Goal: Information Seeking & Learning: Learn about a topic

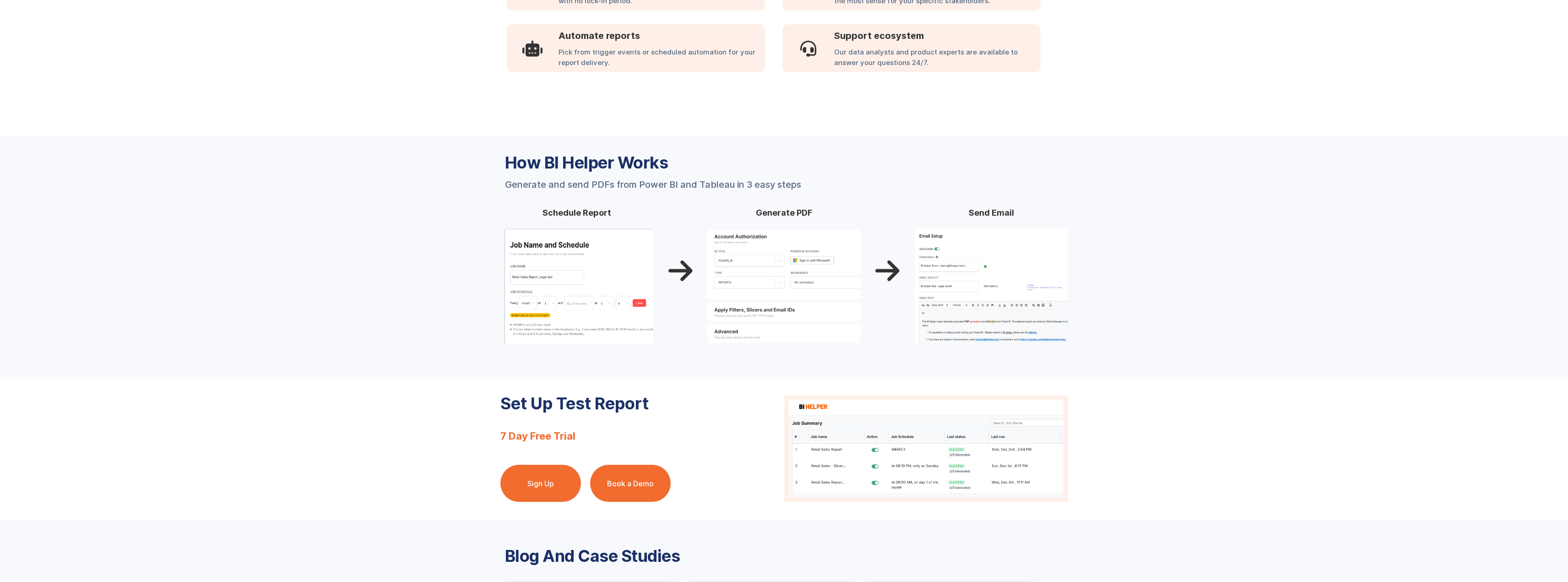
scroll to position [662, 0]
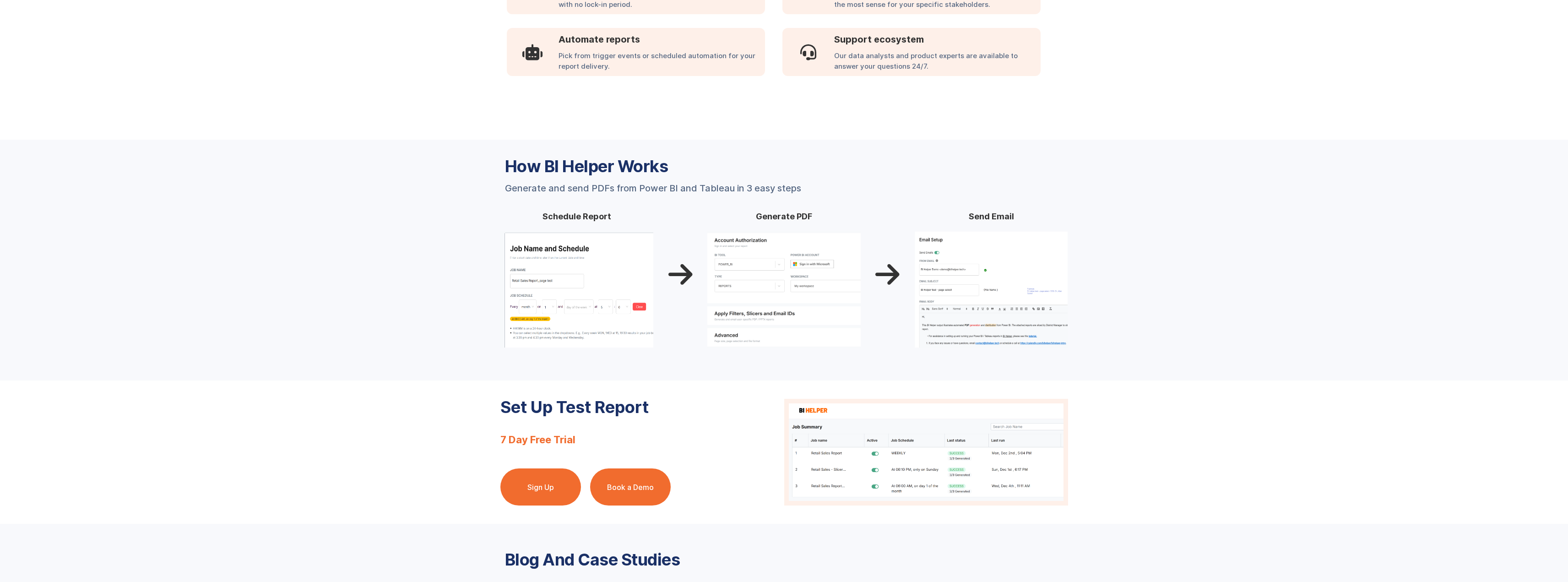
click at [687, 214] on div "" at bounding box center [681, 277] width 28 height 141
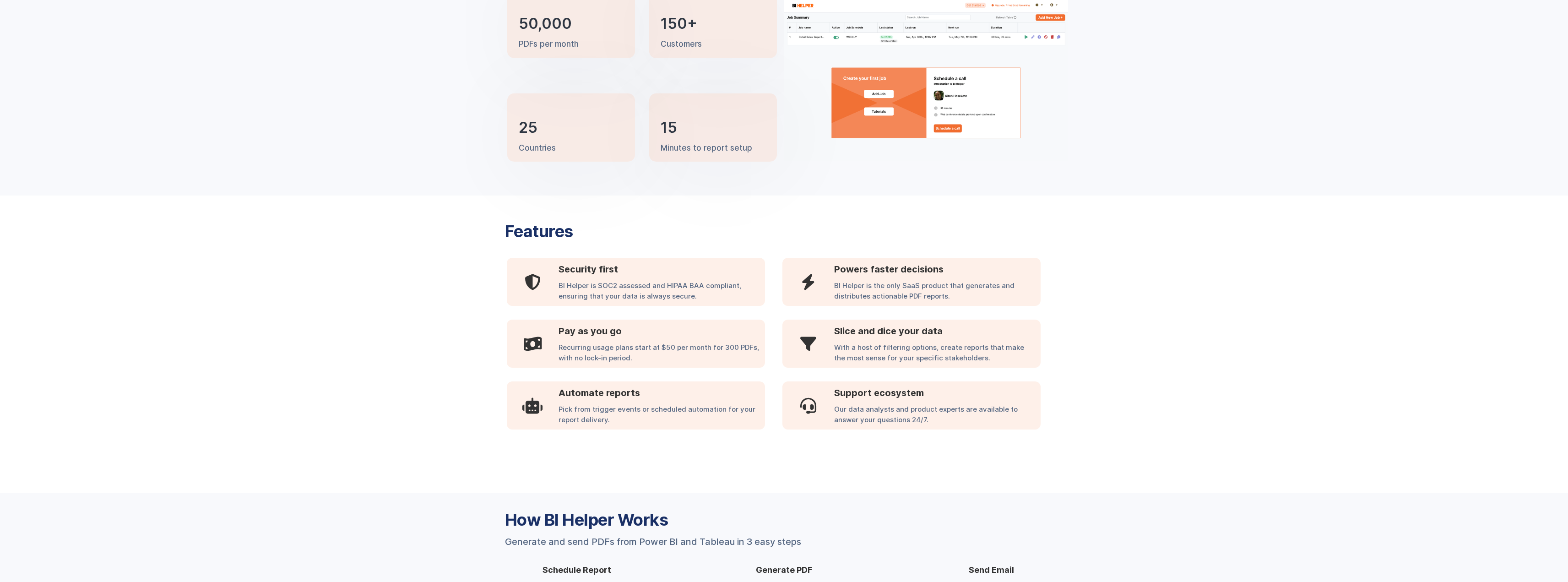
scroll to position [296, 0]
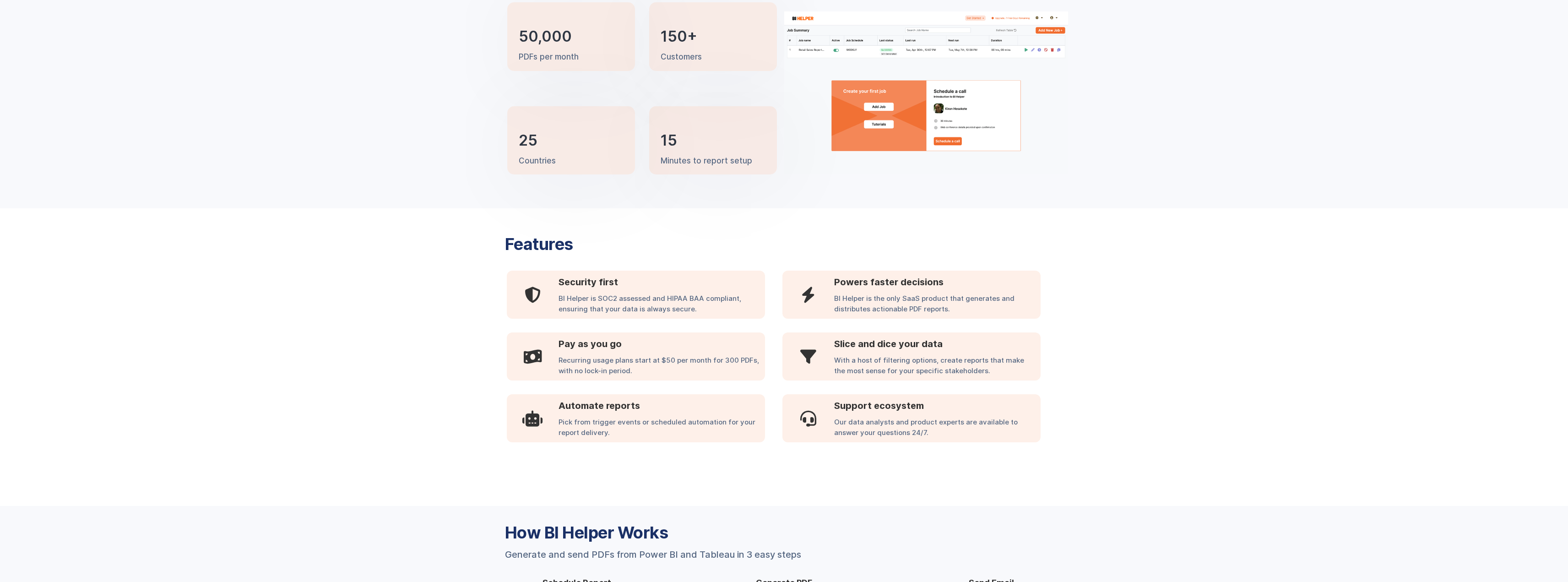
click at [773, 207] on div "50,000 PDFs per month 150+ Customers 25 Countries 15 Minutes to report setup" at bounding box center [642, 106] width 284 height 208
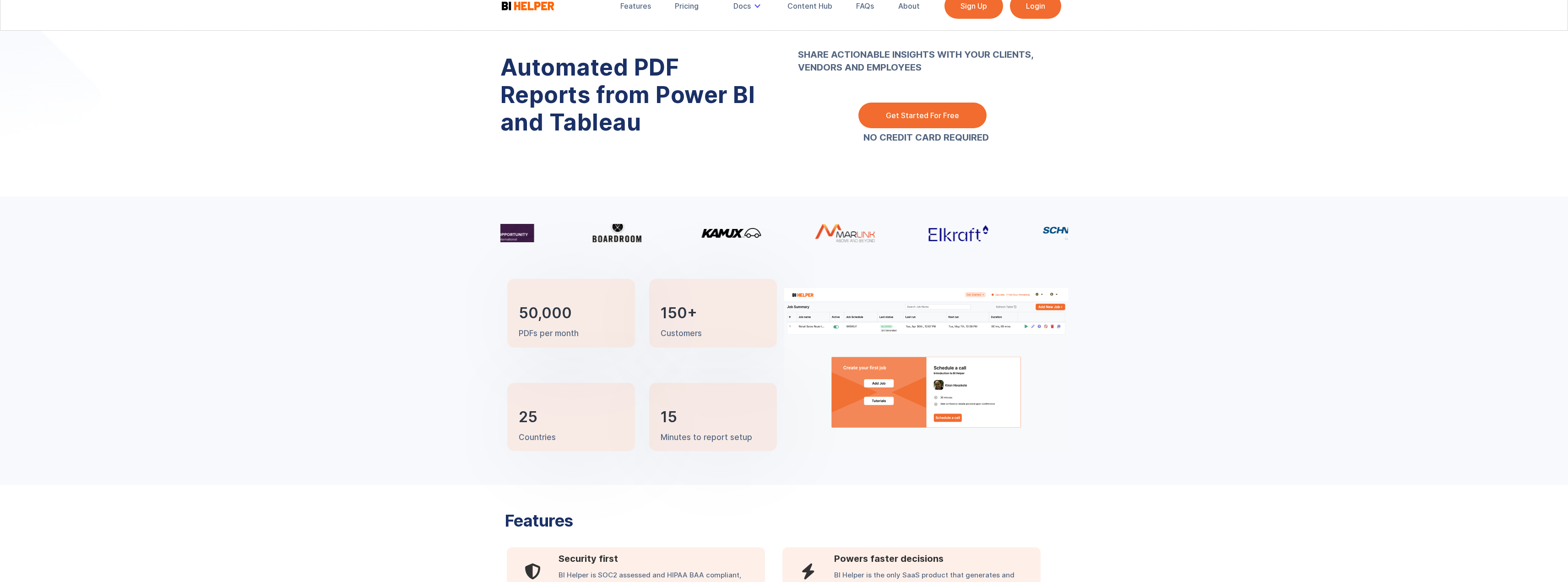
scroll to position [0, 0]
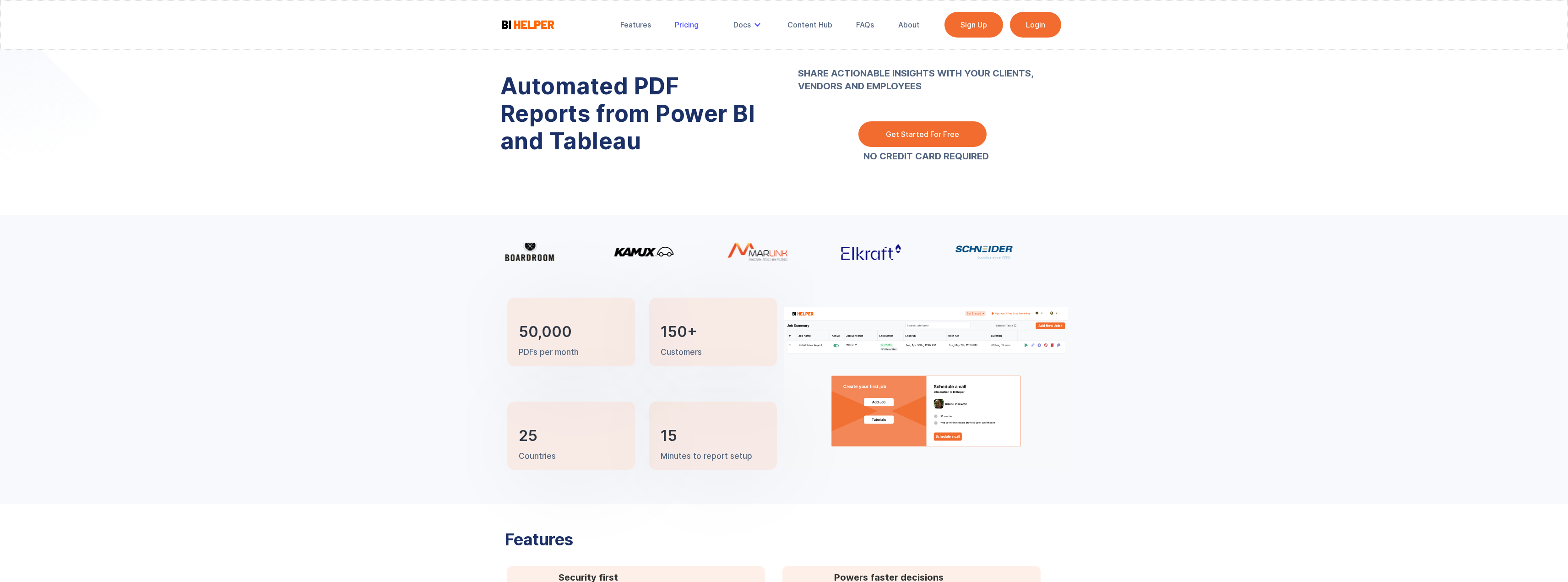
click at [688, 25] on div "Pricing" at bounding box center [686, 24] width 23 height 9
click at [782, 182] on div "Automated PDF Reports from Power BI and Tableau" at bounding box center [642, 116] width 284 height 160
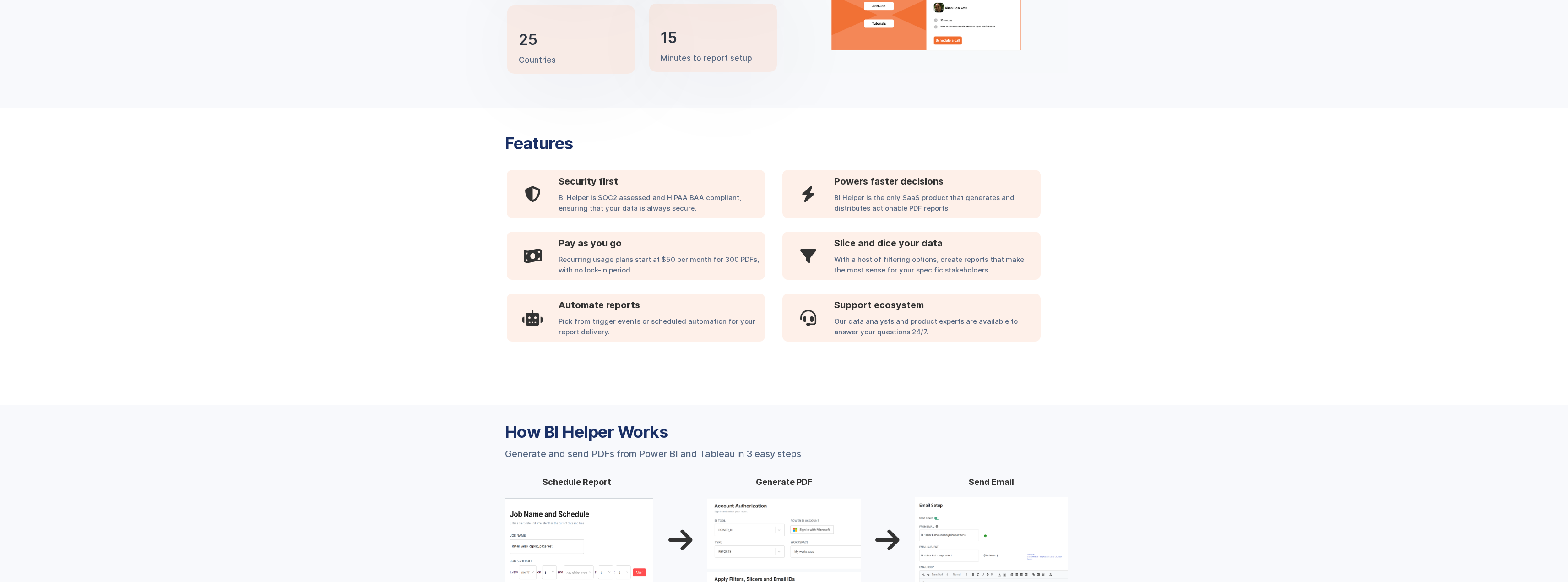
scroll to position [550, 0]
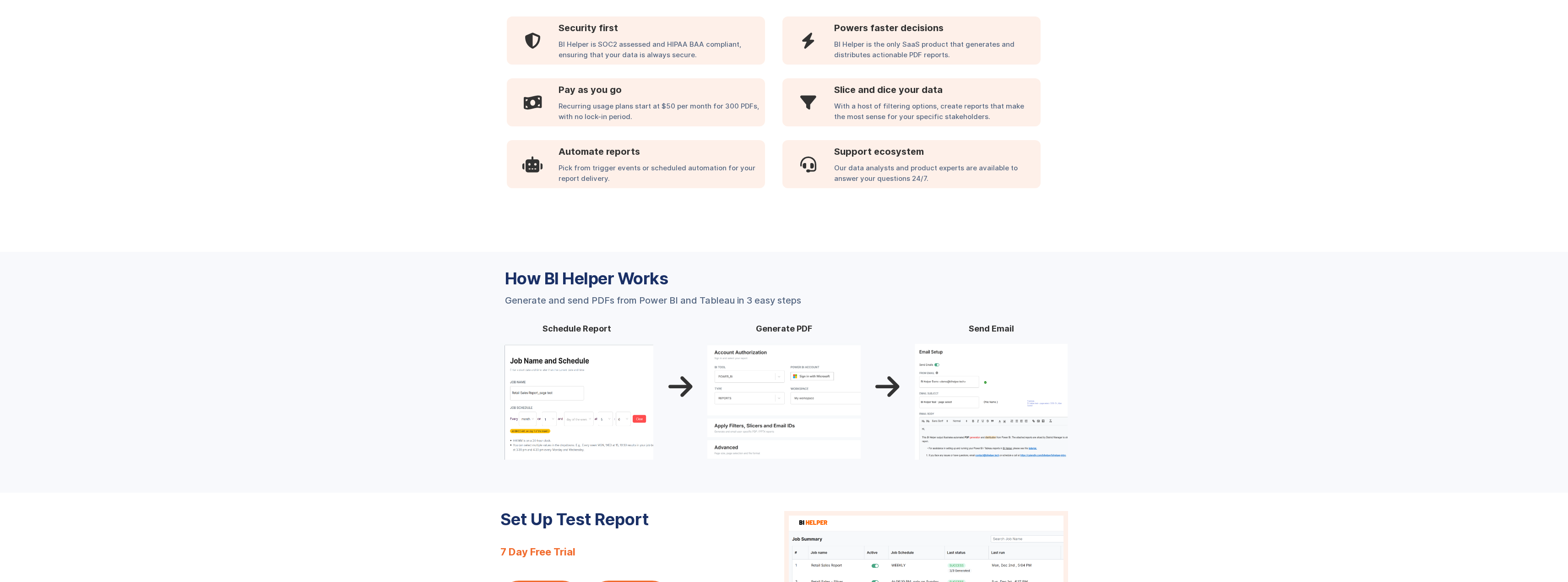
click at [773, 201] on div "Features  Security first BI Helper is SOC2 assessed and HIPAA BAA compliant, e…" at bounding box center [784, 85] width 568 height 243
click at [777, 192] on div "Features  Security first BI Helper is SOC2 assessed and HIPAA BAA compliant, e…" at bounding box center [784, 85] width 568 height 243
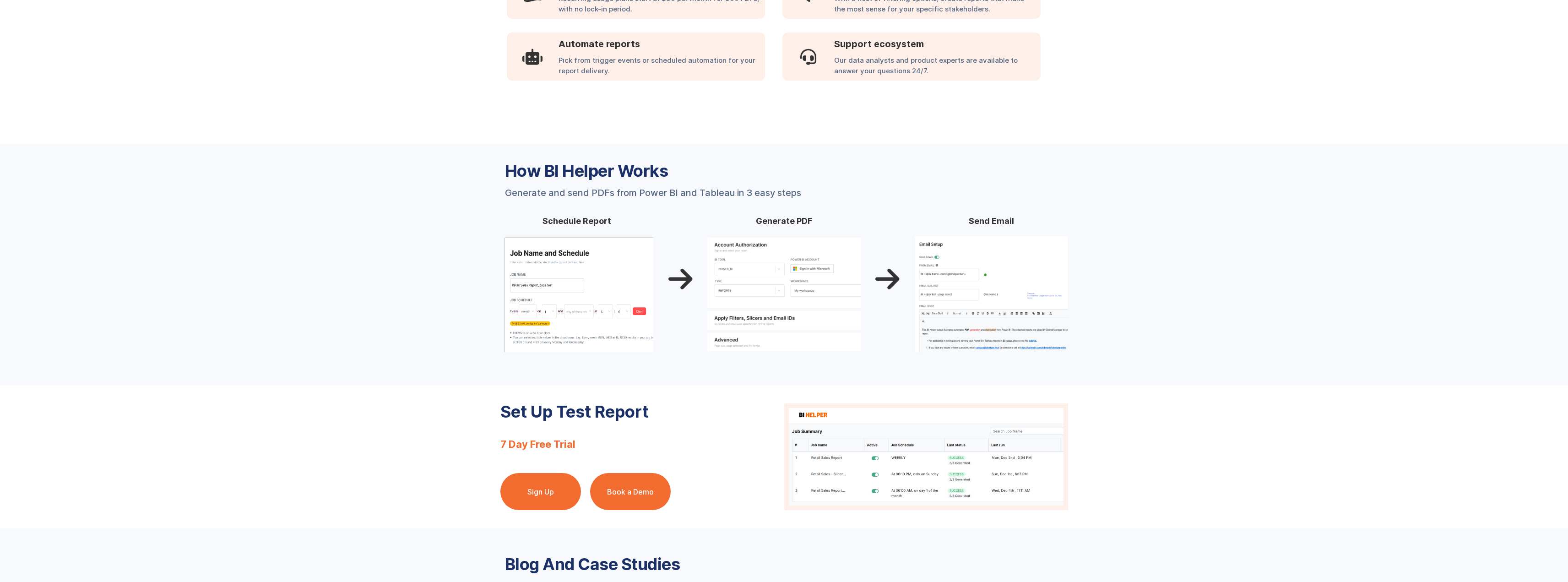
scroll to position [733, 0]
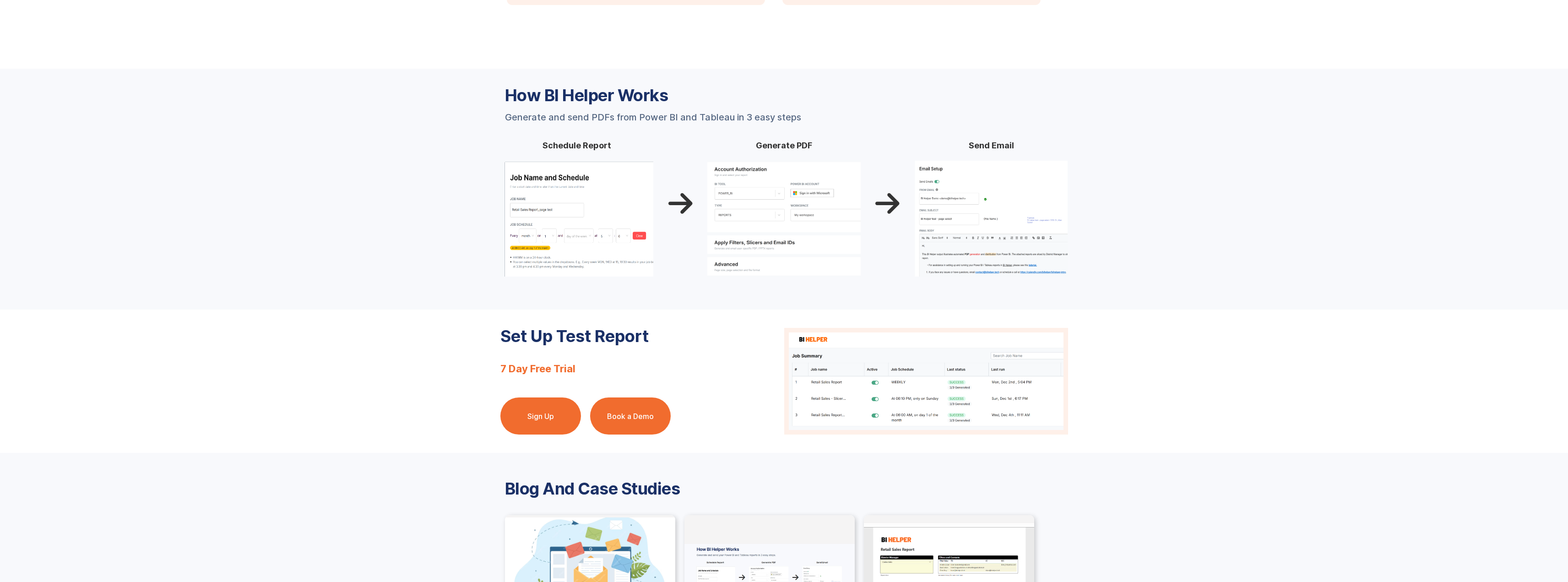
click at [1000, 199] on img at bounding box center [991, 218] width 153 height 116
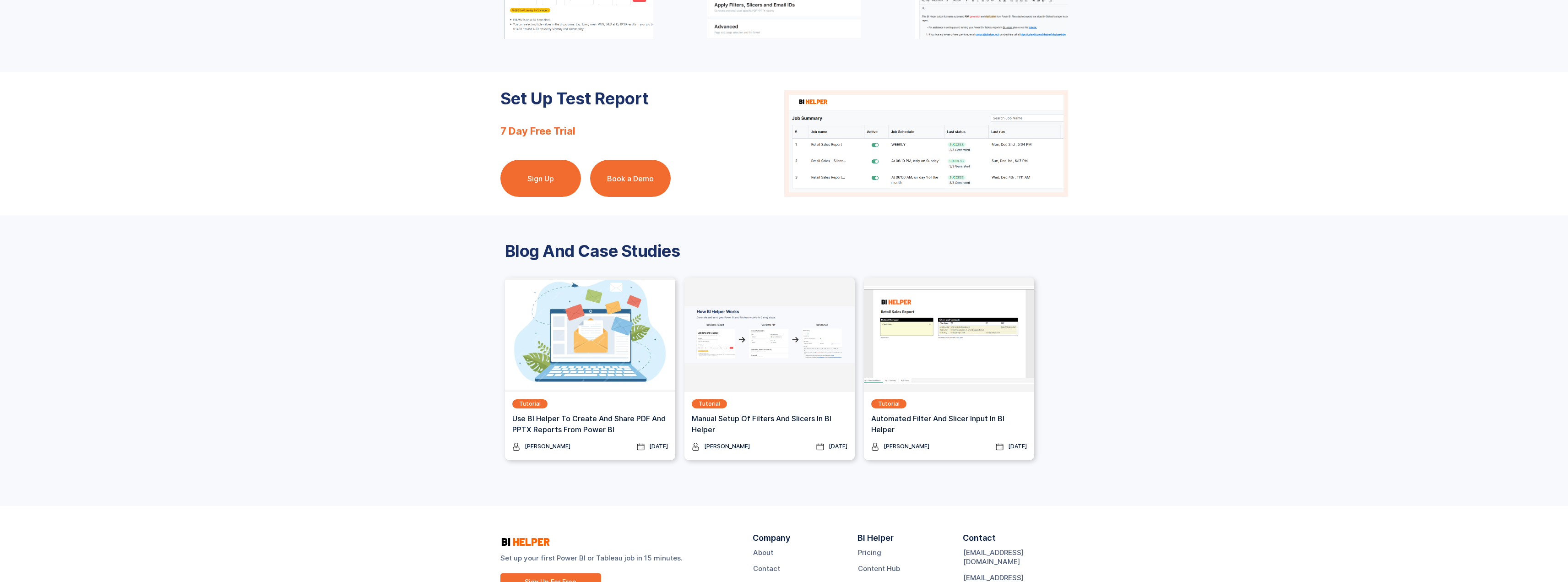
scroll to position [1008, 0]
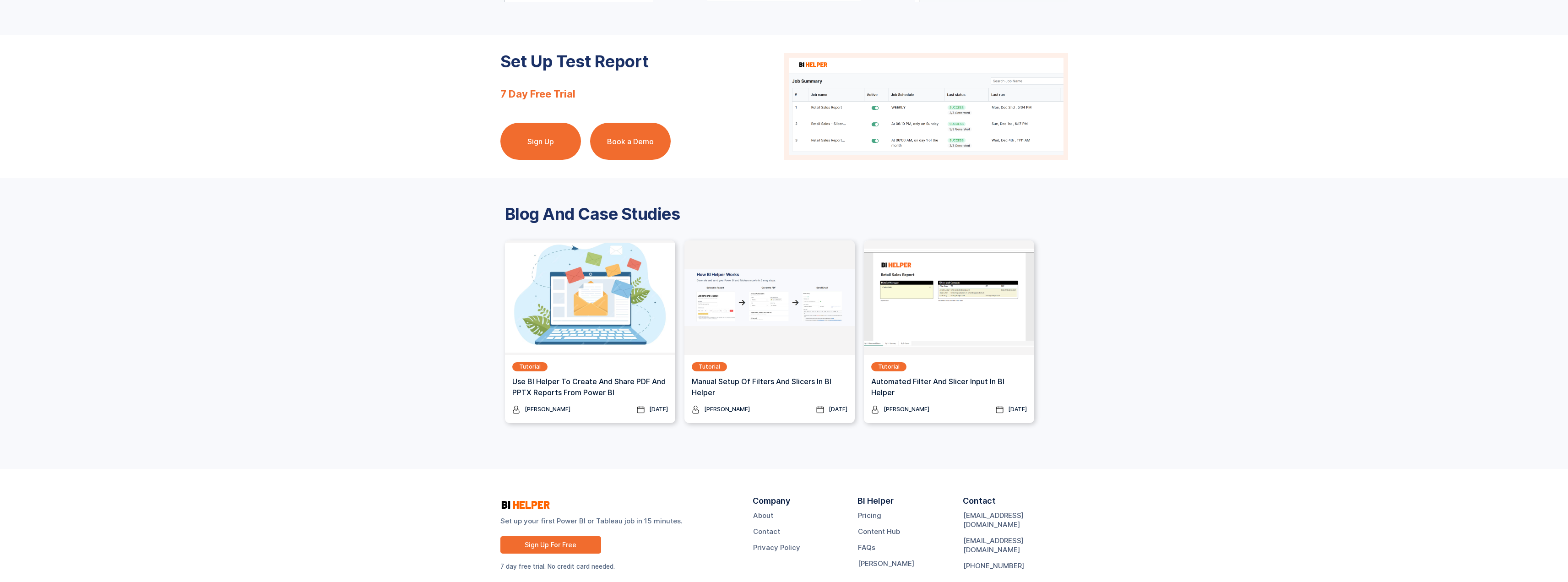
click at [707, 204] on div "Blog And Case Studies Tutorial Use BI Helper To Create And Share PDF and PPTX R…" at bounding box center [784, 323] width 1568 height 291
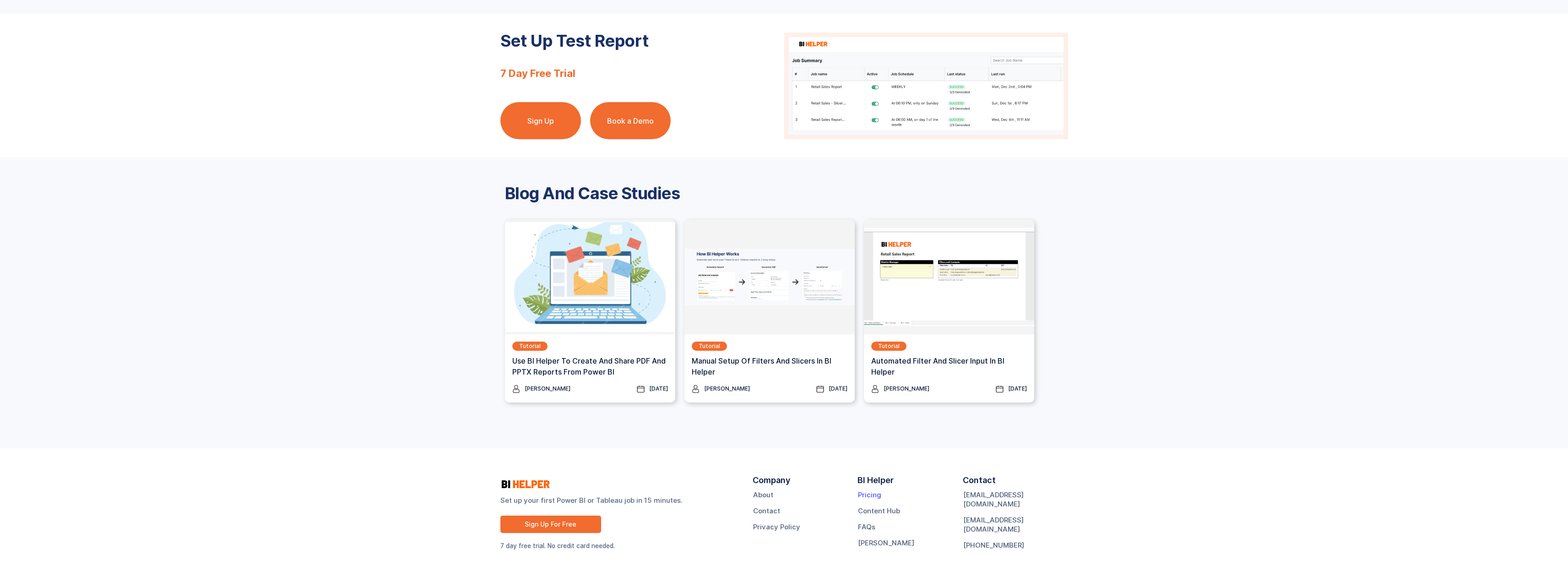
click at [869, 494] on link "Pricing" at bounding box center [869, 495] width 23 height 9
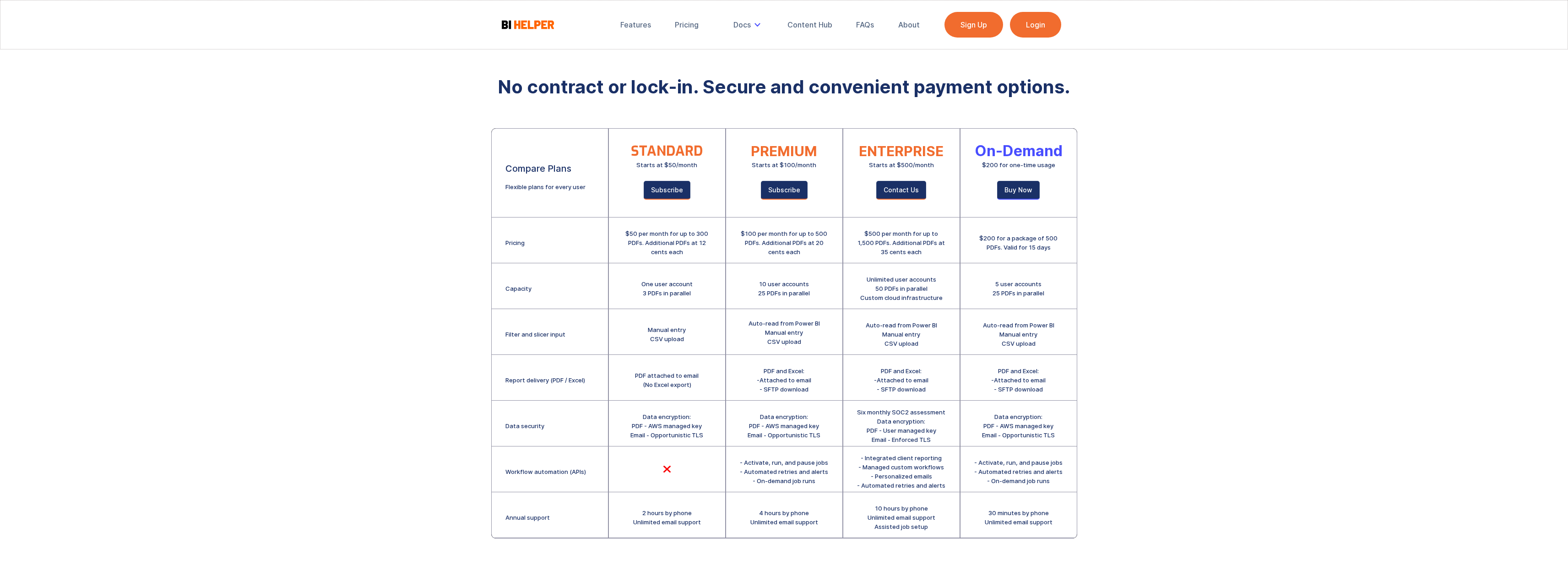
click at [1100, 266] on div "Features Pricing Secure Email Delivery Docs Tutorials Email Authentication API …" at bounding box center [784, 318] width 1568 height 637
click at [1097, 261] on div "Features Pricing Secure Email Delivery Docs Tutorials Email Authentication API …" at bounding box center [784, 318] width 1568 height 637
click at [1093, 264] on div "Features Pricing Secure Email Delivery Docs Tutorials Email Authentication API …" at bounding box center [784, 318] width 1568 height 637
click at [1088, 266] on div "Features Pricing Secure Email Delivery Docs Tutorials Email Authentication API …" at bounding box center [784, 318] width 1568 height 637
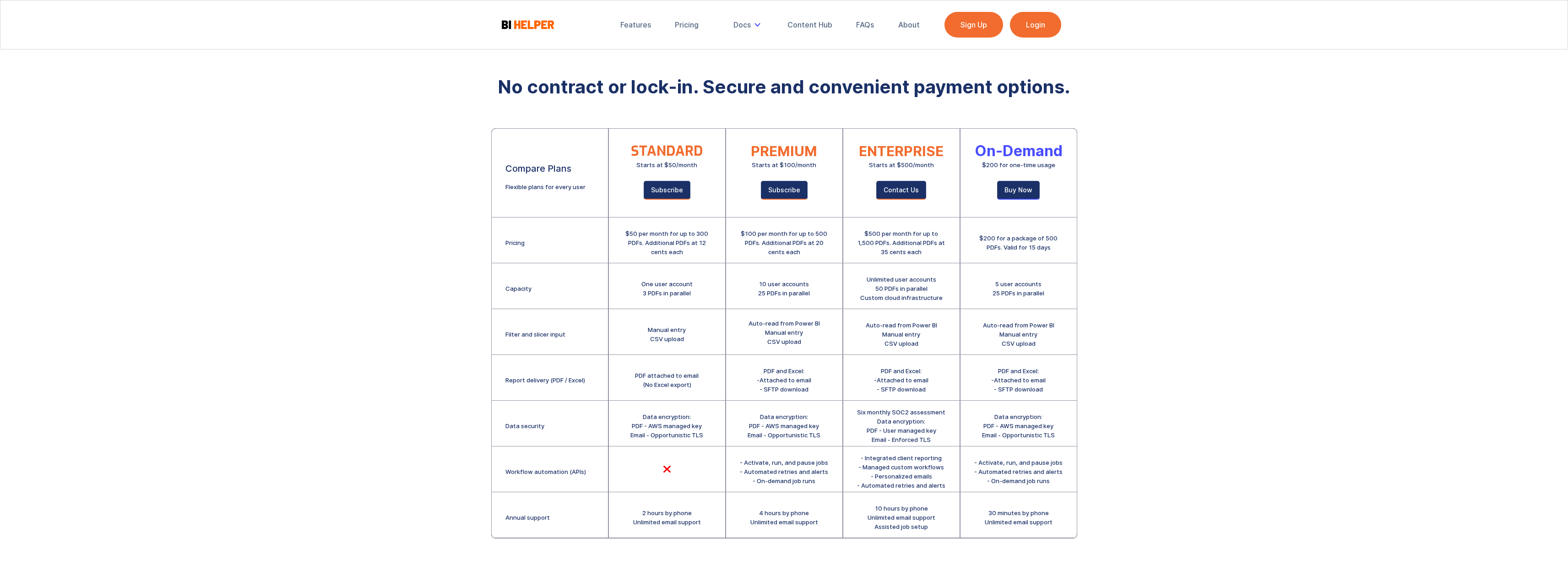
click at [1088, 266] on div "Features Pricing Secure Email Delivery Docs Tutorials Email Authentication API …" at bounding box center [784, 318] width 1568 height 637
click at [1083, 268] on div "Features Pricing Secure Email Delivery Docs Tutorials Email Authentication API …" at bounding box center [784, 318] width 1568 height 637
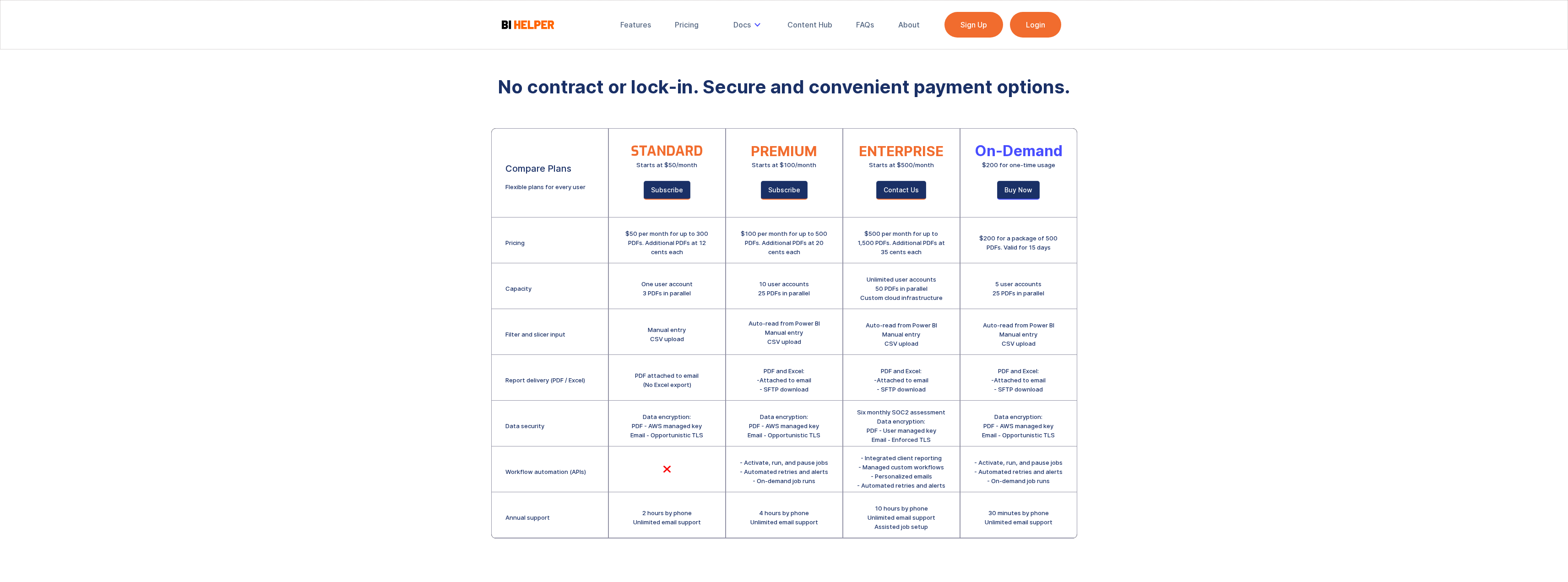
click at [1083, 268] on div "Features Pricing Secure Email Delivery Docs Tutorials Email Authentication API …" at bounding box center [784, 318] width 1568 height 637
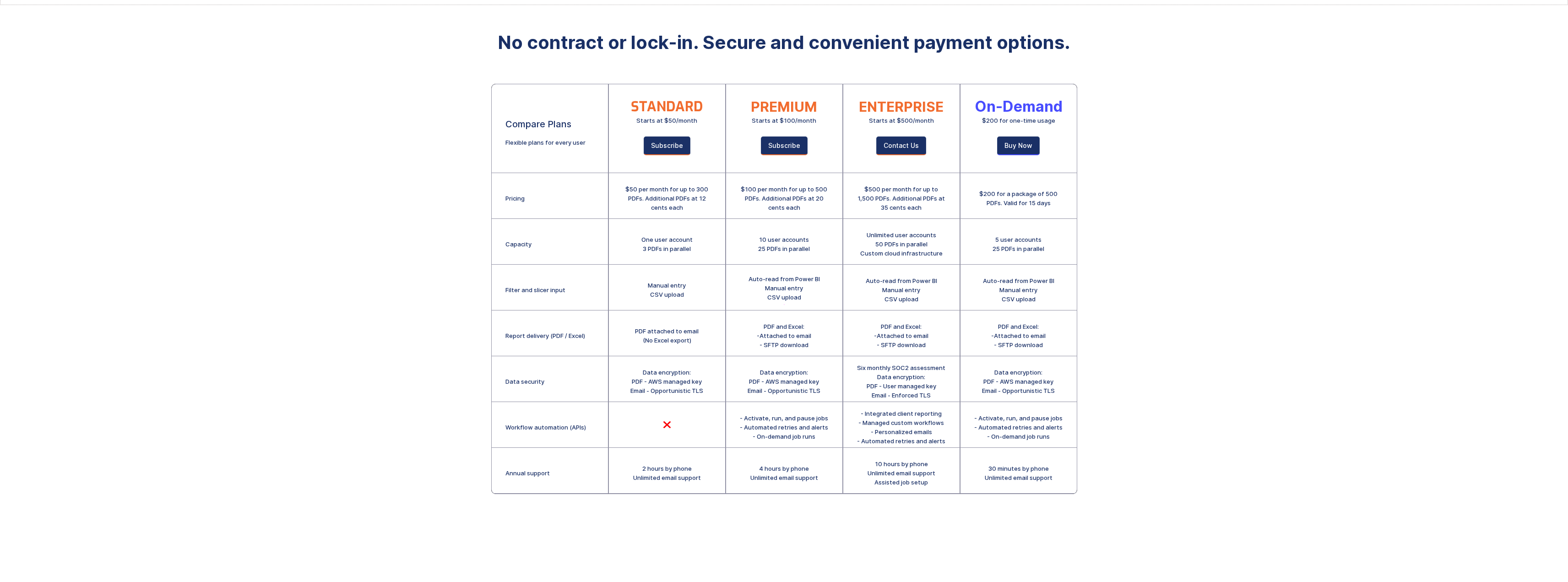
scroll to position [30, 0]
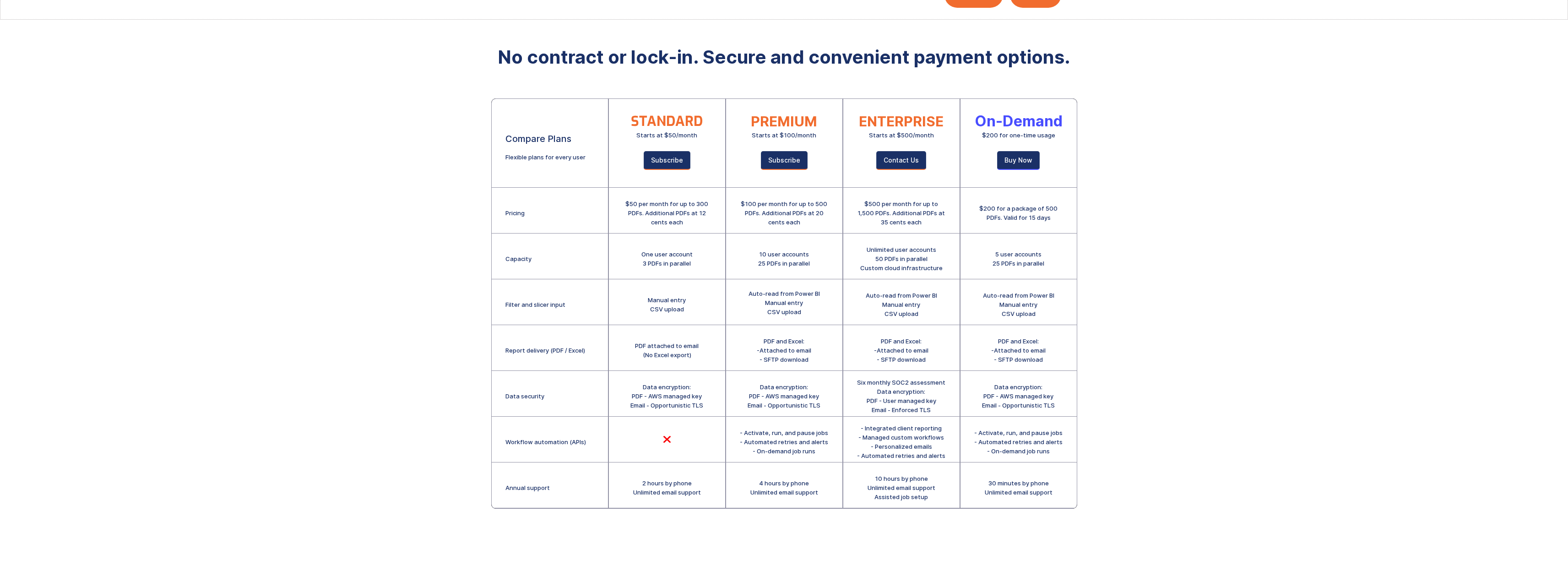
click at [1083, 268] on div "Features Pricing Secure Email Delivery Docs Tutorials Email Authentication API …" at bounding box center [784, 289] width 1568 height 637
click at [1080, 280] on div "Features Pricing Secure Email Delivery Docs Tutorials Email Authentication API …" at bounding box center [784, 289] width 1568 height 637
click at [1081, 279] on div "Features Pricing Secure Email Delivery Docs Tutorials Email Authentication API …" at bounding box center [784, 289] width 1568 height 637
click at [1082, 279] on div "Features Pricing Secure Email Delivery Docs Tutorials Email Authentication API …" at bounding box center [784, 289] width 1568 height 637
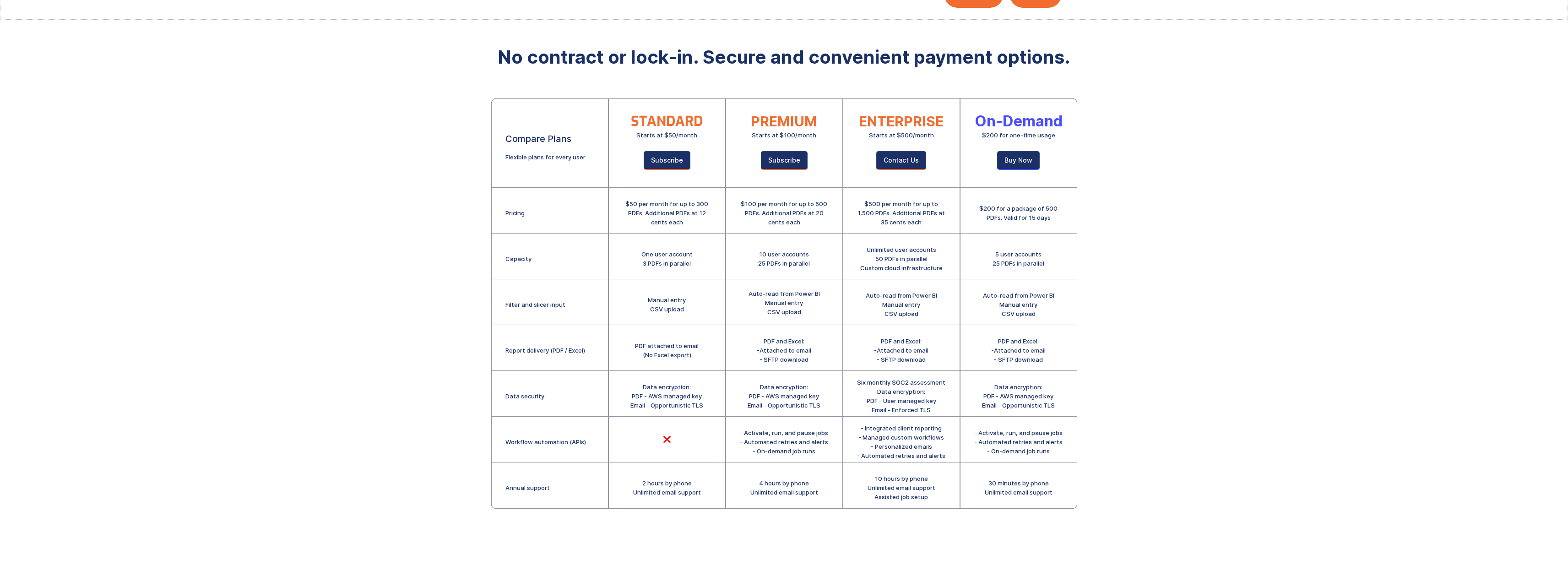
click at [1078, 264] on div "Features Pricing Secure Email Delivery Docs Tutorials Email Authentication API …" at bounding box center [784, 289] width 1568 height 637
click at [1082, 261] on div "Features Pricing Secure Email Delivery Docs Tutorials Email Authentication API …" at bounding box center [784, 289] width 1568 height 637
click at [1092, 264] on div "Features Pricing Secure Email Delivery Docs Tutorials Email Authentication API …" at bounding box center [784, 289] width 1568 height 637
click at [1091, 265] on div "Features Pricing Secure Email Delivery Docs Tutorials Email Authentication API …" at bounding box center [784, 289] width 1568 height 637
click at [1086, 260] on div "Features Pricing Secure Email Delivery Docs Tutorials Email Authentication API …" at bounding box center [784, 289] width 1568 height 637
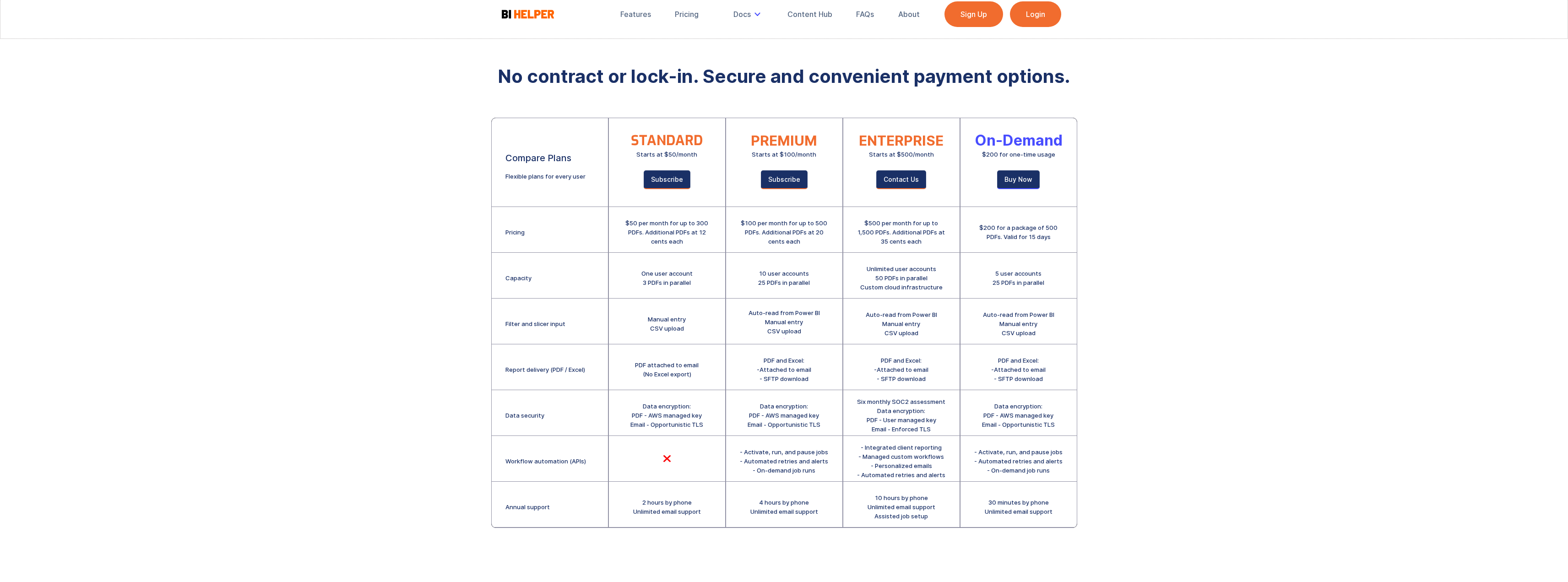
scroll to position [0, 0]
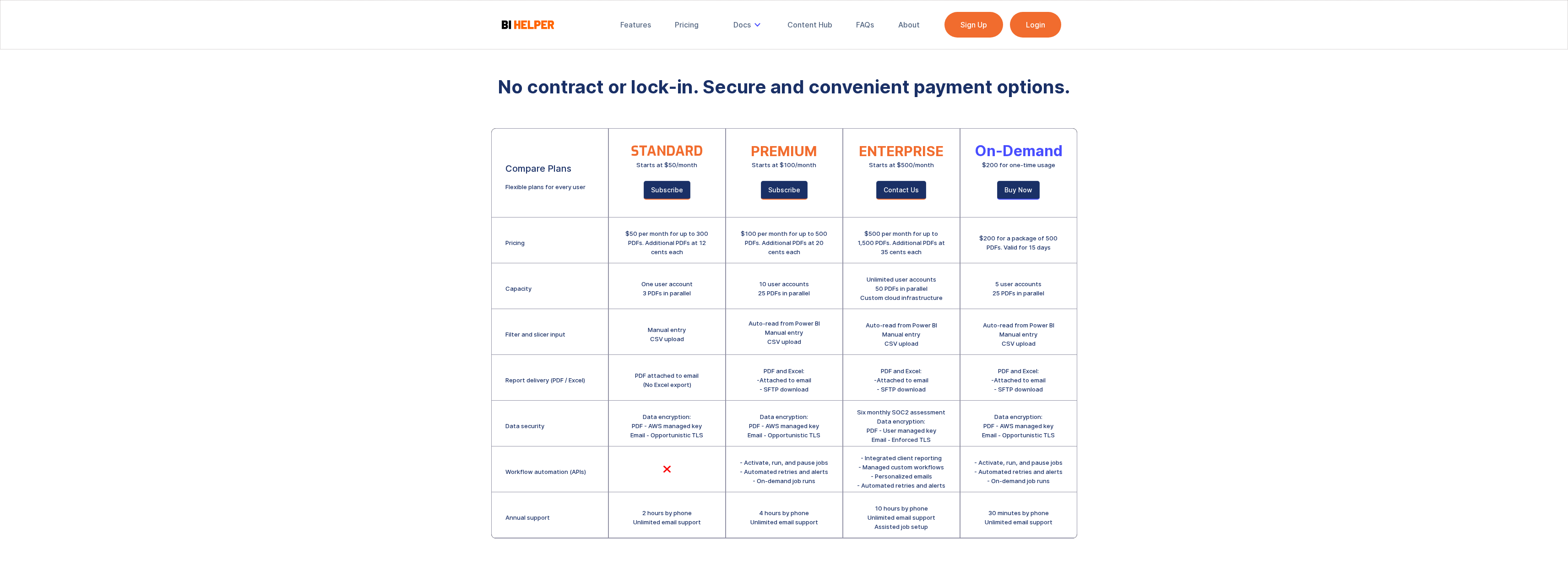
click at [1084, 281] on div "Features Pricing Secure Email Delivery Docs Tutorials Email Authentication API …" at bounding box center [784, 318] width 1568 height 637
click at [444, 75] on div "Features Pricing Secure Email Delivery Docs Tutorials Email Authentication API …" at bounding box center [784, 318] width 1568 height 637
click at [1141, 196] on div "Features Pricing Secure Email Delivery Docs Tutorials Email Authentication API …" at bounding box center [784, 318] width 1568 height 637
click at [521, 25] on img at bounding box center [528, 24] width 55 height 11
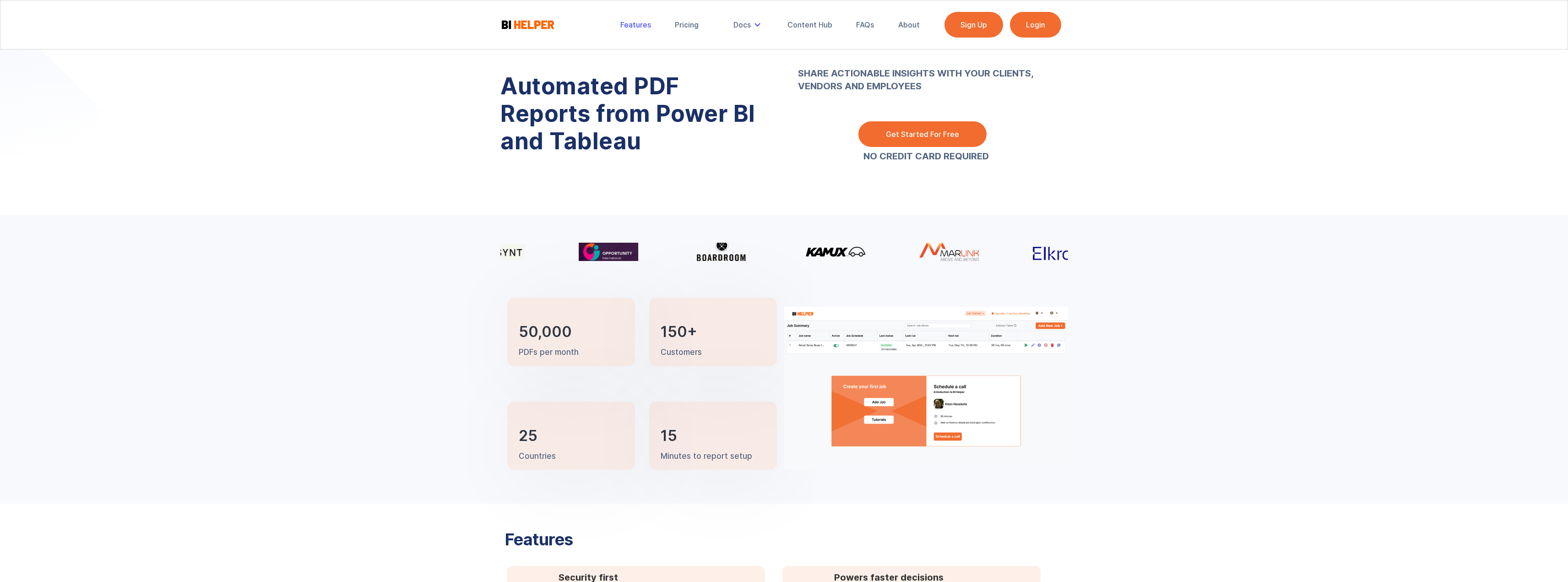
click at [647, 23] on div "Features" at bounding box center [635, 24] width 31 height 9
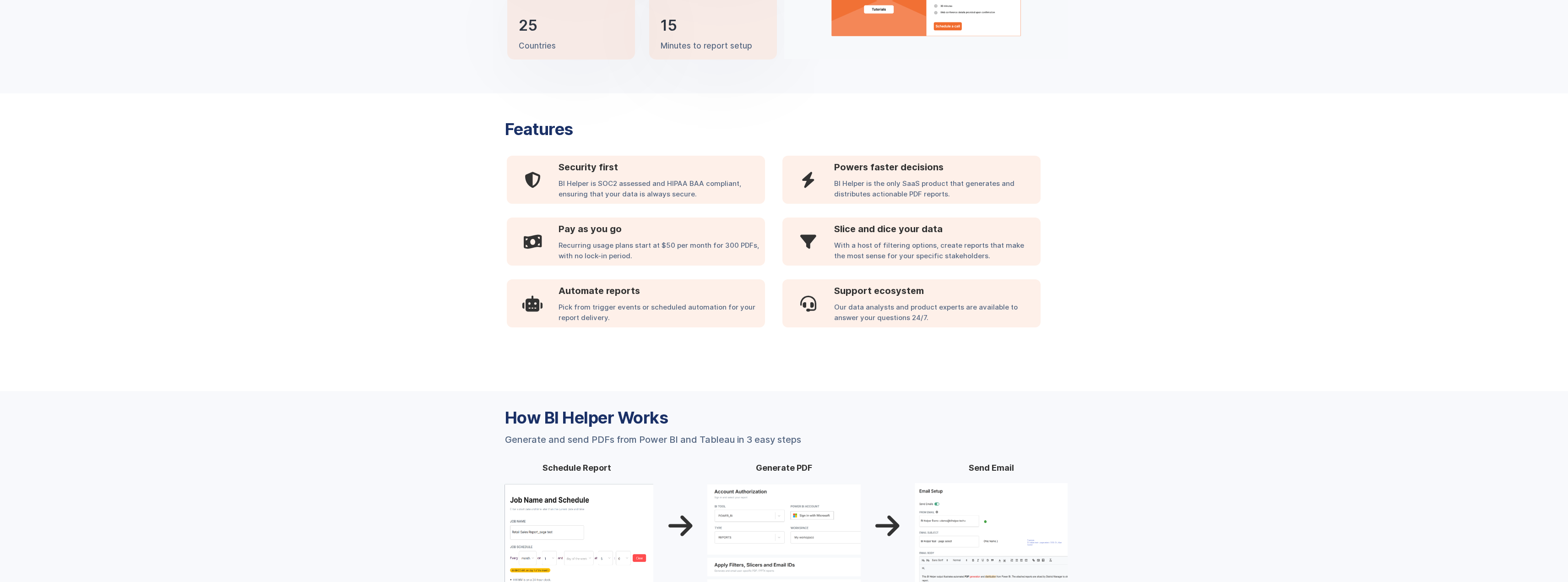
scroll to position [394, 0]
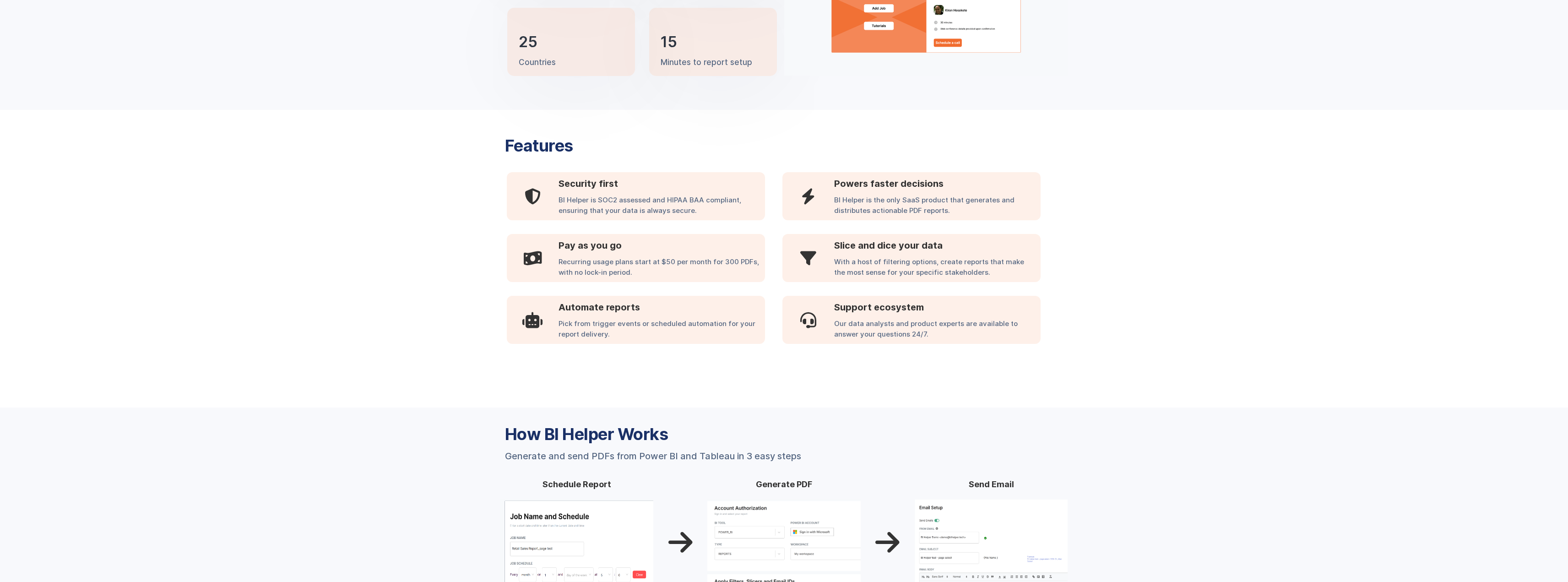
click at [469, 264] on div "Features  Security first BI Helper is SOC2 assessed and HIPAA BAA compliant, e…" at bounding box center [784, 259] width 1568 height 298
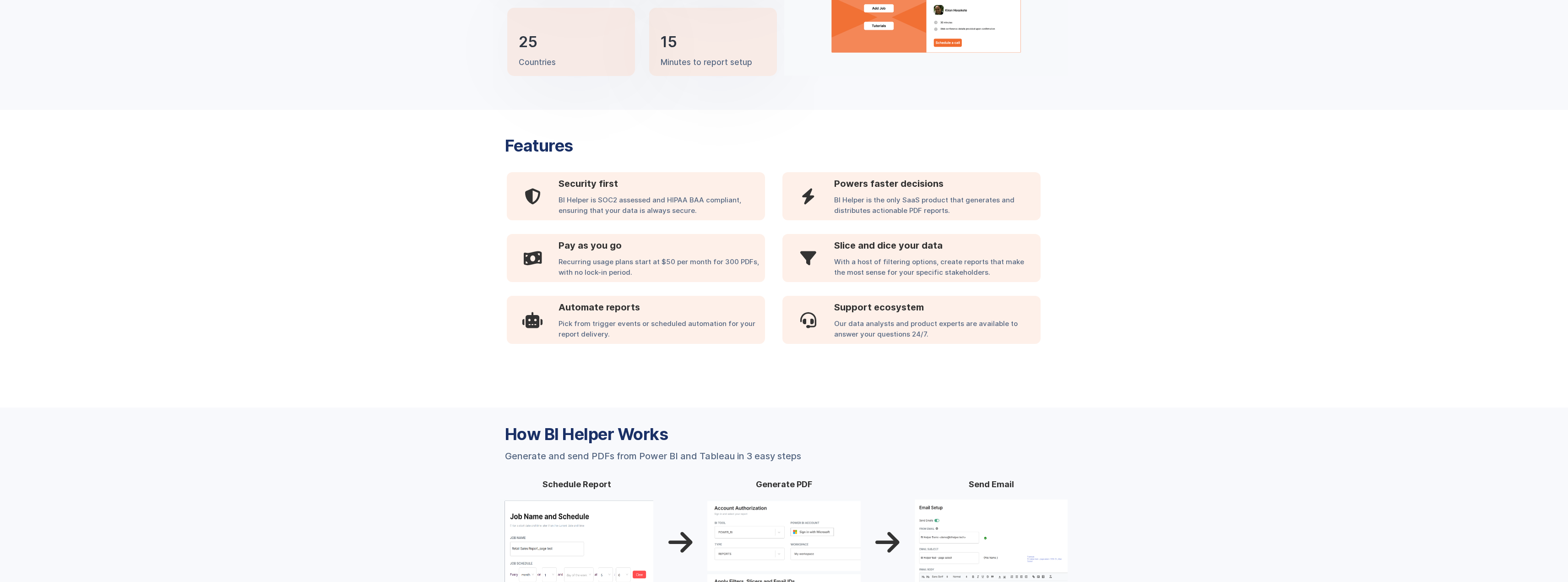
click at [469, 264] on div "Features  Security first BI Helper is SOC2 assessed and HIPAA BAA compliant, e…" at bounding box center [784, 259] width 1568 height 298
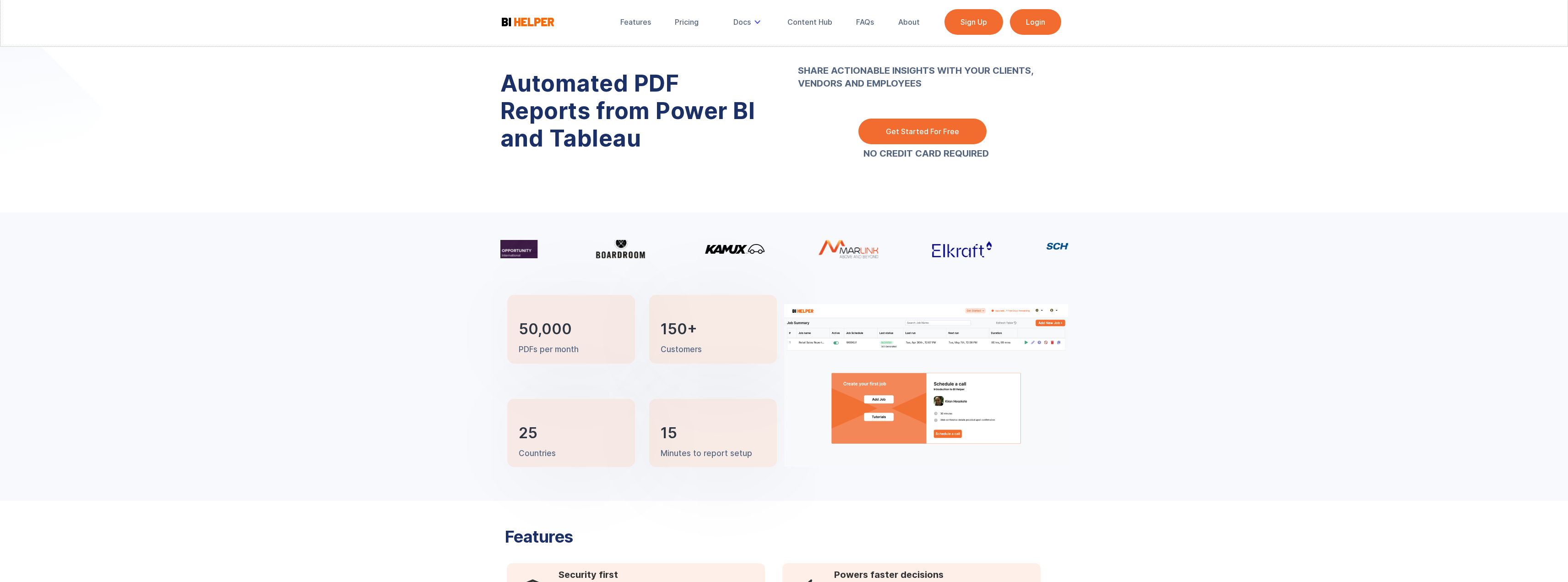
scroll to position [0, 0]
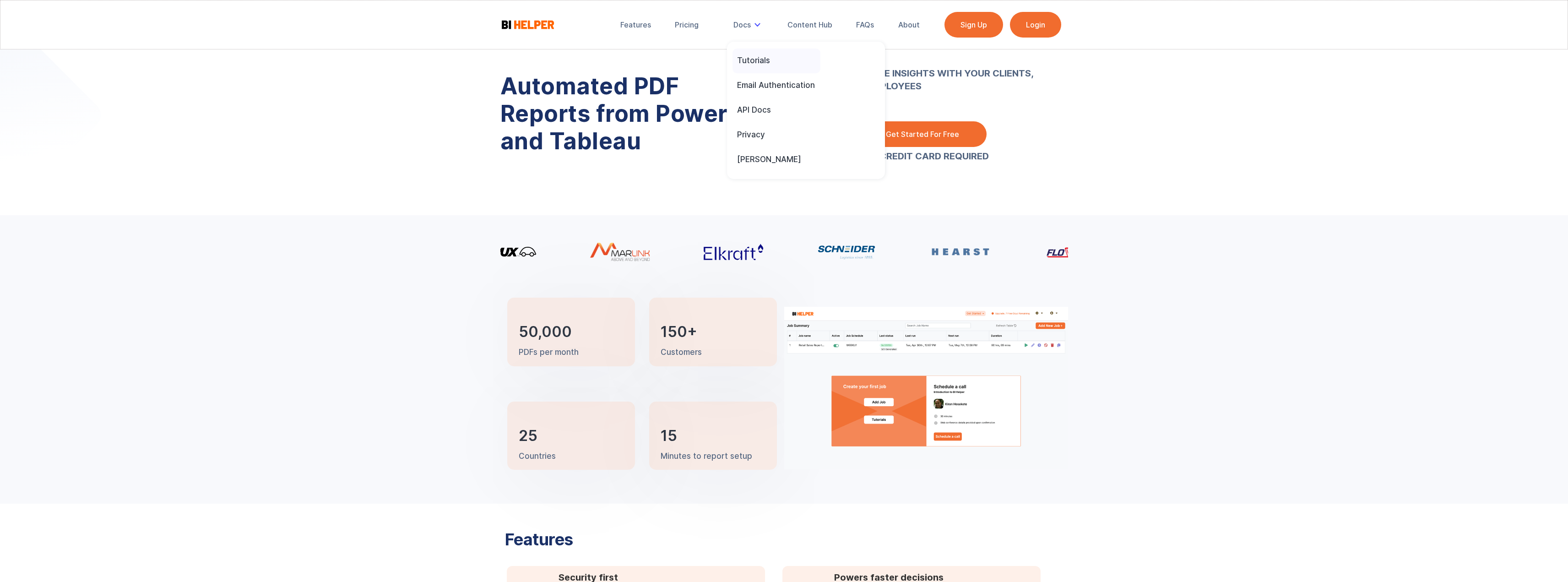
click at [755, 61] on div "Tutorials" at bounding box center [753, 61] width 33 height 10
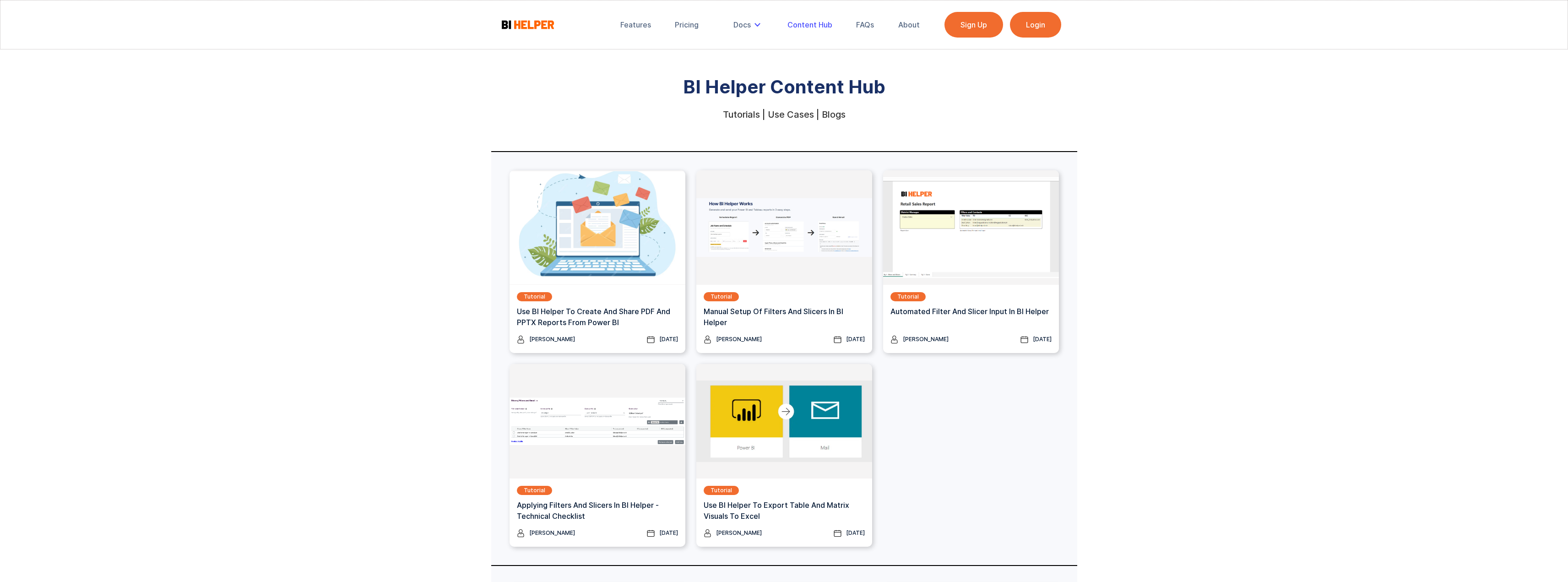
click at [812, 24] on div "Content Hub" at bounding box center [810, 24] width 45 height 9
click at [507, 26] on img at bounding box center [528, 24] width 55 height 11
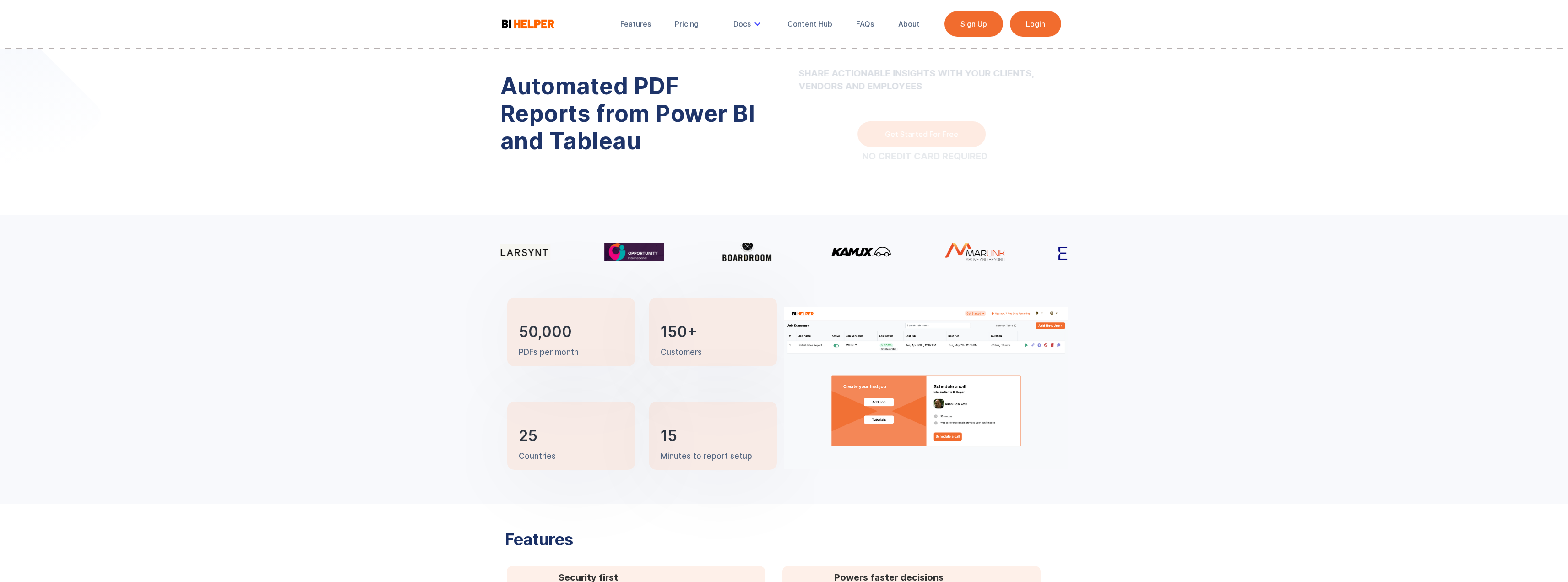
click at [421, 255] on div "50,000 PDFs per month 150+ Customers 25 Countries 15 Minutes to report setup" at bounding box center [784, 359] width 1568 height 289
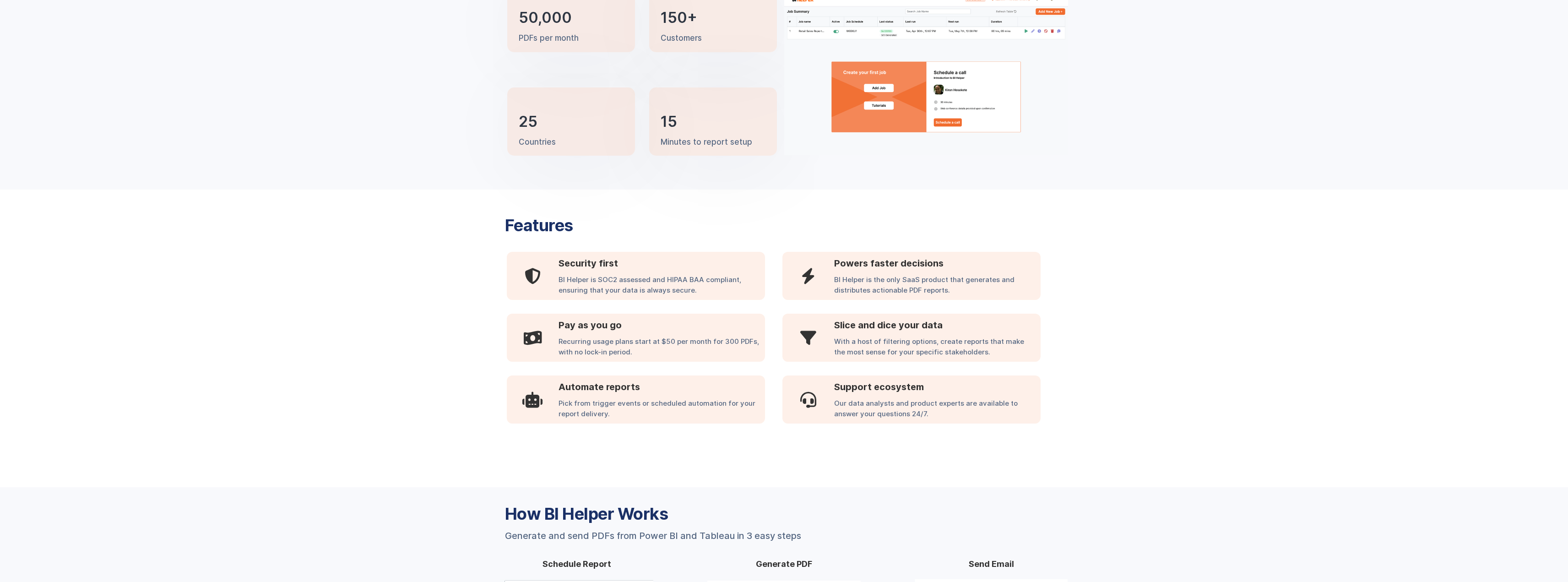
scroll to position [321, 0]
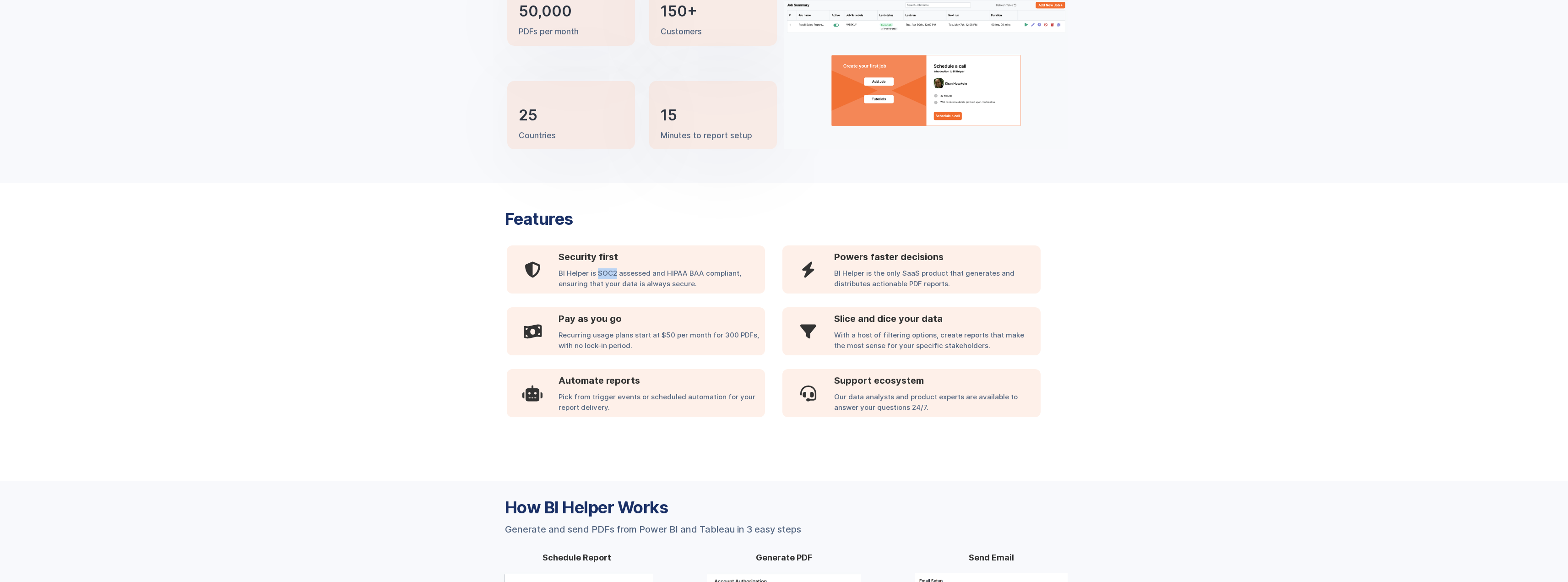
drag, startPoint x: 598, startPoint y: 273, endPoint x: 616, endPoint y: 273, distance: 18.0
click at [616, 273] on div "BI Helper is SOC2 assessed and HIPAA BAA compliant, ensuring that your data is …" at bounding box center [662, 281] width 207 height 25
click at [444, 314] on div "Features  Security first BI Helper is SOC2 assessed and HIPAA BAA compliant, e…" at bounding box center [784, 332] width 1568 height 298
drag, startPoint x: 599, startPoint y: 274, endPoint x: 648, endPoint y: 274, distance: 49.0
click at [648, 274] on div "BI Helper is SOC2 assessed and HIPAA BAA compliant, ensuring that your data is …" at bounding box center [662, 281] width 207 height 25
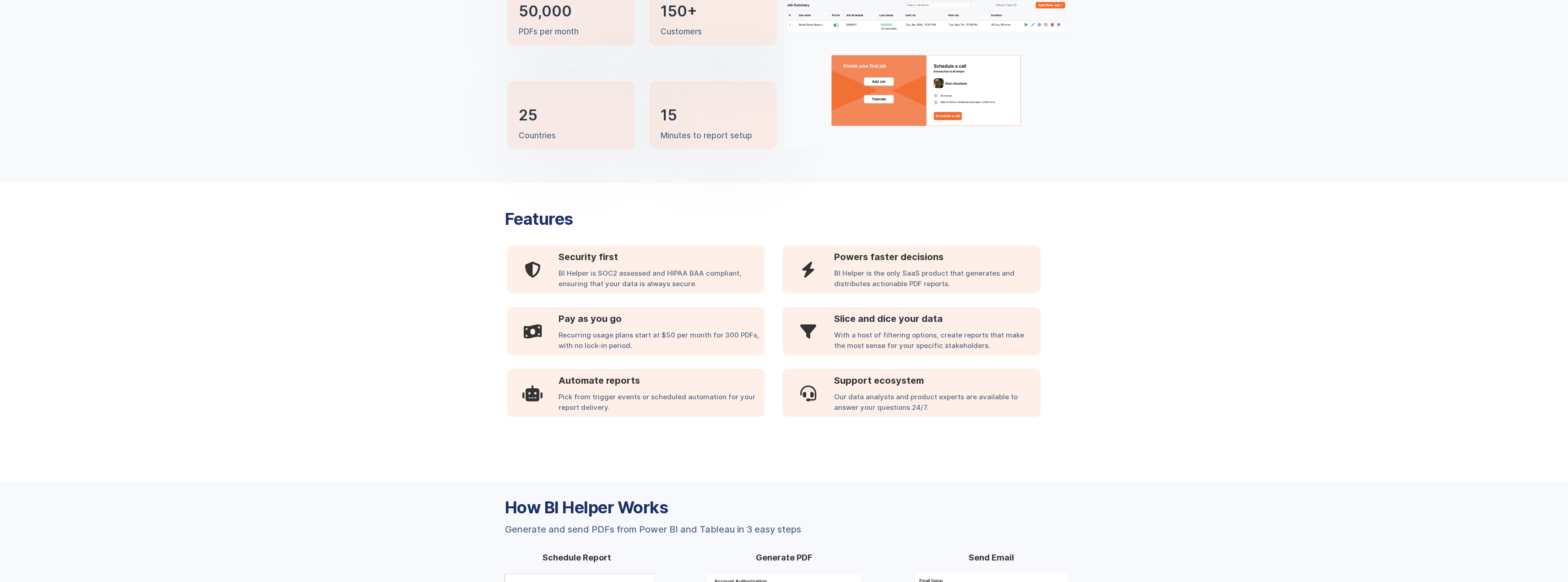
click at [875, 210] on div "Features  Security first BI Helper is SOC2 assessed and HIPAA BAA compliant, e…" at bounding box center [784, 313] width 568 height 243
click at [763, 212] on div "Features" at bounding box center [774, 219] width 538 height 16
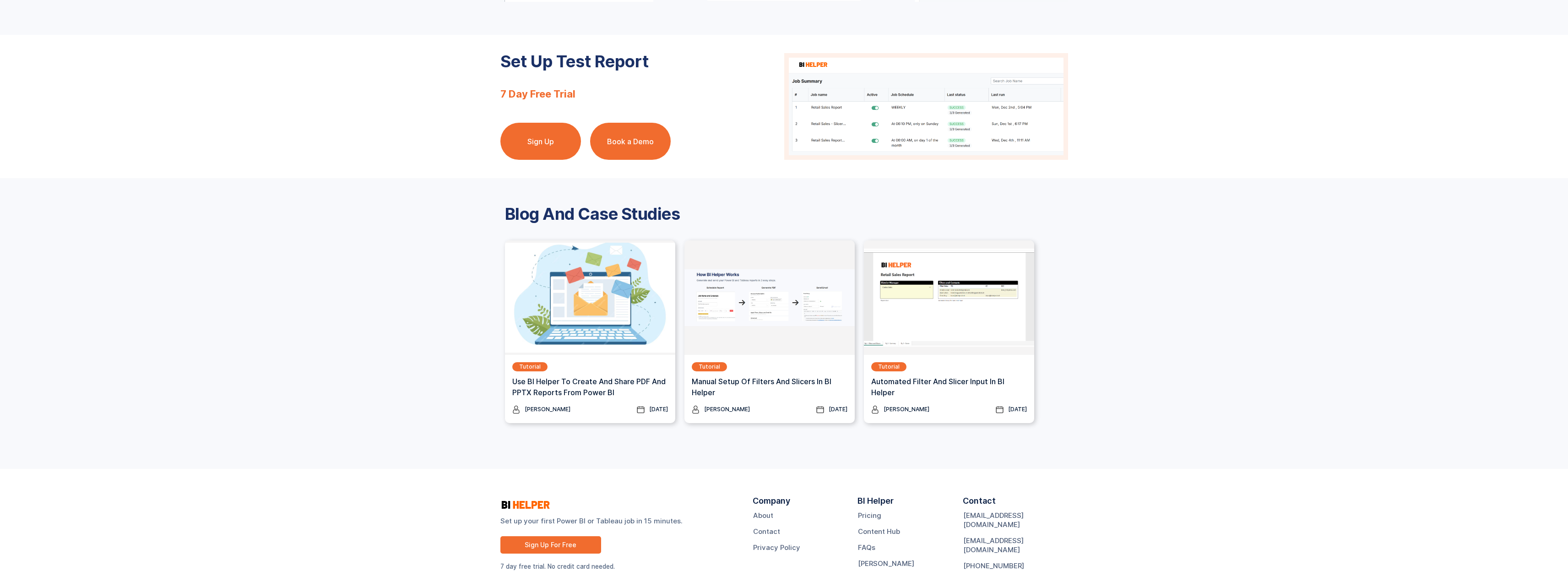
scroll to position [1029, 0]
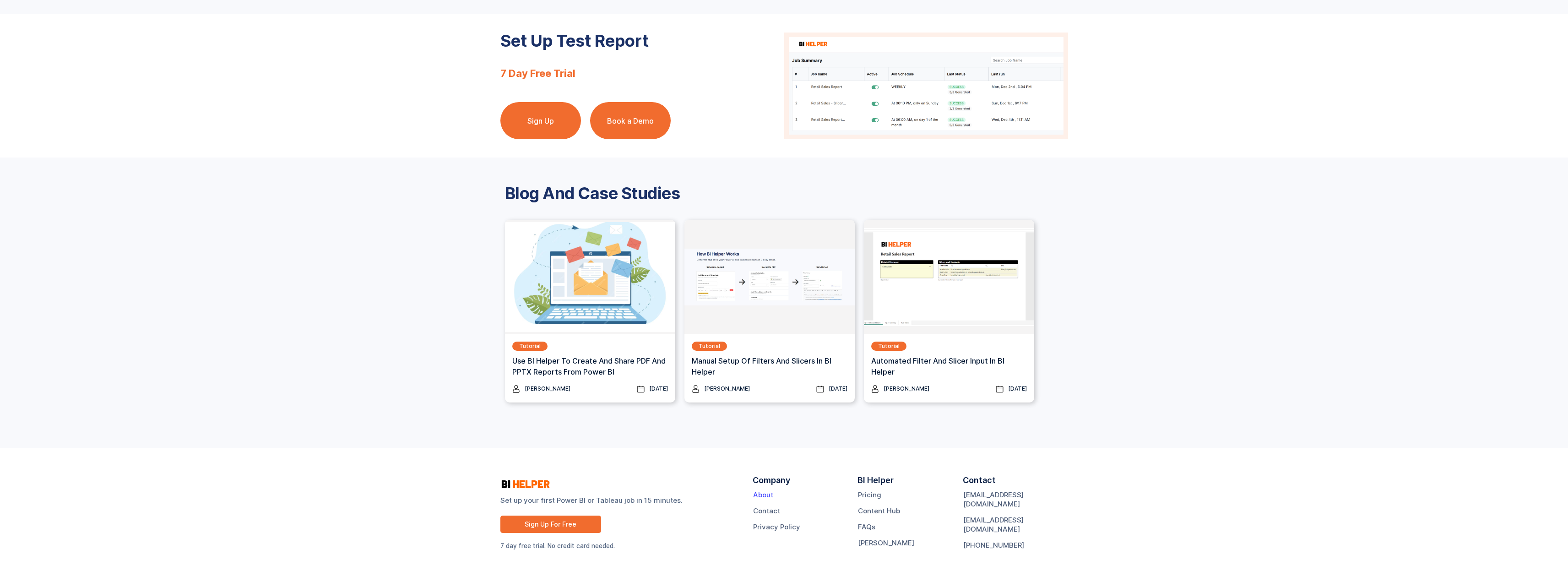
click at [769, 495] on link "About" at bounding box center [763, 495] width 20 height 9
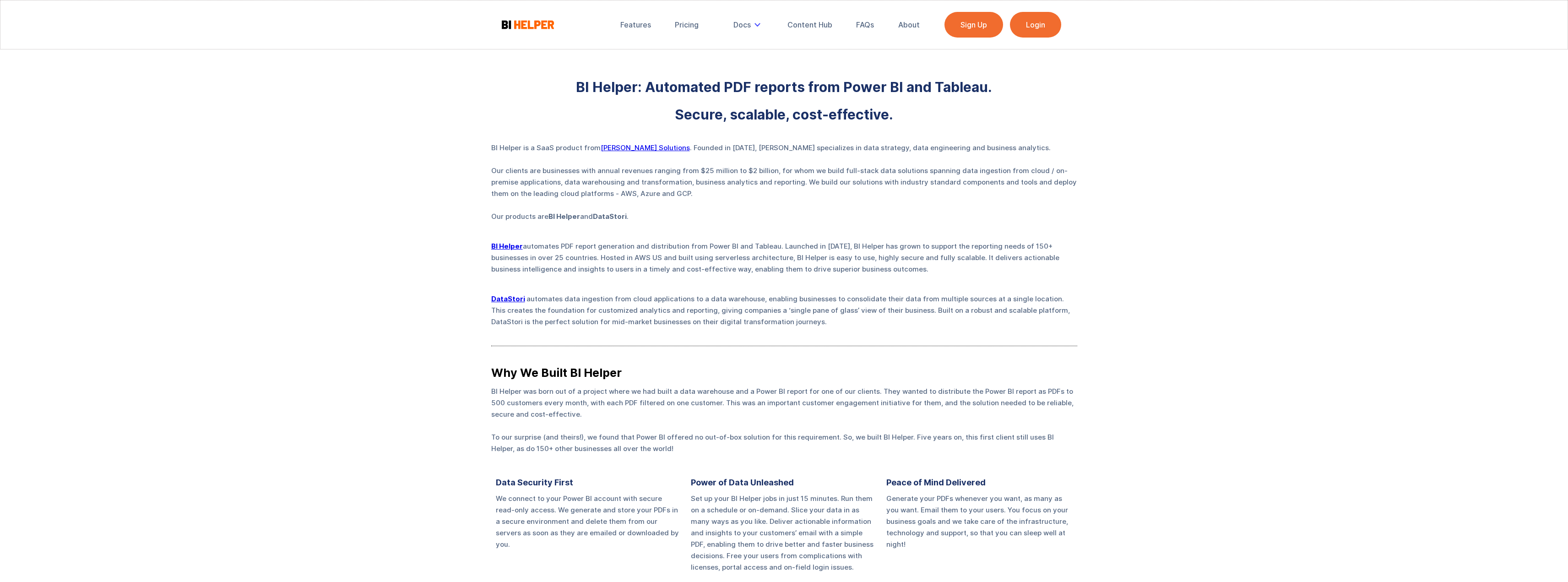
click at [629, 147] on link "[PERSON_NAME] Solutions" at bounding box center [645, 147] width 89 height 9
click at [337, 103] on div "BI Helper: Automated PDF reports from Power BI and Tableau. Secure, scalable, c…" at bounding box center [784, 420] width 1568 height 839
click at [519, 21] on img at bounding box center [528, 24] width 55 height 11
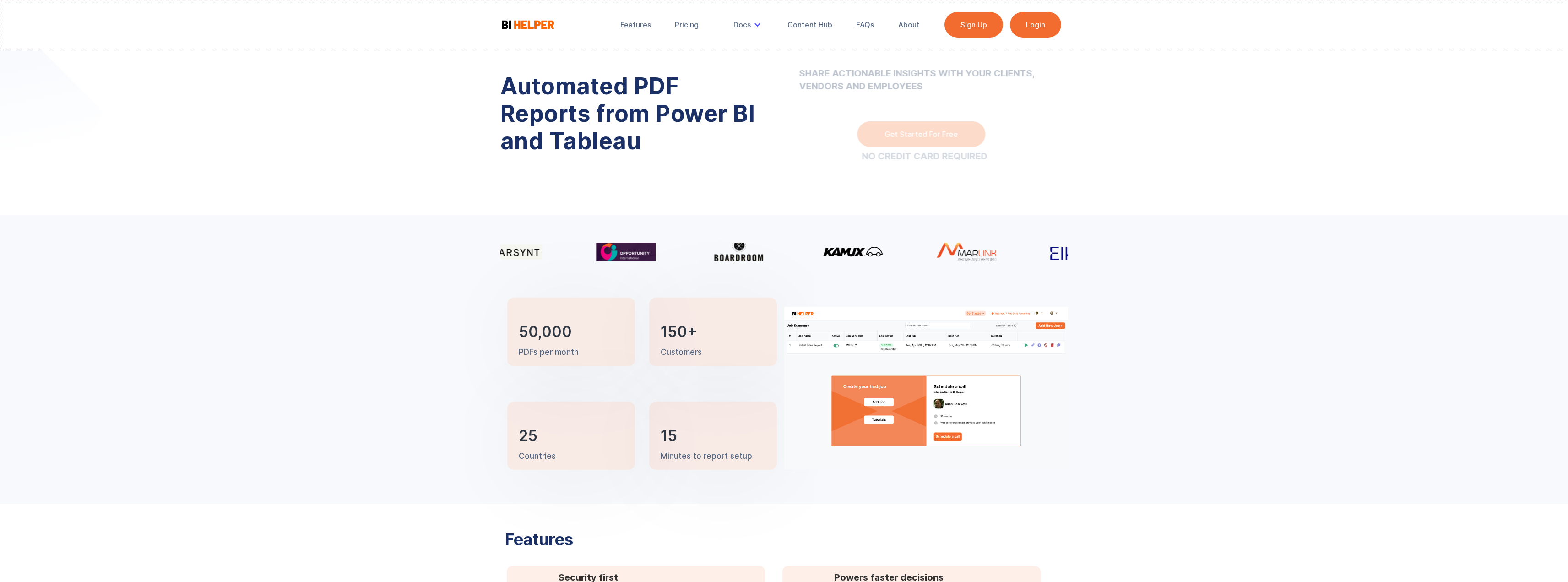
click at [357, 128] on div "Automated PDF Reports from Power BI and Tableau SHARE ACTIONABLE INSIGHTS WITH …" at bounding box center [784, 108] width 1568 height 215
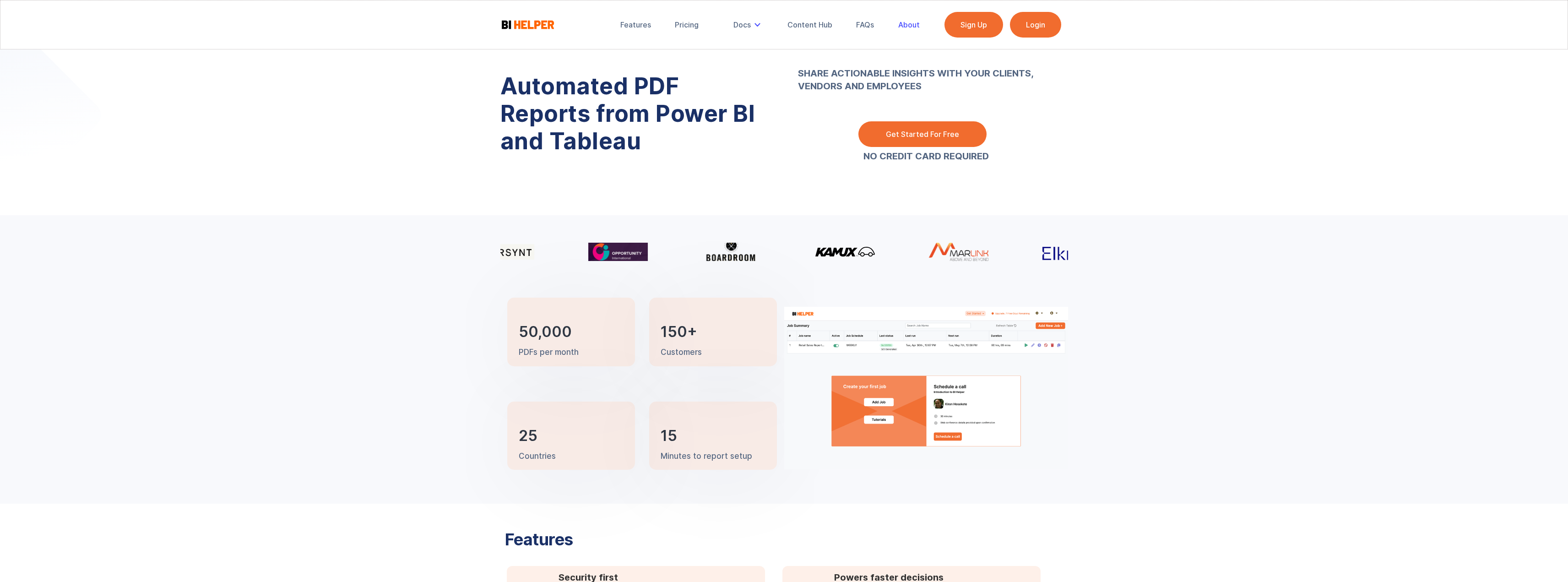
click at [910, 27] on div "About" at bounding box center [909, 24] width 21 height 9
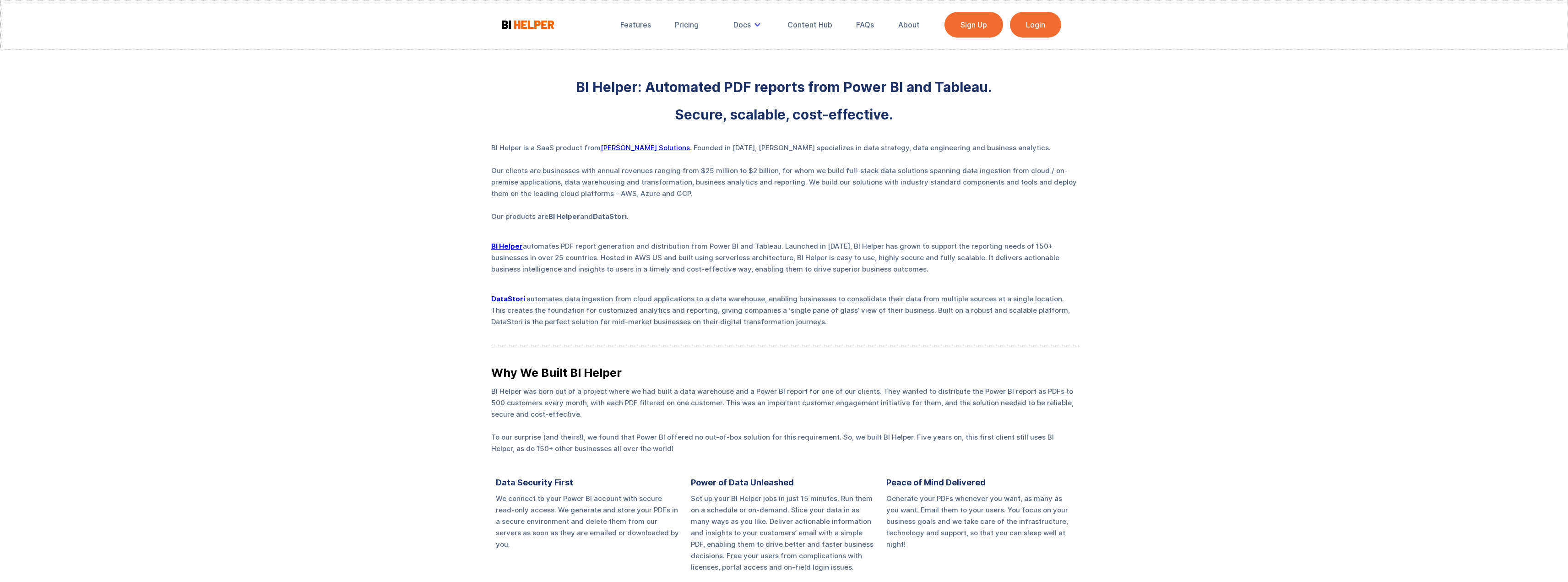
click at [445, 252] on div "BI Helper: Automated PDF reports from Power BI and Tableau. Secure, scalable, c…" at bounding box center [784, 420] width 1568 height 839
click at [460, 258] on div "BI Helper: Automated PDF reports from Power BI and Tableau. Secure, scalable, c…" at bounding box center [784, 420] width 1568 height 839
click at [463, 356] on div "BI Helper: Automated PDF reports from Power BI and Tableau. Secure, scalable, c…" at bounding box center [784, 420] width 1568 height 839
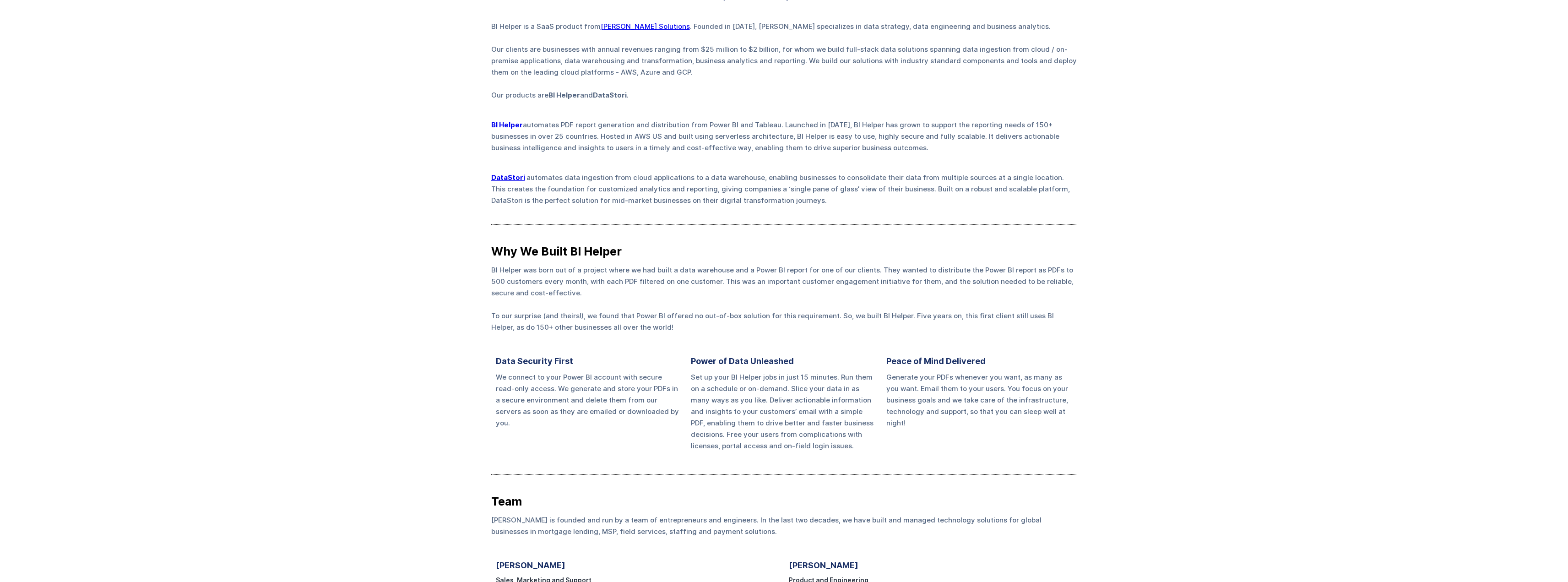
scroll to position [137, 0]
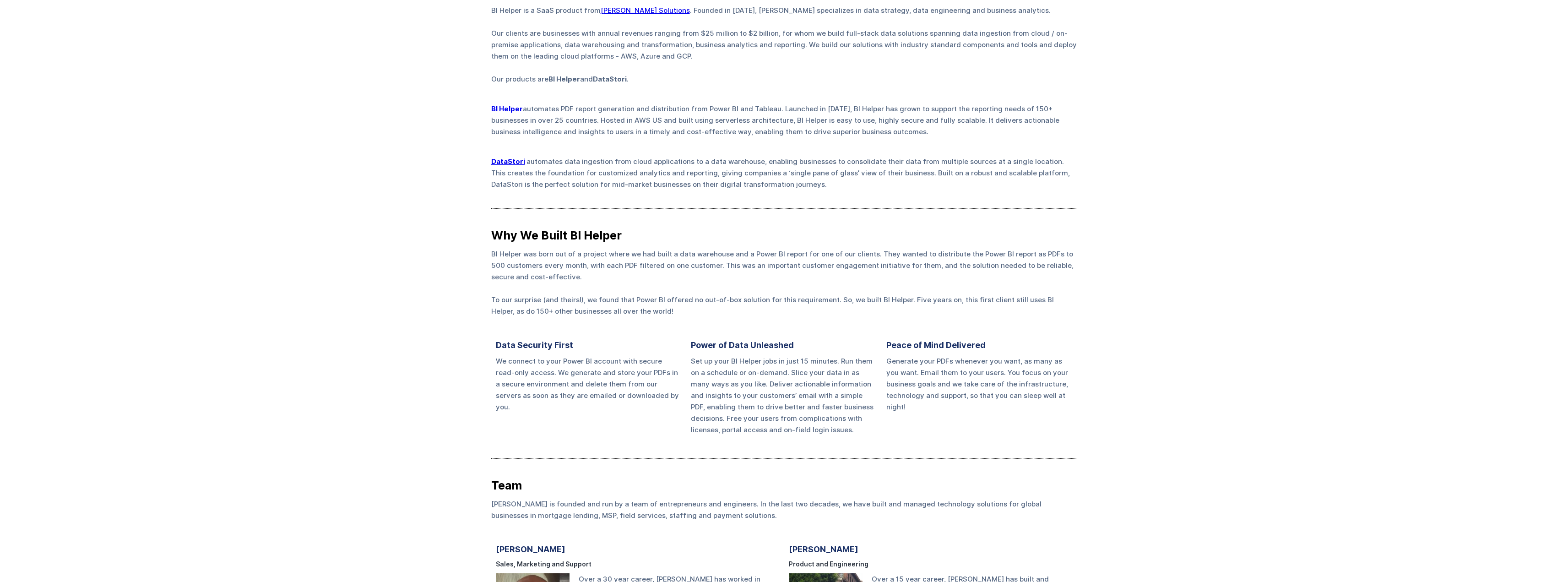
click at [449, 284] on div "BI Helper: Automated PDF reports from Power BI and Tableau. Secure, scalable, c…" at bounding box center [784, 282] width 1568 height 839
click at [461, 266] on div "BI Helper: Automated PDF reports from Power BI and Tableau. Secure, scalable, c…" at bounding box center [784, 282] width 1568 height 839
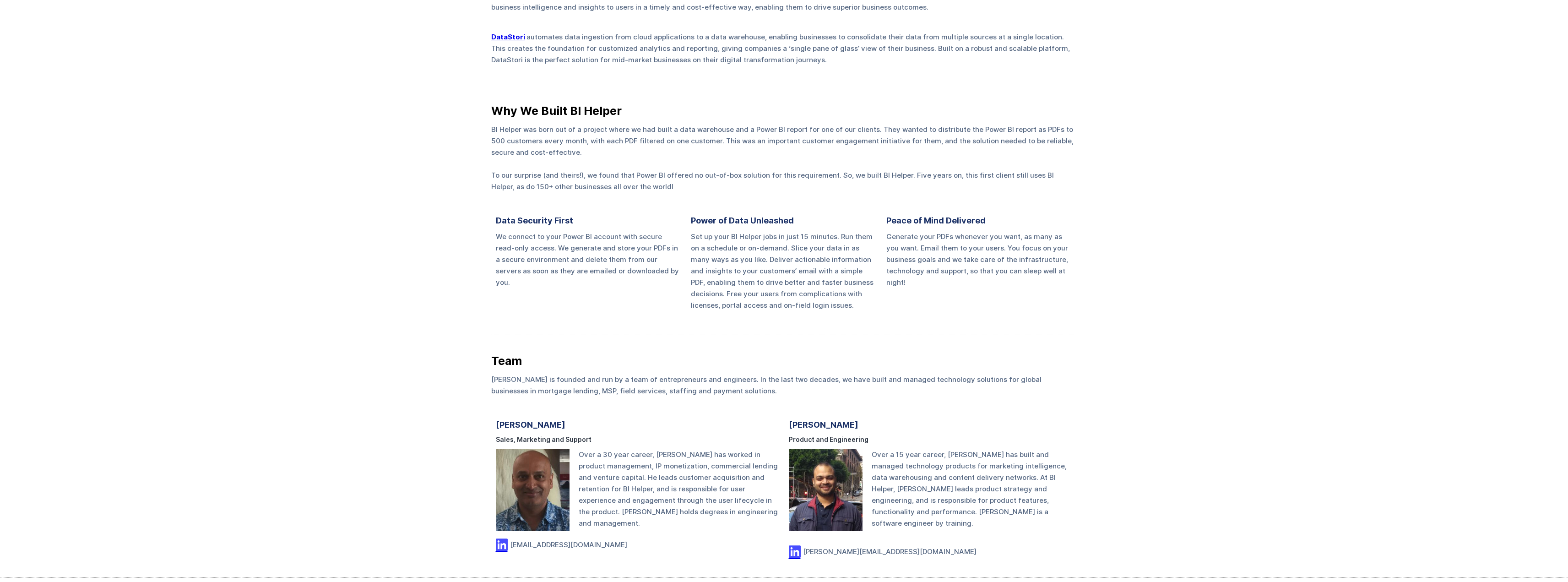
scroll to position [275, 0]
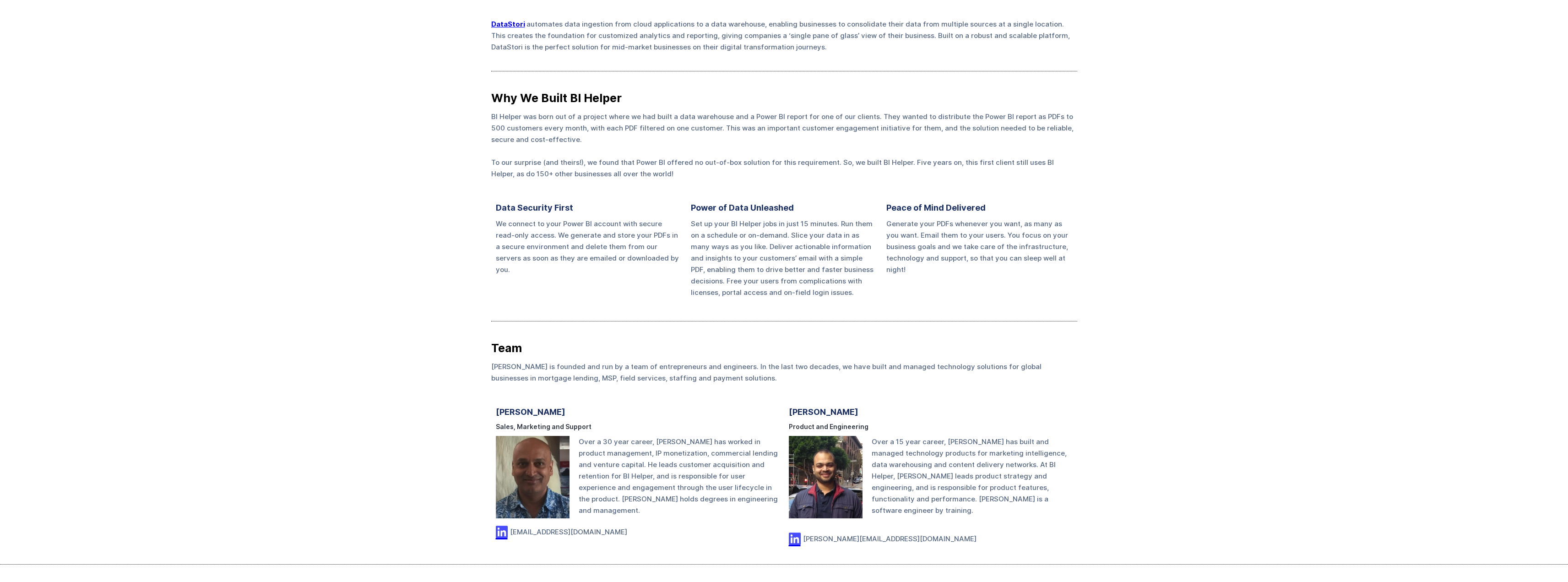
click at [457, 268] on div "BI Helper: Automated PDF reports from Power BI and Tableau. Secure, scalable, c…" at bounding box center [784, 145] width 1568 height 839
click at [457, 269] on div "BI Helper: Automated PDF reports from Power BI and Tableau. Secure, scalable, c…" at bounding box center [784, 145] width 1568 height 839
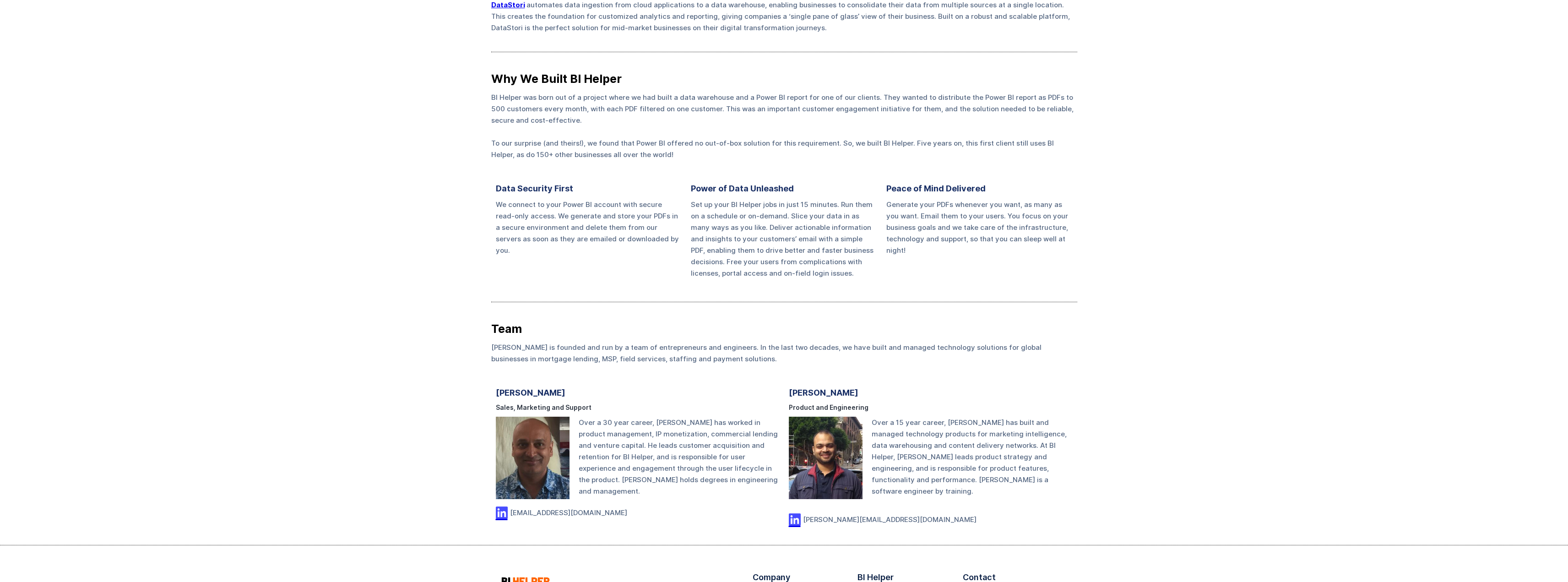
scroll to position [291, 0]
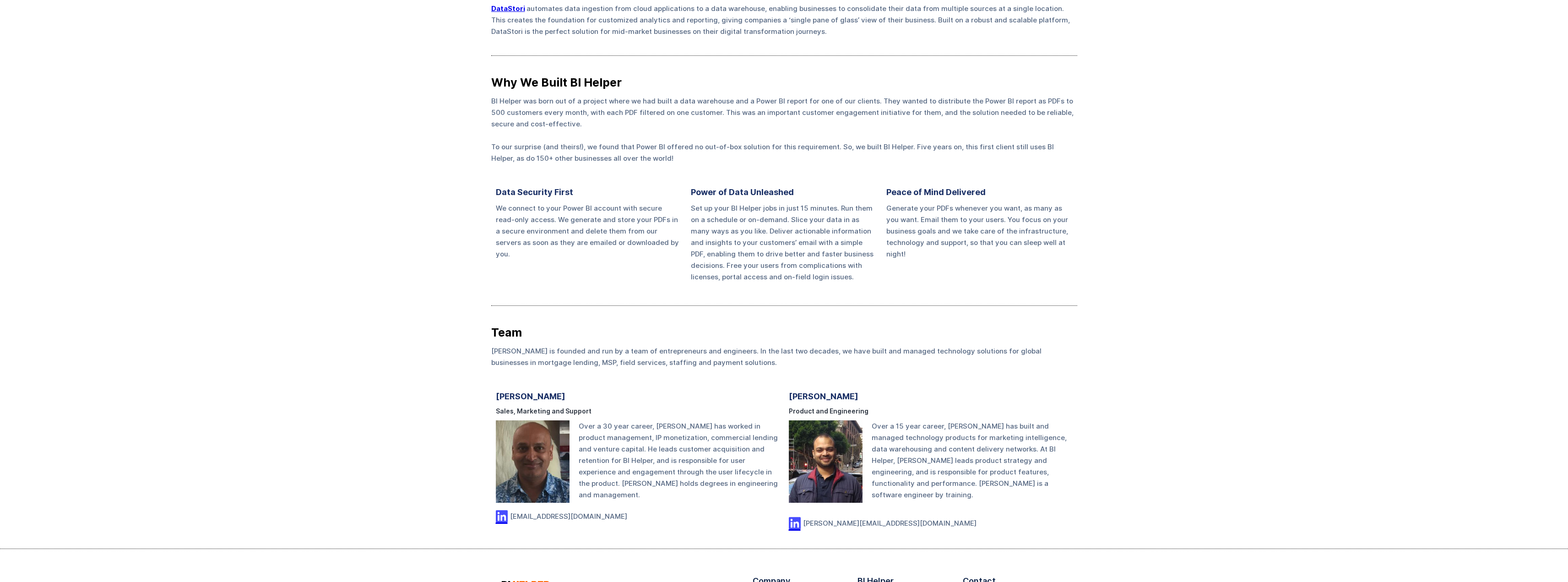
click at [462, 280] on div "BI Helper: Automated PDF reports from Power BI and Tableau. Secure, scalable, c…" at bounding box center [784, 129] width 1568 height 839
click at [462, 279] on div "BI Helper: Automated PDF reports from Power BI and Tableau. Secure, scalable, c…" at bounding box center [784, 129] width 1568 height 839
click at [462, 280] on div "BI Helper: Automated PDF reports from Power BI and Tableau. Secure, scalable, c…" at bounding box center [784, 129] width 1568 height 839
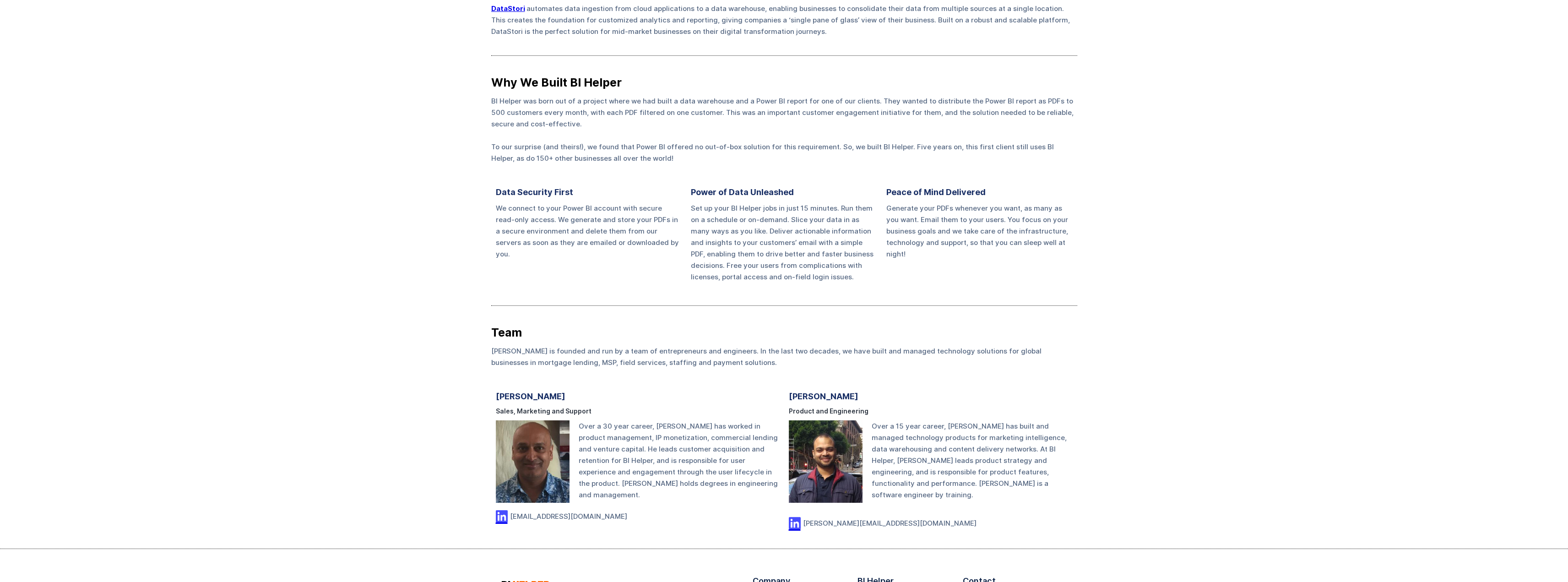
click at [462, 280] on div "BI Helper: Automated PDF reports from Power BI and Tableau. Secure, scalable, c…" at bounding box center [784, 129] width 1568 height 839
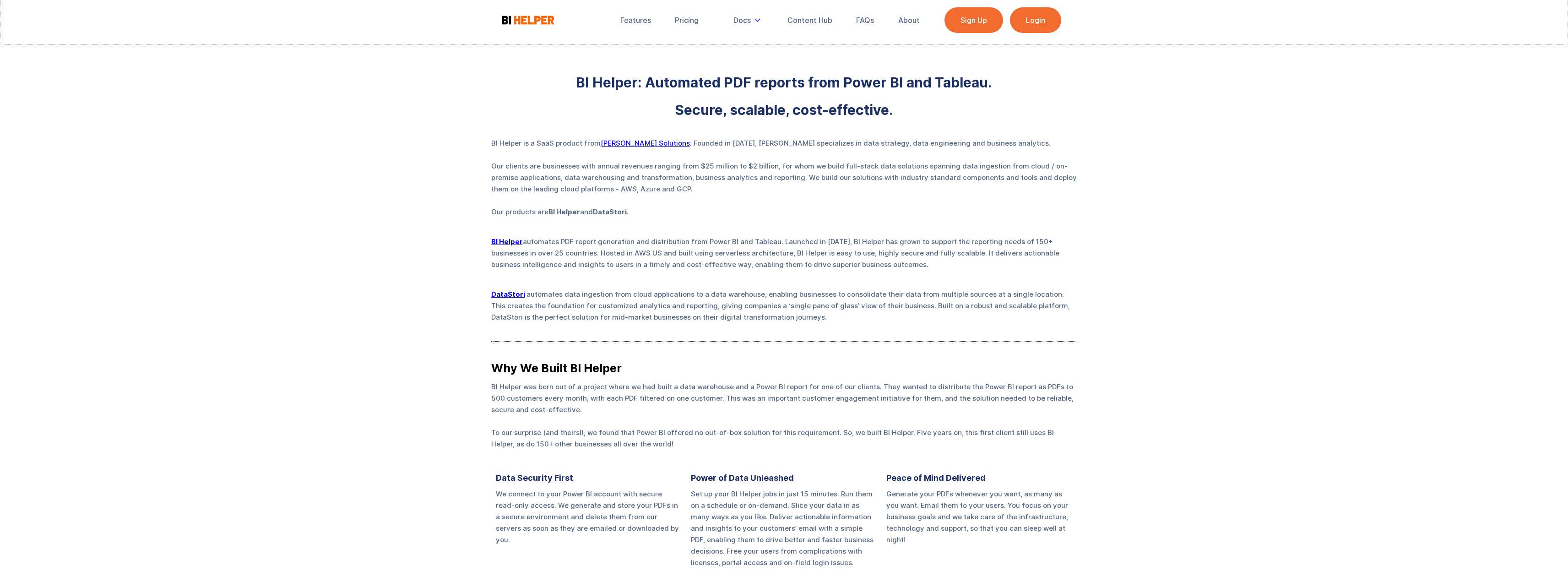
scroll to position [0, 0]
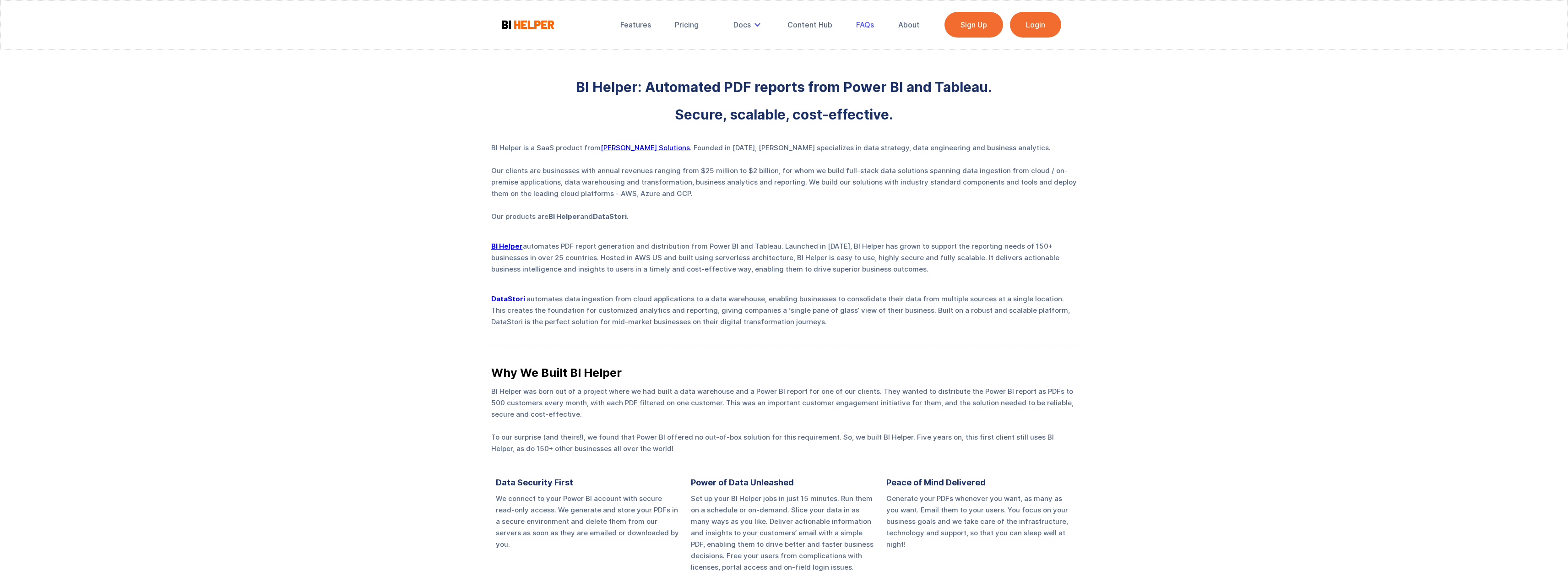
click at [860, 23] on div "FAQs" at bounding box center [864, 24] width 18 height 9
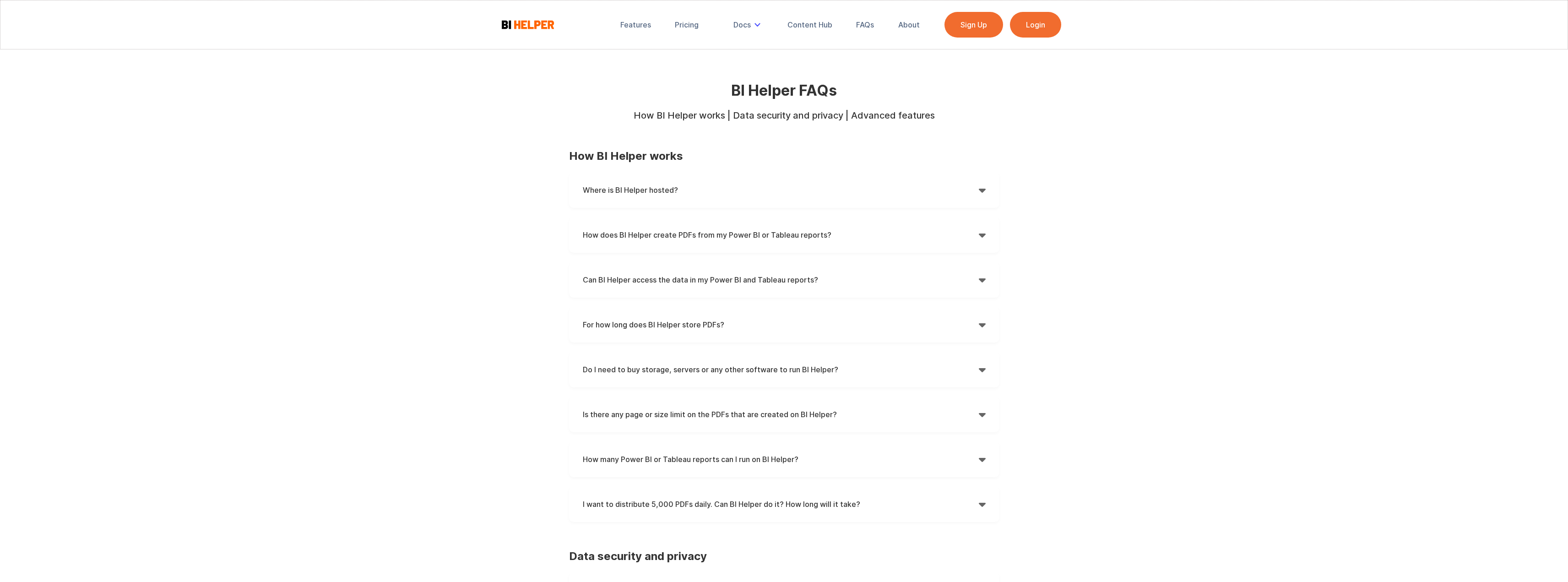
click at [986, 189] on div "Where is BI Helper hosted?  BI Helper is hosted on Amazon Web Services (AWS) i…" at bounding box center [784, 190] width 430 height 36
click at [983, 189] on div "" at bounding box center [983, 189] width 7 height 14
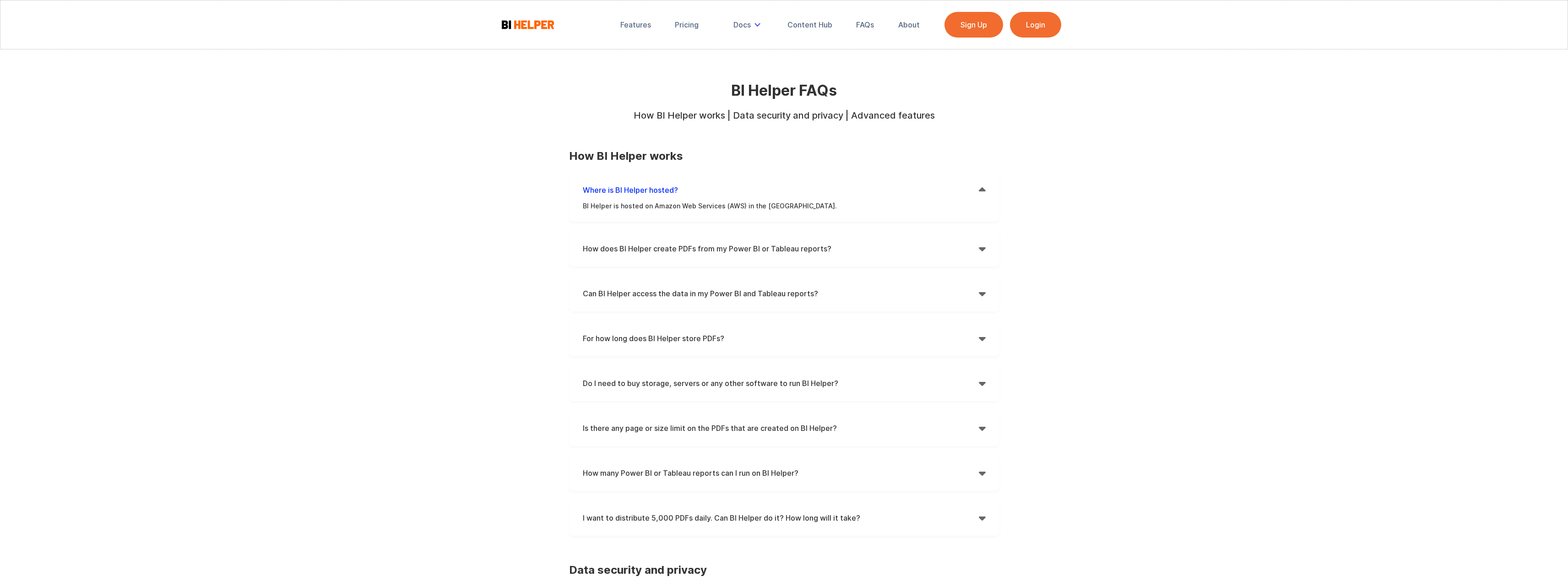
scroll to position [46, 0]
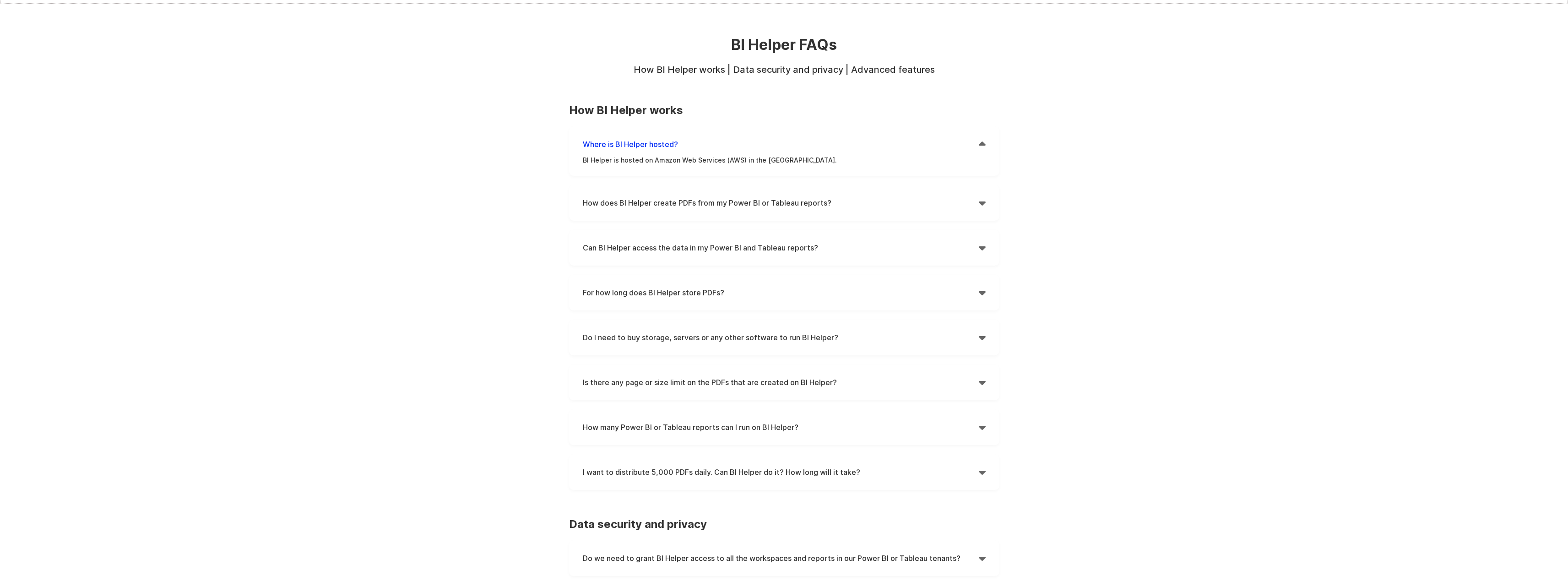
click at [979, 200] on div "" at bounding box center [983, 202] width 7 height 14
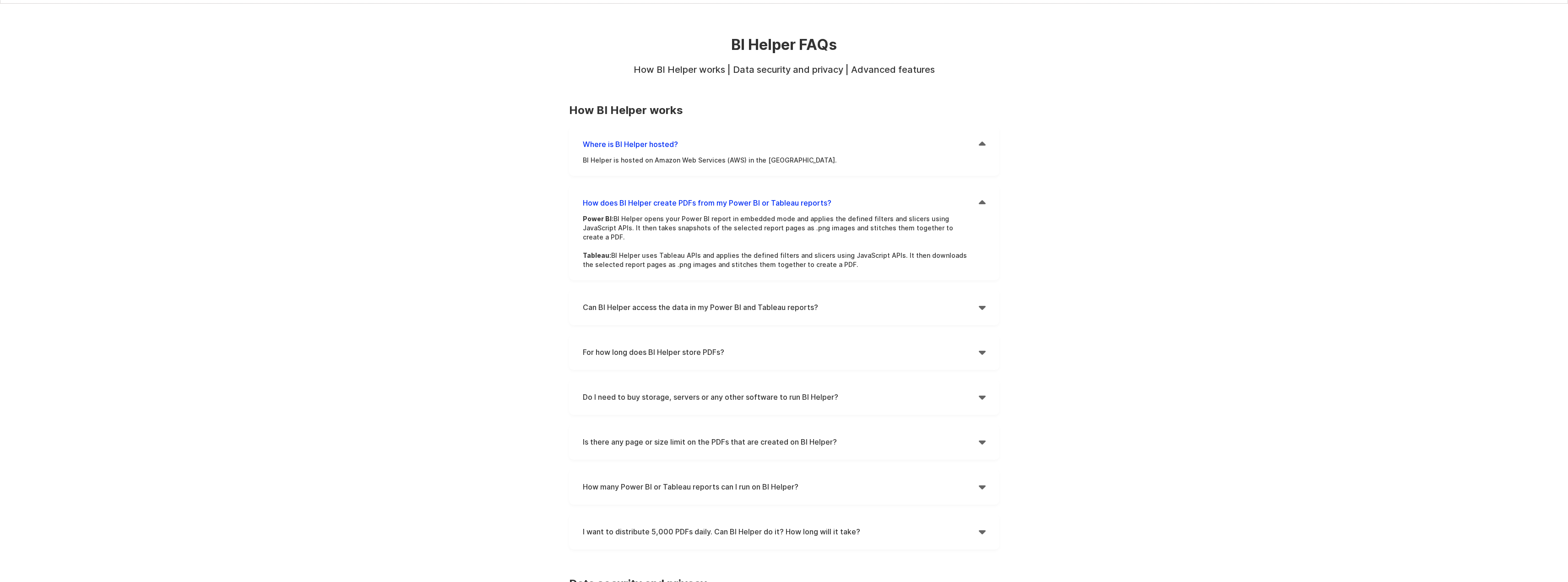
click at [1024, 207] on div "Features Pricing Secure Email Delivery Docs Tutorials Email Authentication API …" at bounding box center [784, 579] width 1568 height 1250
click at [1024, 206] on div "Features Pricing Secure Email Delivery Docs Tutorials Email Authentication API …" at bounding box center [784, 579] width 1568 height 1250
click at [1025, 233] on div "Features Pricing Secure Email Delivery Docs Tutorials Email Authentication API …" at bounding box center [784, 579] width 1568 height 1250
click at [1022, 228] on div "Features Pricing Secure Email Delivery Docs Tutorials Email Authentication API …" at bounding box center [784, 579] width 1568 height 1250
click at [1025, 222] on div "Features Pricing Secure Email Delivery Docs Tutorials Email Authentication API …" at bounding box center [784, 579] width 1568 height 1250
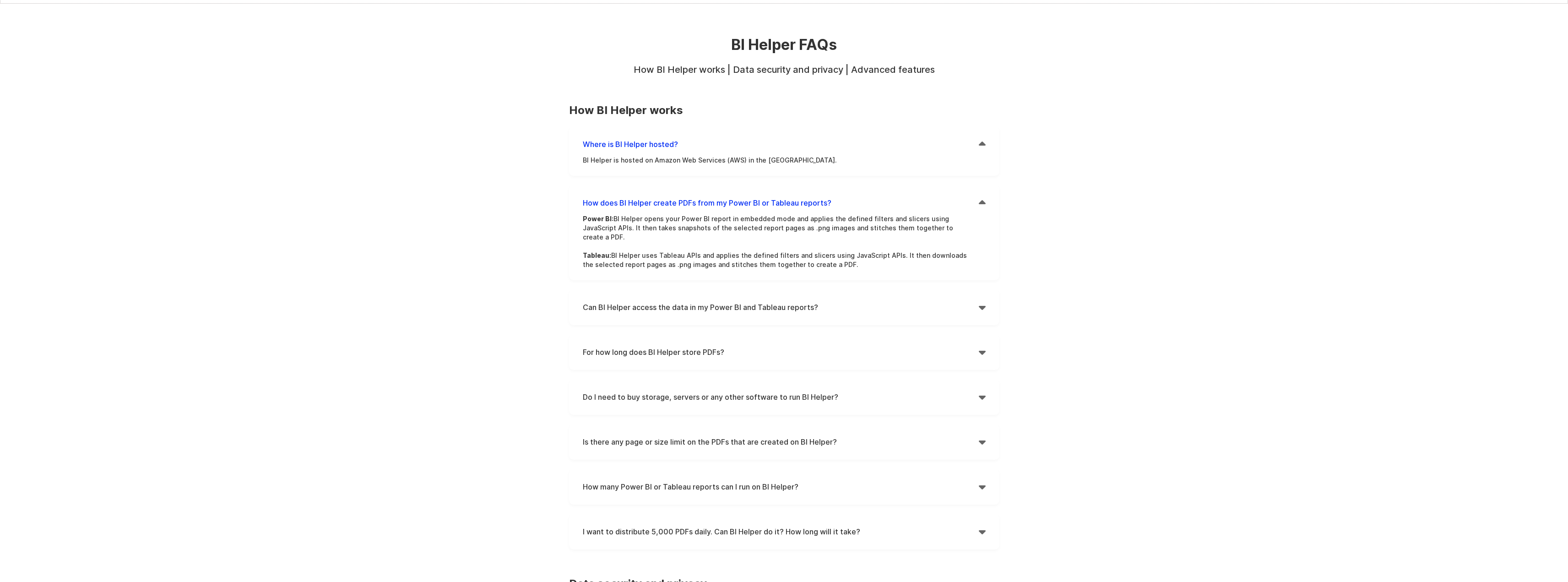
scroll to position [92, 0]
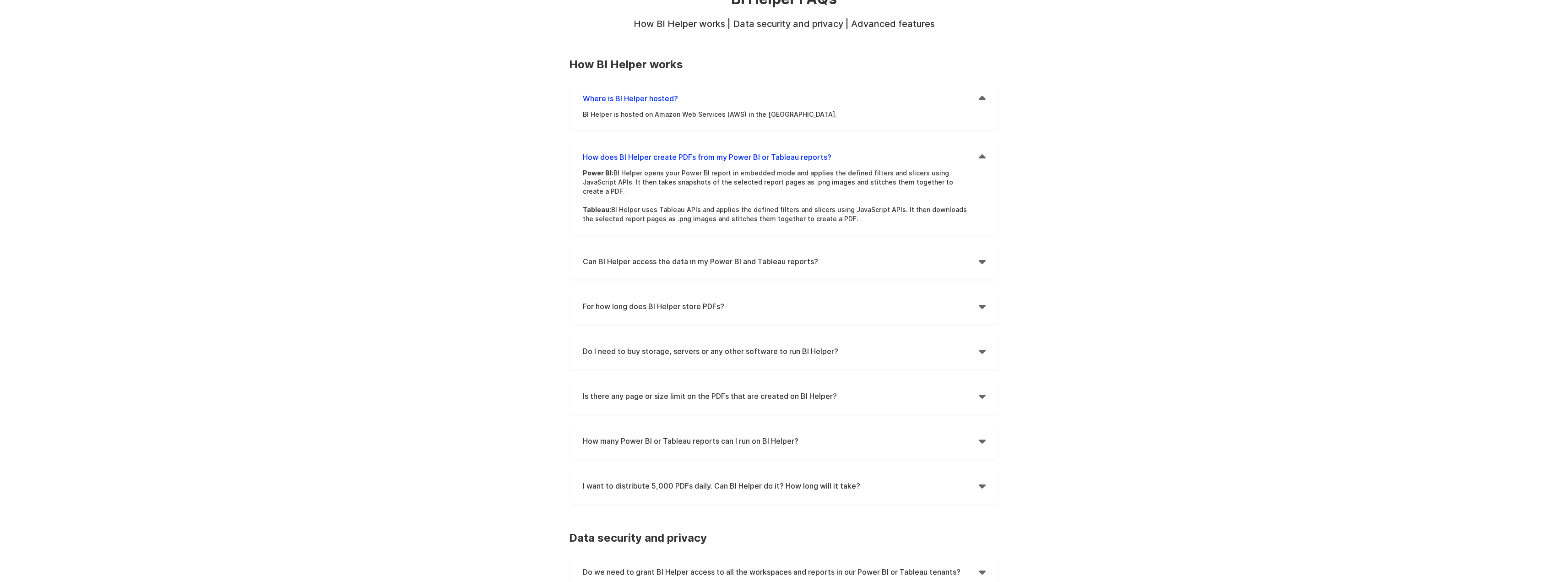
click at [986, 255] on div "" at bounding box center [983, 261] width 7 height 14
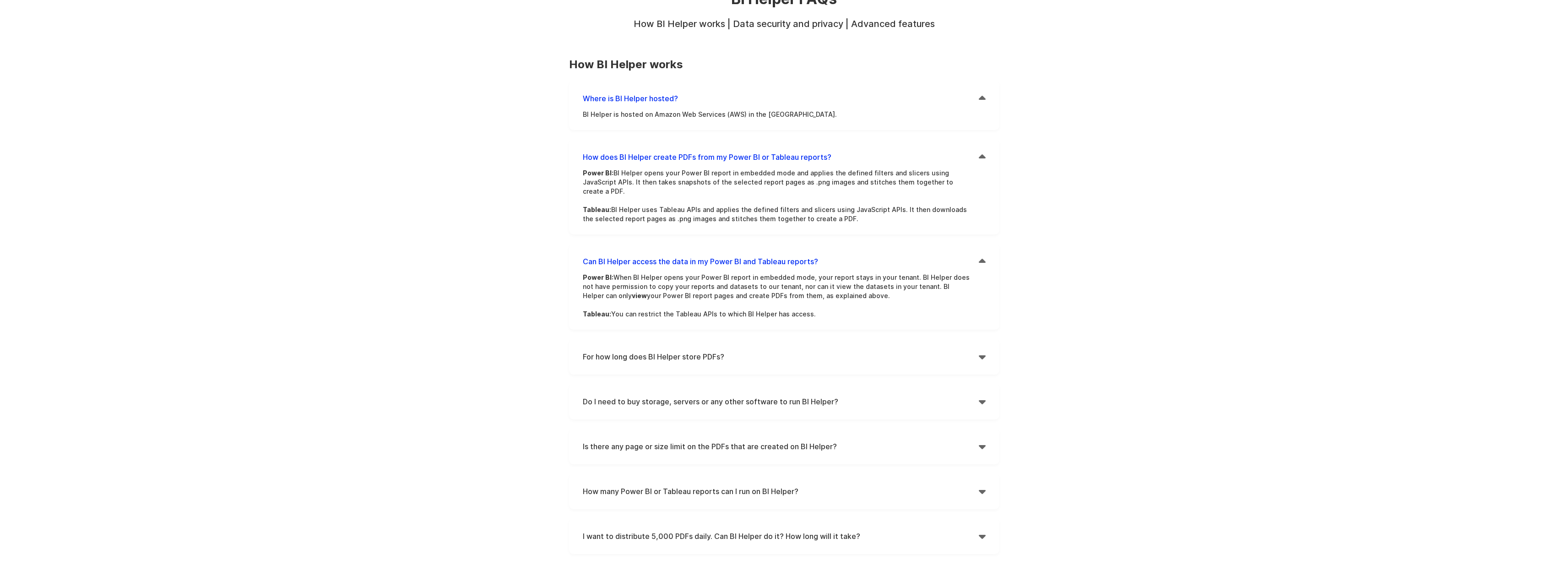
click at [1004, 246] on div "BI Helper FAQs How BI Helper works | Data security and privacy | Advanced featu…" at bounding box center [784, 586] width 458 height 1246
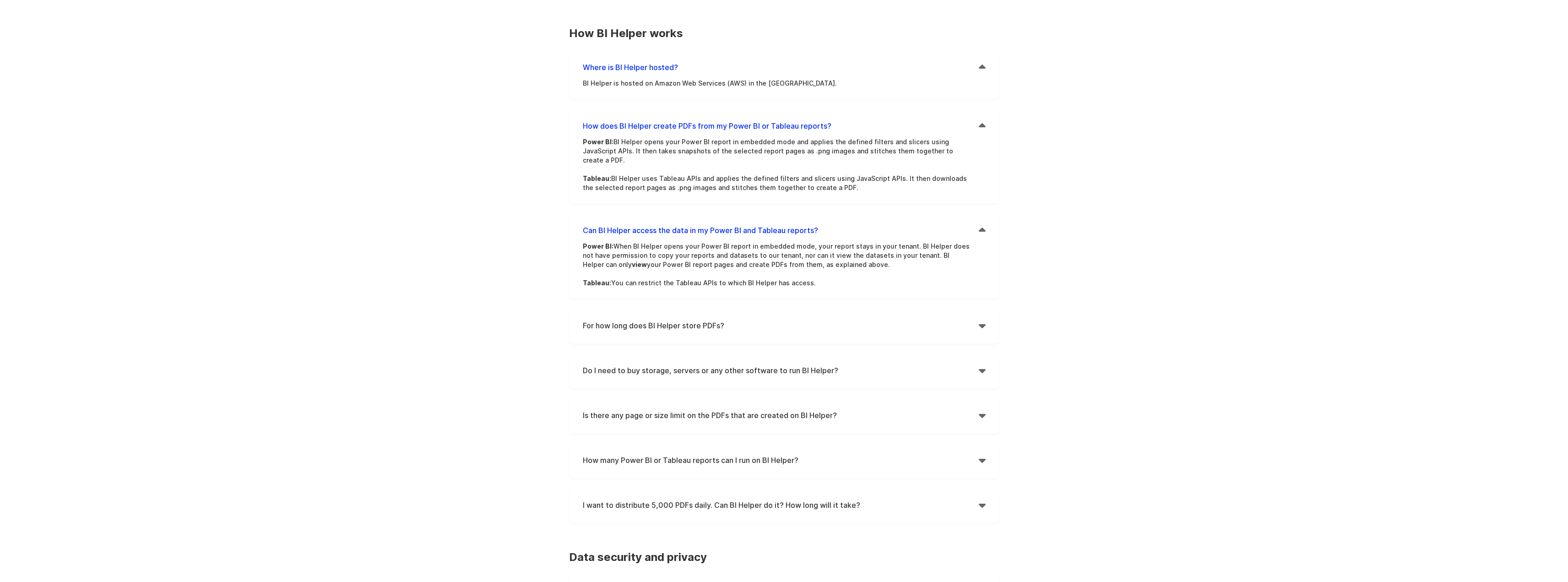
scroll to position [137, 0]
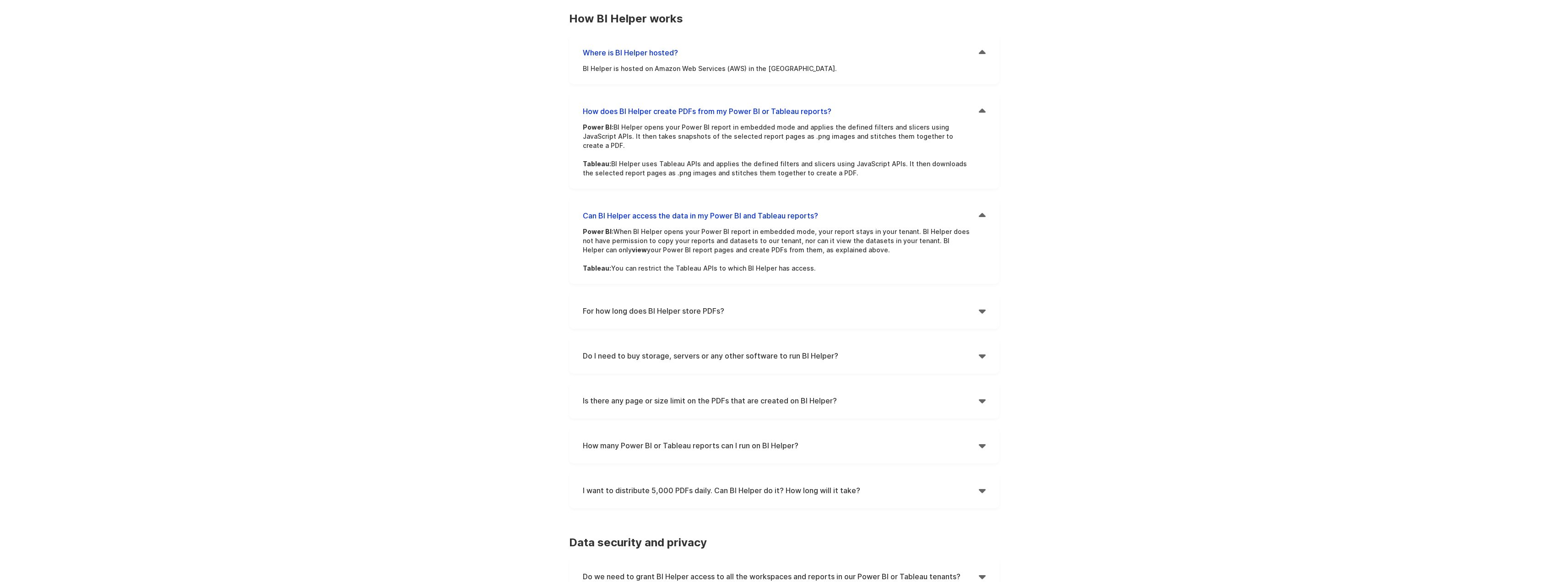
click at [1007, 222] on div "BI Helper FAQs How BI Helper works | Data security and privacy | Advanced featu…" at bounding box center [784, 540] width 458 height 1246
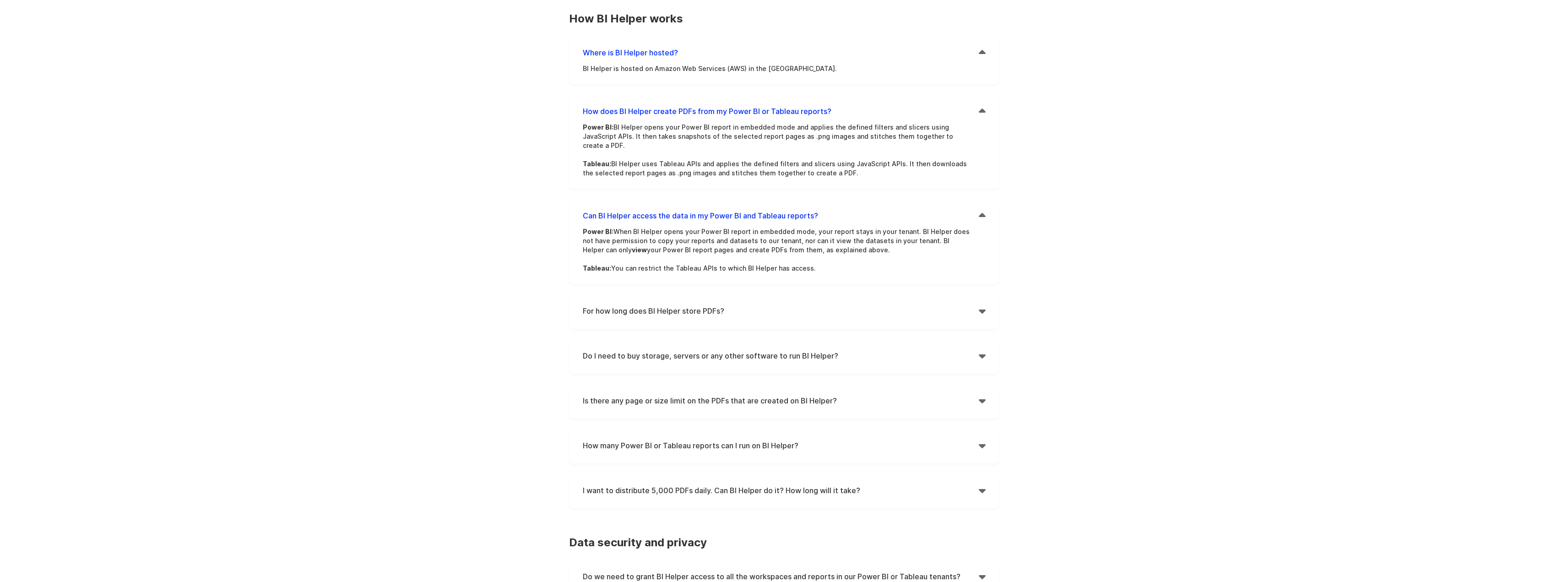
click at [980, 304] on div "" at bounding box center [983, 311] width 7 height 14
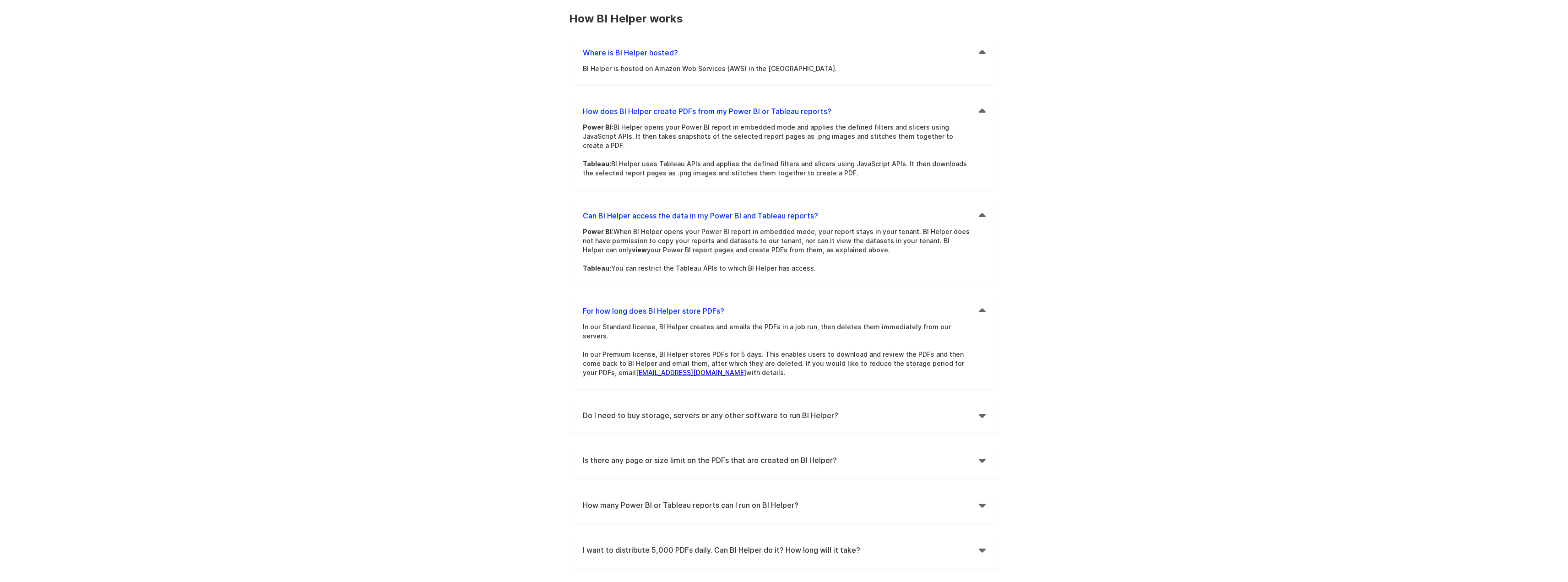
click at [1048, 289] on div "Features Pricing Secure Email Delivery Docs Tutorials Email Authentication API …" at bounding box center [784, 543] width 1568 height 1361
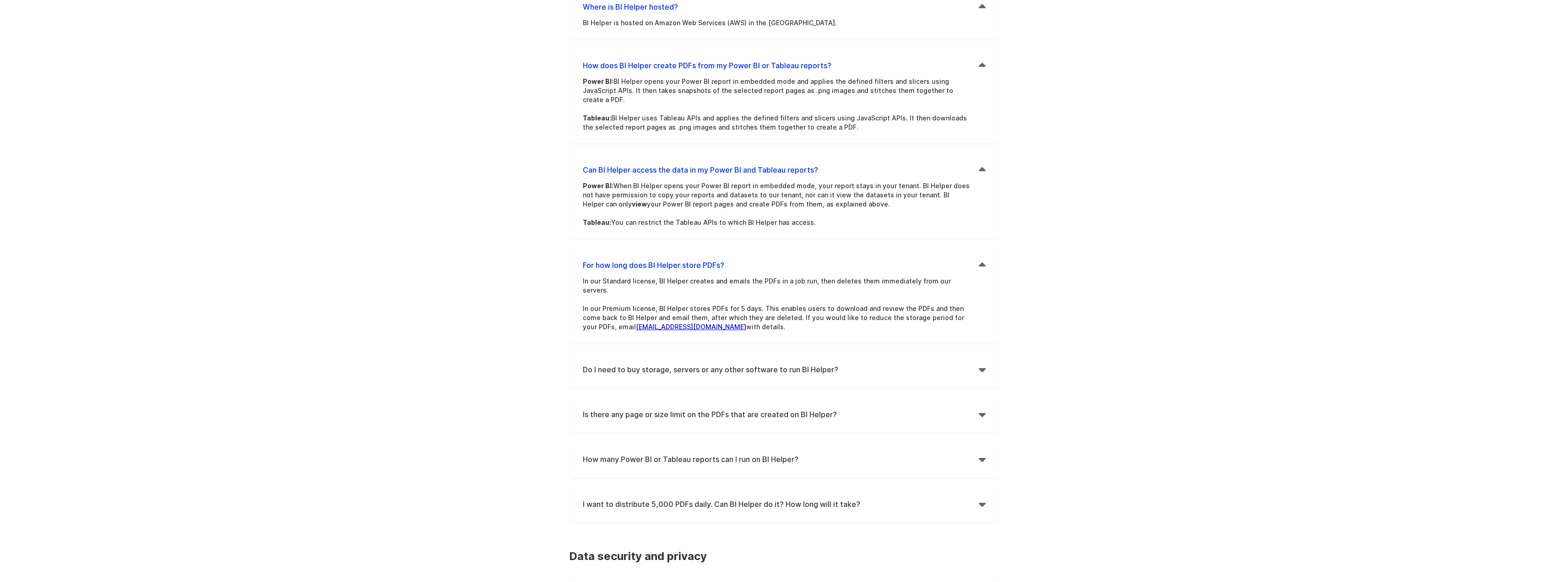
click at [1035, 283] on div "Features Pricing Secure Email Delivery Docs Tutorials Email Authentication API …" at bounding box center [784, 497] width 1568 height 1361
click at [1012, 280] on div "BI Helper FAQs How BI Helper works | Data security and privacy | Advanced featu…" at bounding box center [784, 524] width 458 height 1306
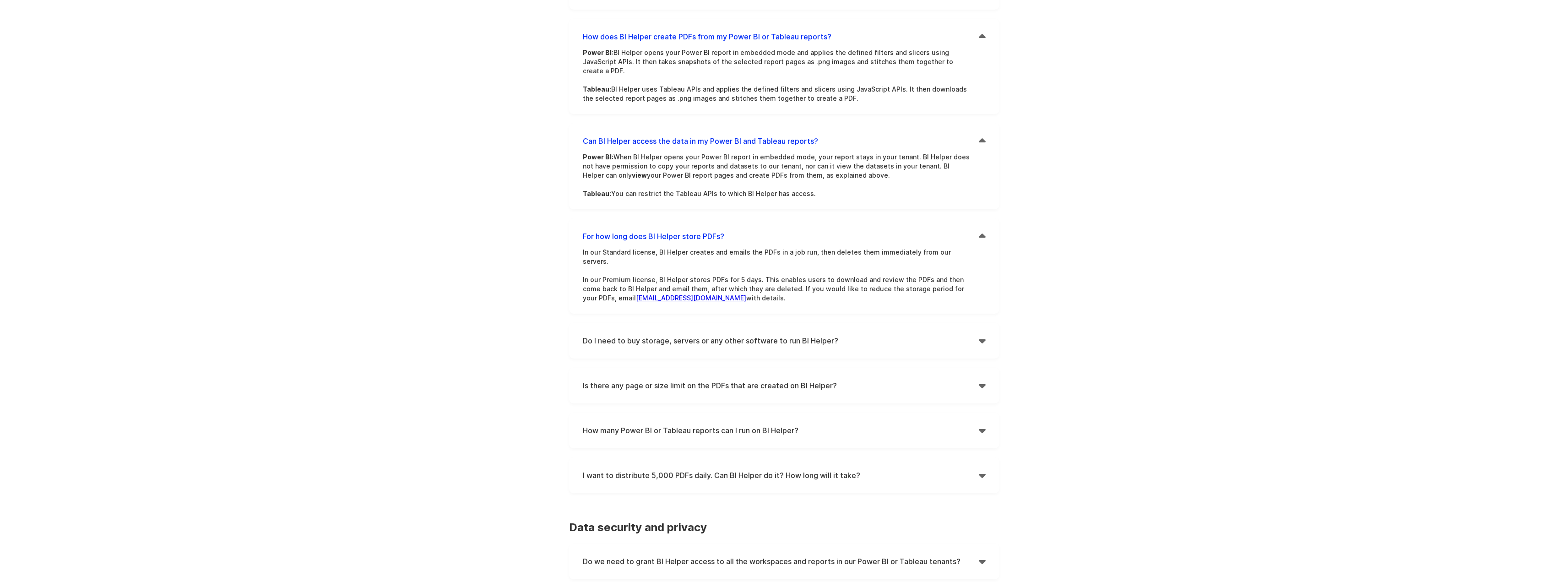
scroll to position [229, 0]
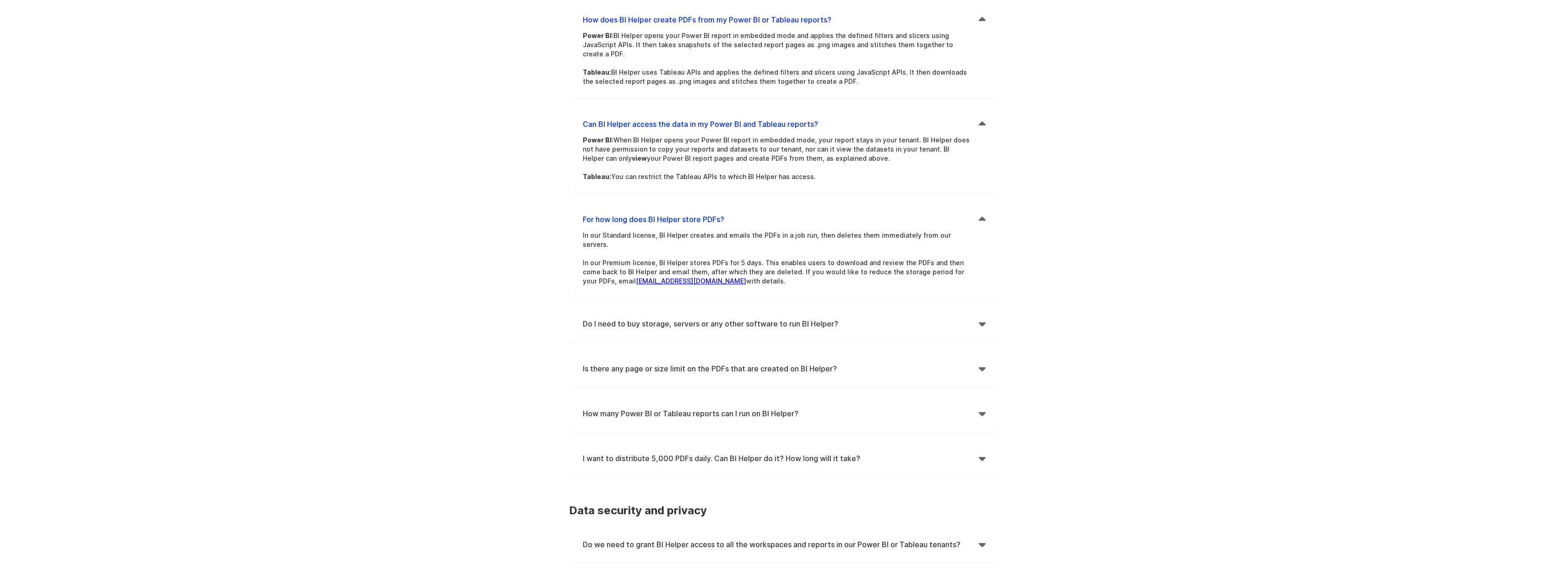
click at [984, 317] on div "" at bounding box center [983, 323] width 7 height 14
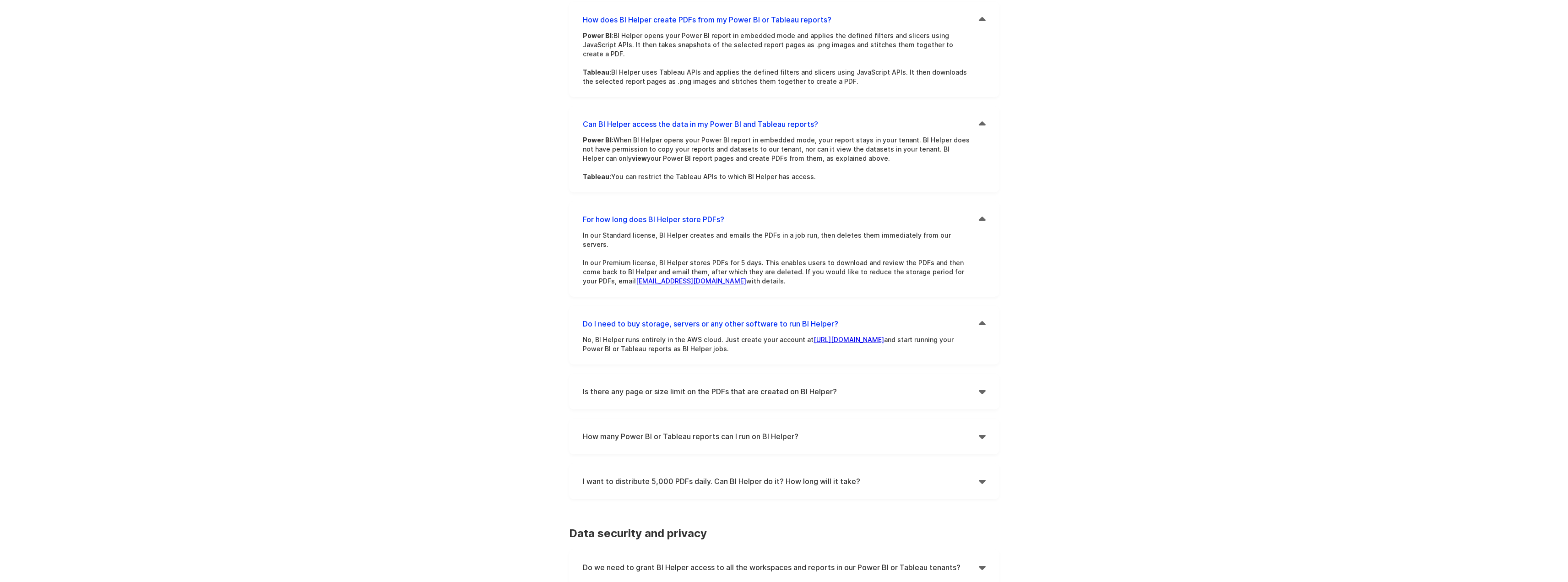
click at [1023, 286] on div "Features Pricing Secure Email Delivery Docs Tutorials Email Authentication API …" at bounding box center [784, 462] width 1568 height 1383
click at [1015, 284] on div "Features Pricing Secure Email Delivery Docs Tutorials Email Authentication API …" at bounding box center [784, 462] width 1568 height 1383
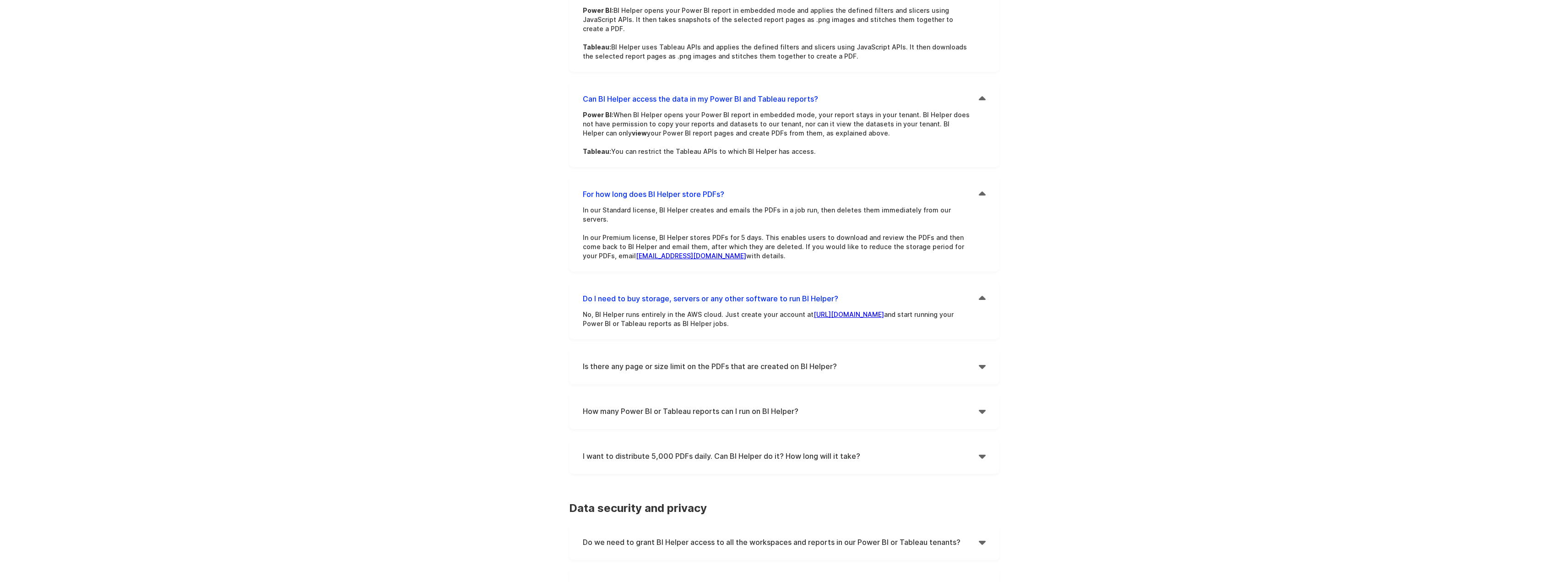
scroll to position [275, 0]
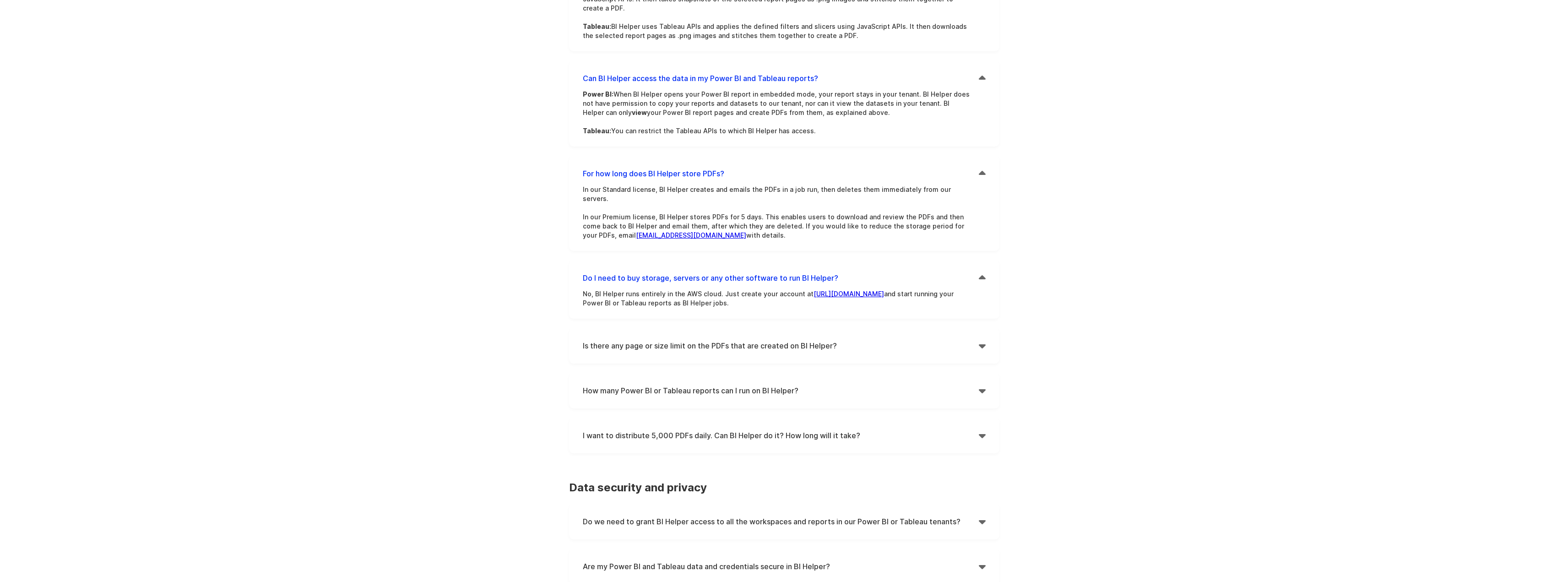
click at [1015, 266] on div "Features Pricing Secure Email Delivery Docs Tutorials Email Authentication API …" at bounding box center [784, 417] width 1568 height 1383
click at [1047, 281] on div "Features Pricing Secure Email Delivery Docs Tutorials Email Authentication API …" at bounding box center [784, 417] width 1568 height 1383
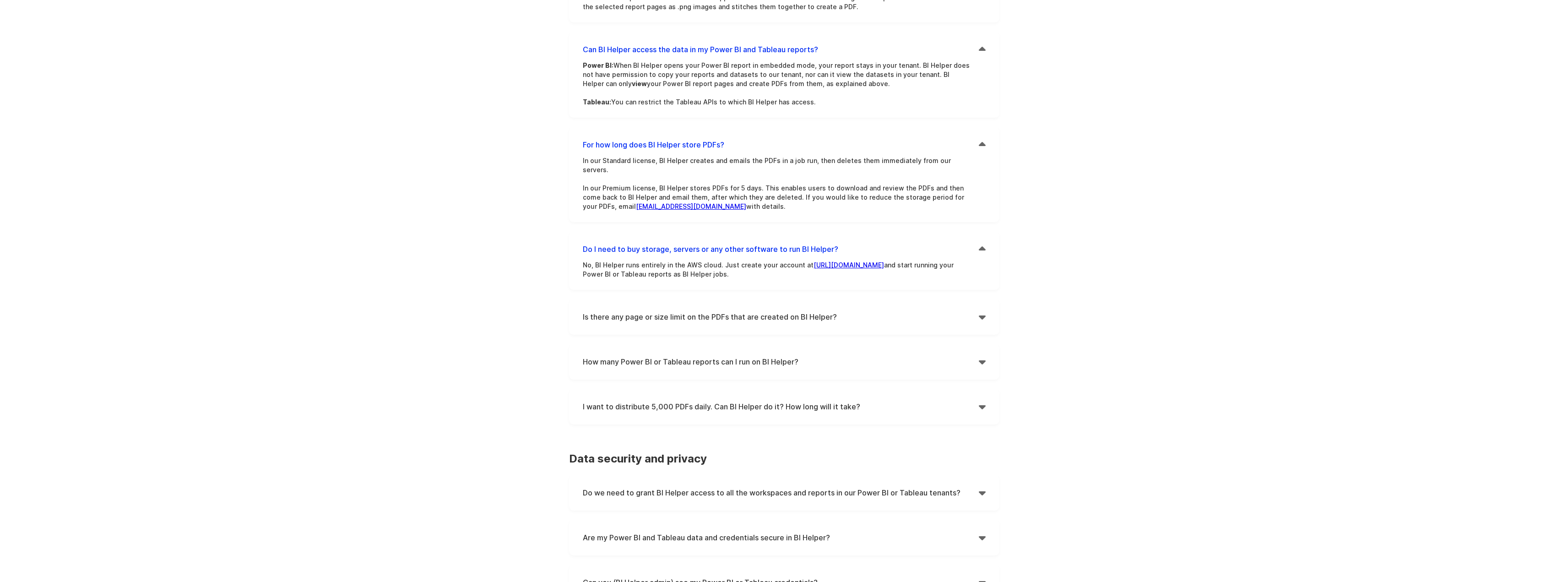
scroll to position [321, 0]
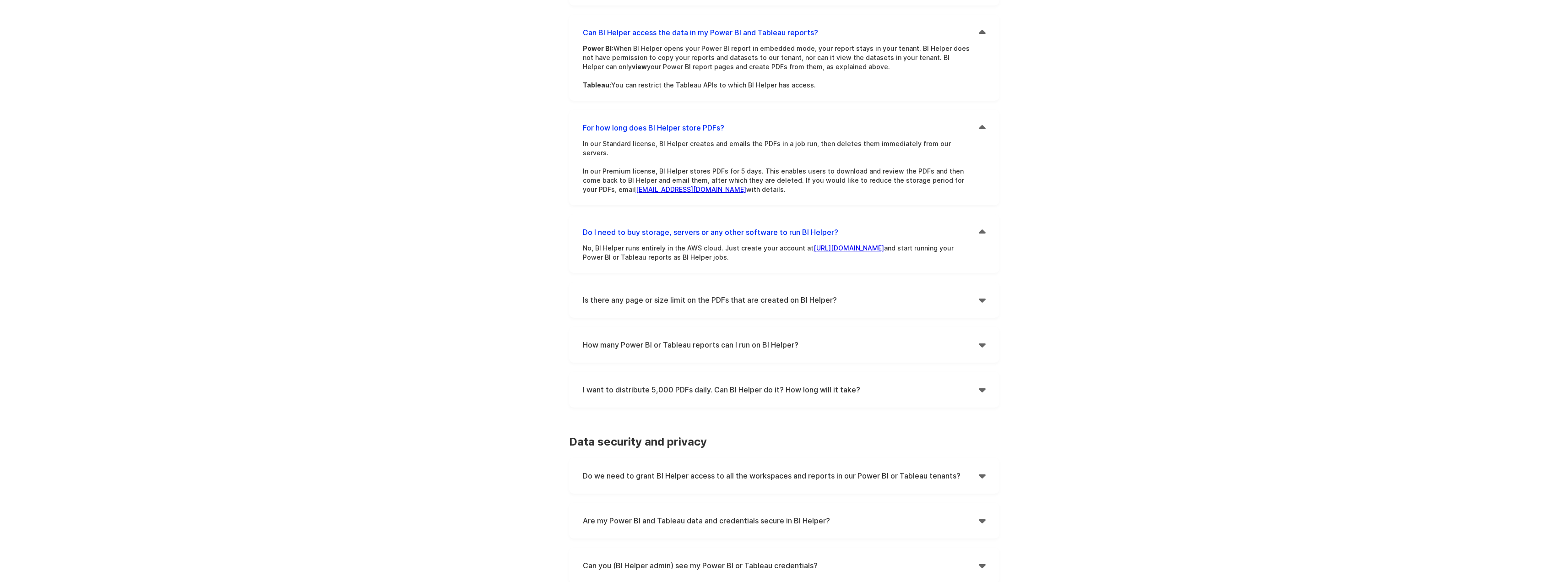
click at [978, 293] on h4 "Is there any page or size limit on the PDFs that are created on BI Helper?" at bounding box center [781, 300] width 396 height 14
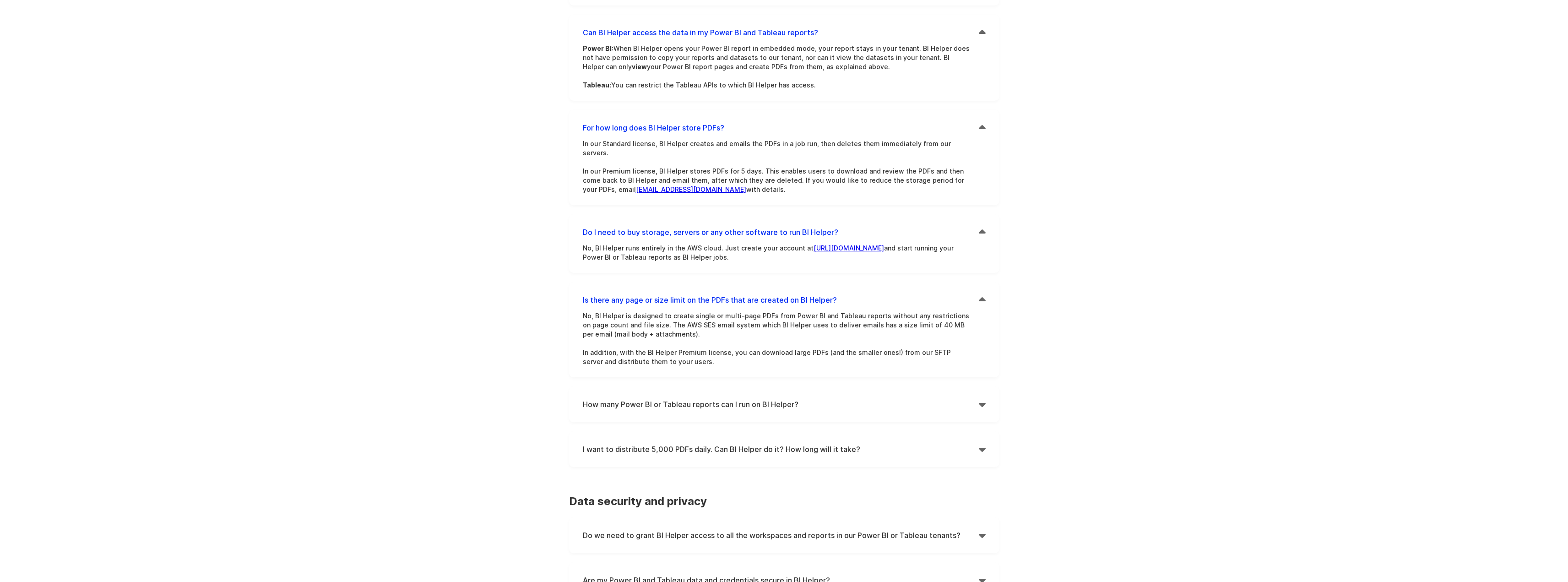
click at [1008, 284] on div "BI Helper FAQs How BI Helper works | Data security and privacy | Advanced featu…" at bounding box center [784, 428] width 458 height 1388
click at [1008, 285] on div "BI Helper FAQs How BI Helper works | Data security and privacy | Advanced featu…" at bounding box center [784, 428] width 458 height 1388
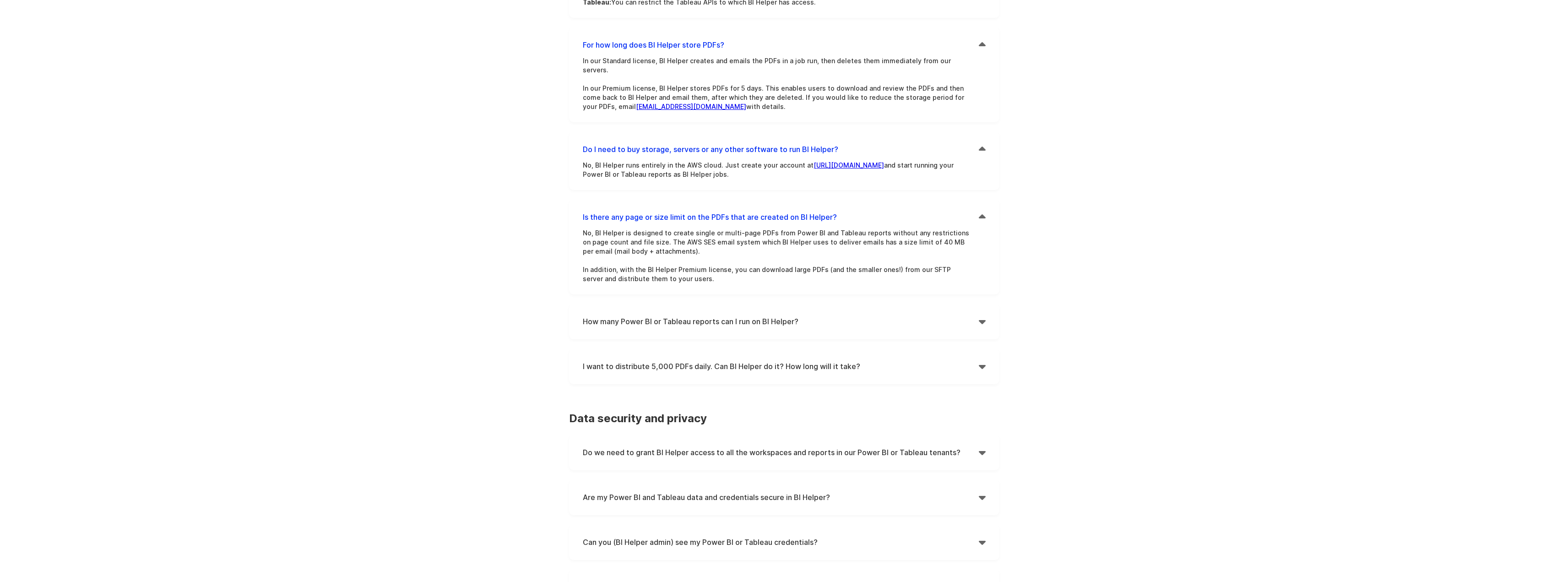
scroll to position [458, 0]
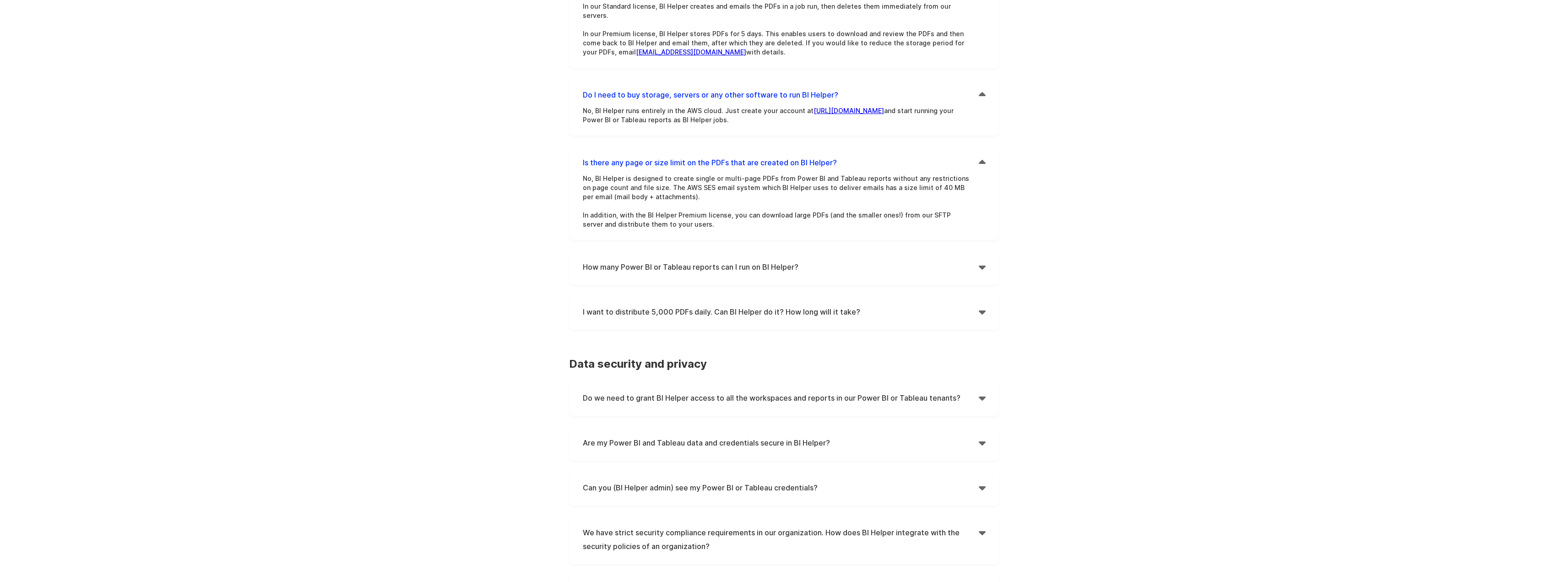
click at [986, 249] on div "How many Power BI or Tableau reports can I run on BI Helper?  You can set up a…" at bounding box center [784, 267] width 430 height 36
click at [986, 250] on div "How many Power BI or Tableau reports can I run on BI Helper?  You can set up a…" at bounding box center [784, 267] width 430 height 36
click at [984, 260] on div "" at bounding box center [983, 266] width 7 height 14
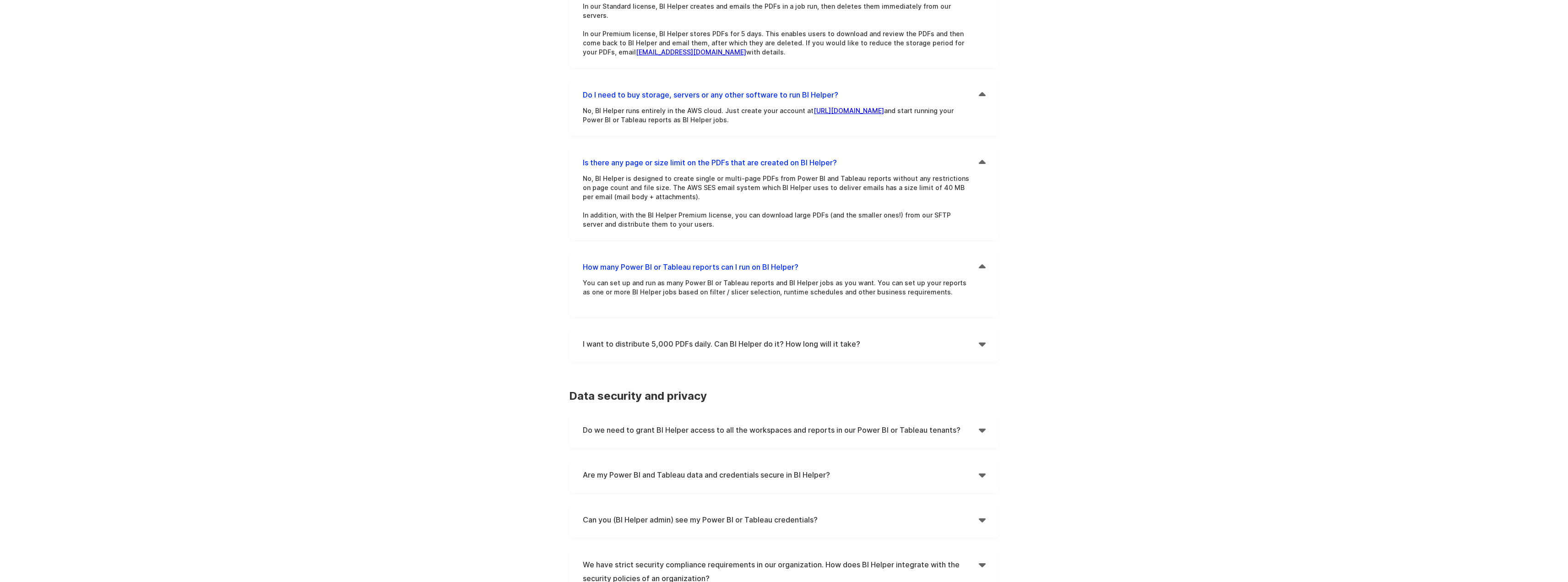
click at [1023, 252] on div "Features Pricing Secure Email Delivery Docs Tutorials Email Authentication API …" at bounding box center [784, 279] width 1568 height 1475
click at [1020, 242] on div "Features Pricing Secure Email Delivery Docs Tutorials Email Authentication API …" at bounding box center [784, 279] width 1568 height 1475
click at [1015, 244] on div "Features Pricing Secure Email Delivery Docs Tutorials Email Authentication API …" at bounding box center [784, 279] width 1568 height 1475
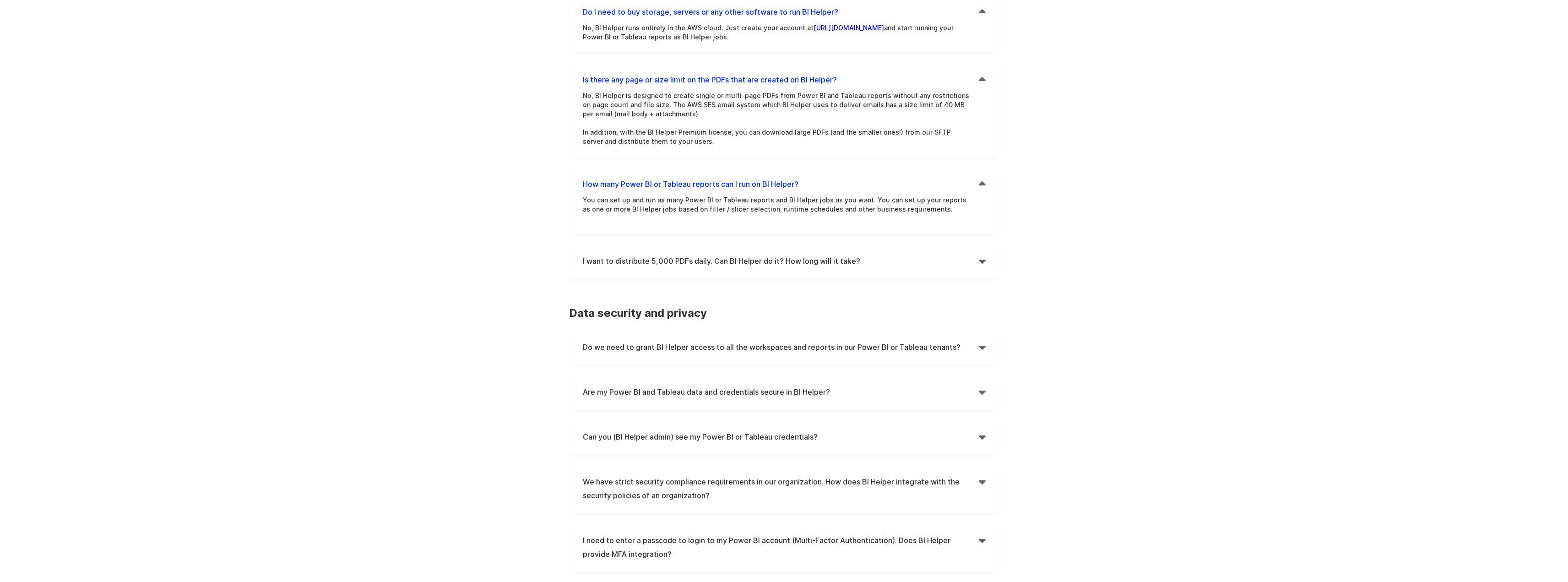
scroll to position [550, 0]
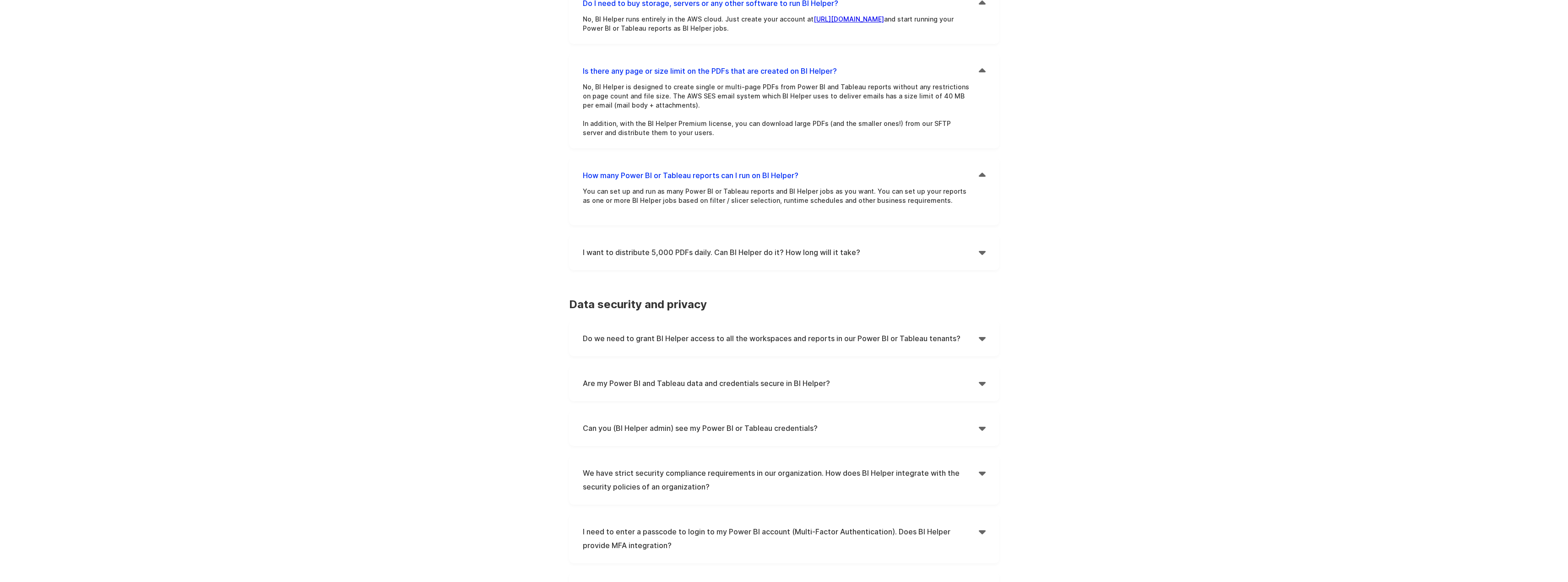
click at [985, 246] on div "" at bounding box center [983, 252] width 7 height 14
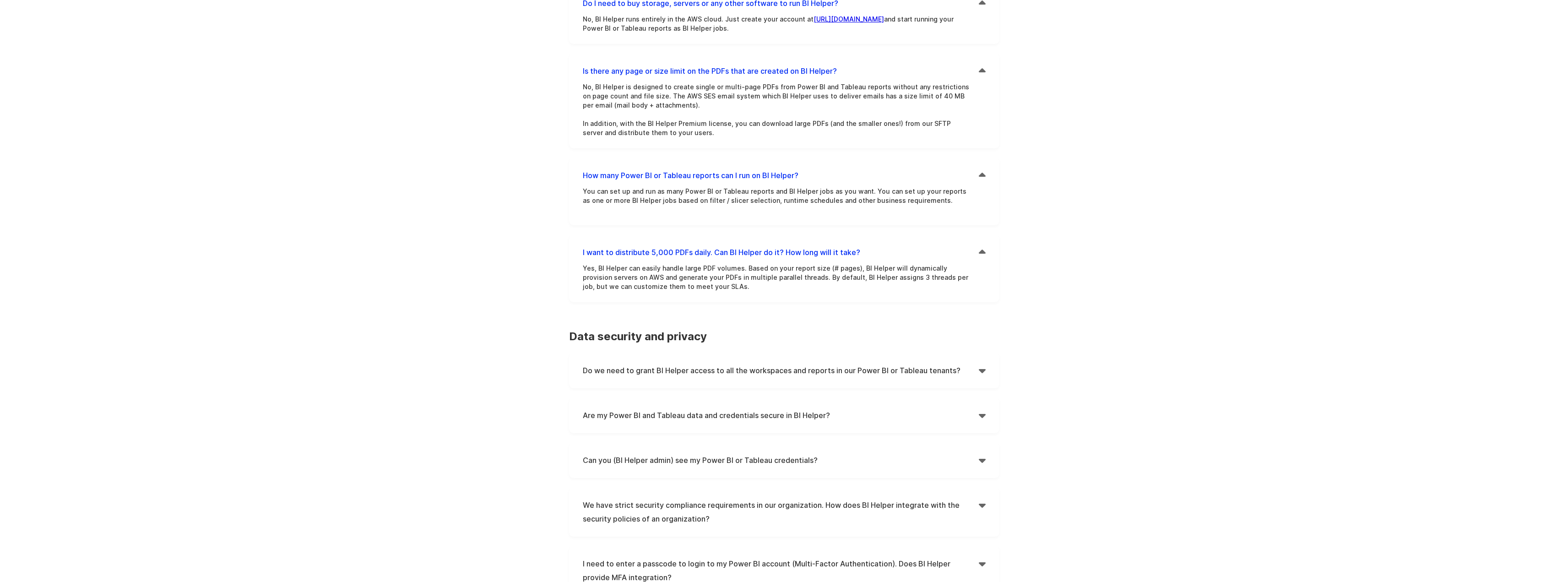
click at [1013, 234] on div "BI Helper FAQs How BI Helper works | Data security and privacy | Advanced featu…" at bounding box center [784, 232] width 458 height 1452
click at [1010, 238] on div "BI Helper FAQs How BI Helper works | Data security and privacy | Advanced featu…" at bounding box center [784, 232] width 458 height 1452
click at [1015, 266] on div "Features Pricing Secure Email Delivery Docs Tutorials Email Authentication API …" at bounding box center [784, 203] width 1568 height 1507
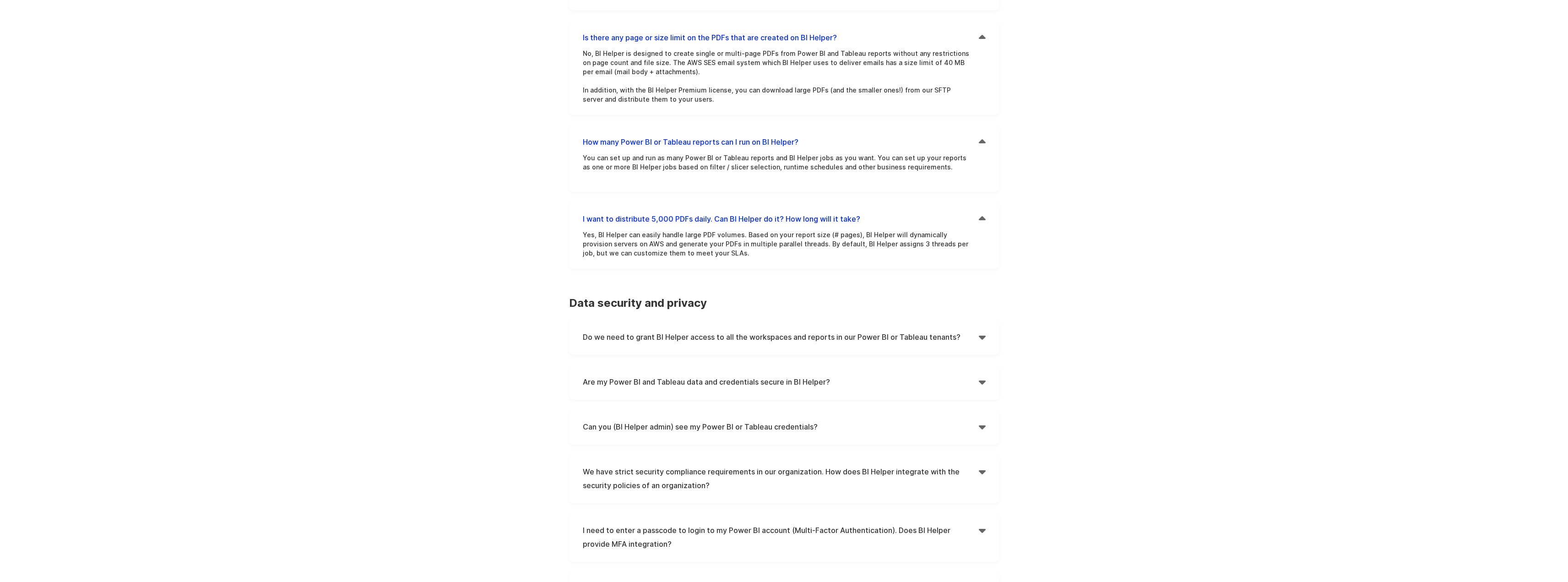
scroll to position [596, 0]
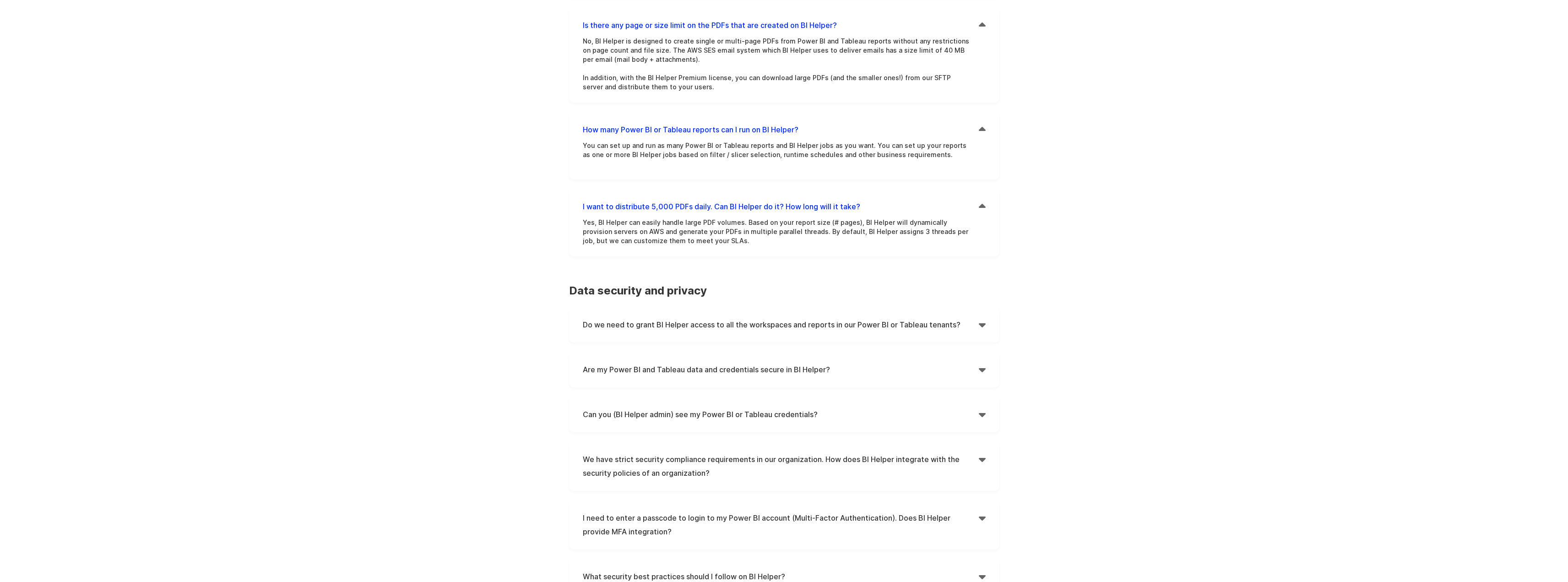
click at [986, 308] on div "Do we need to grant BI Helper access to all the workspaces and reports in our P…" at bounding box center [784, 325] width 430 height 36
click at [982, 318] on div "" at bounding box center [983, 324] width 7 height 14
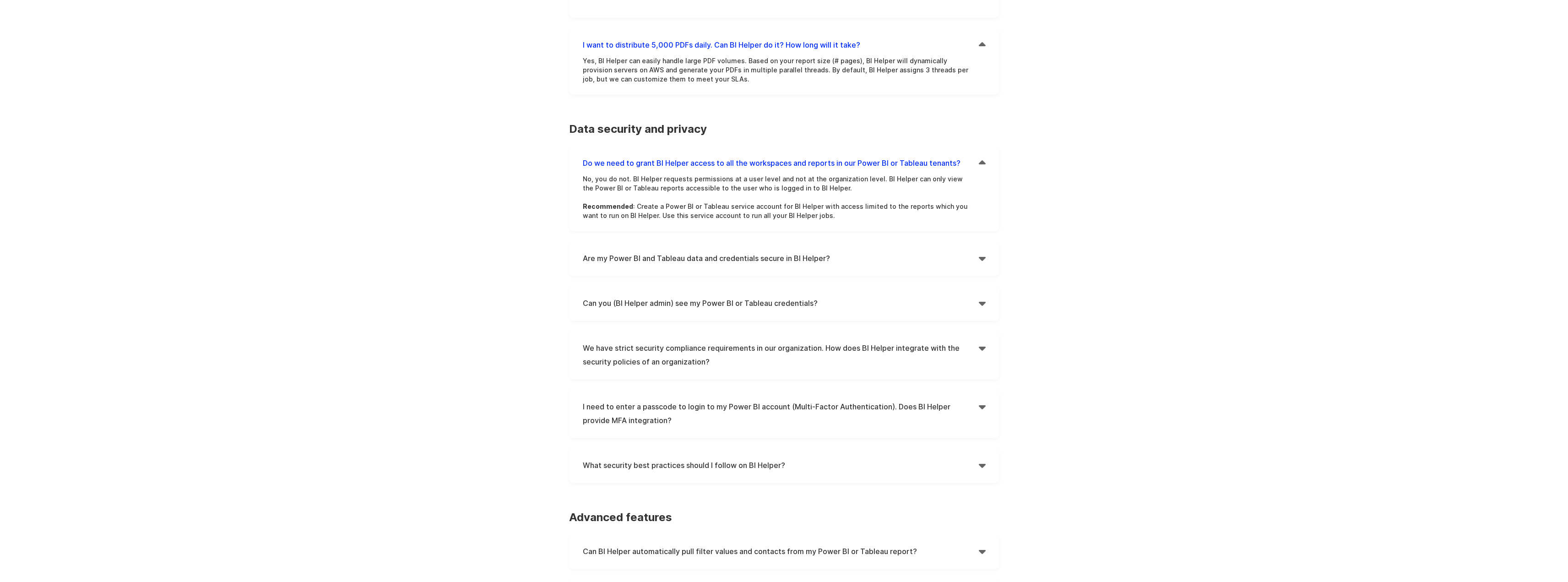
scroll to position [779, 0]
